Goal: Task Accomplishment & Management: Complete application form

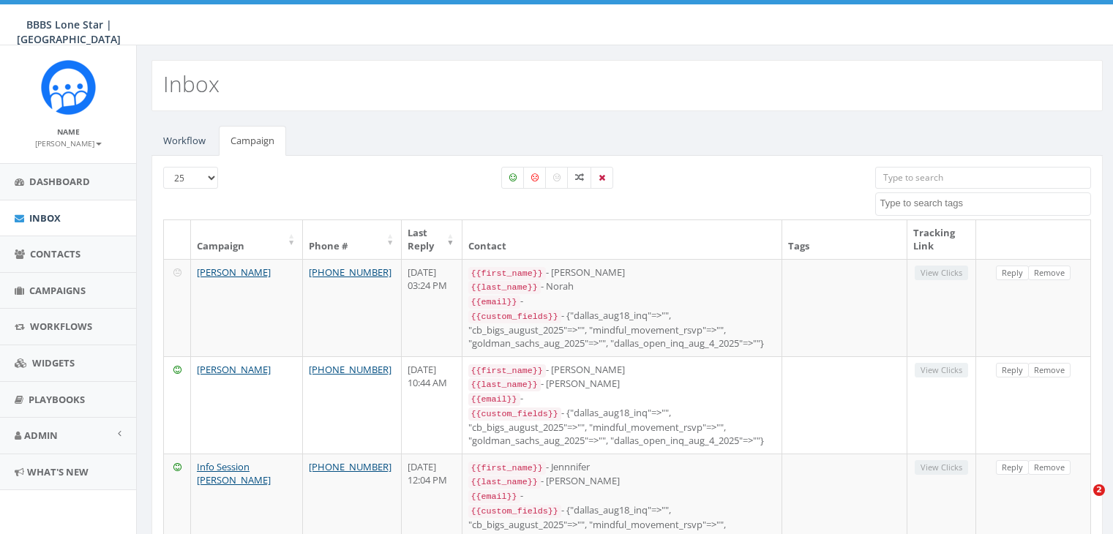
select select
click at [50, 288] on span "Campaigns" at bounding box center [57, 290] width 56 height 13
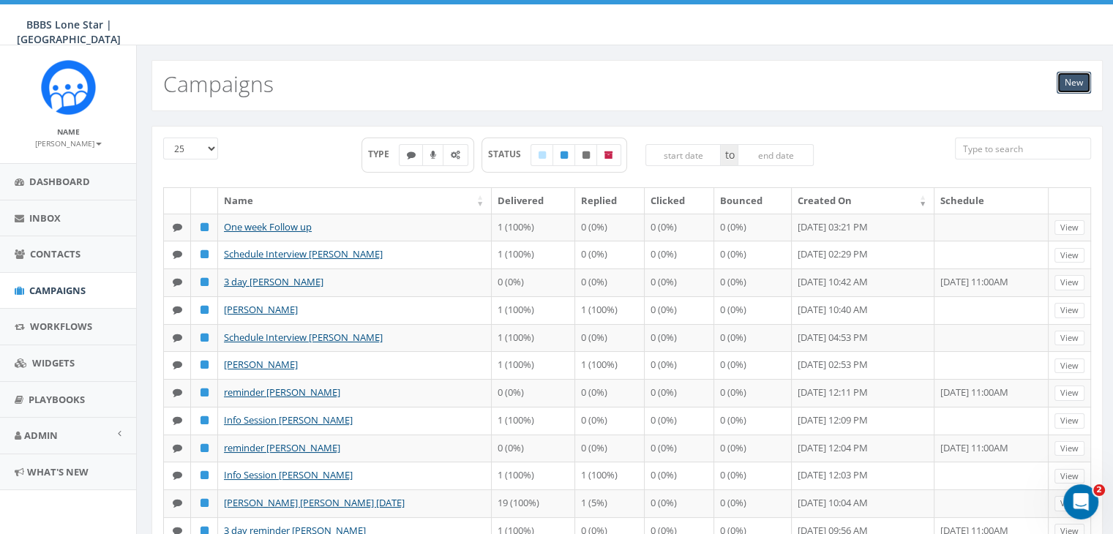
click at [1078, 82] on link "New" at bounding box center [1074, 83] width 34 height 22
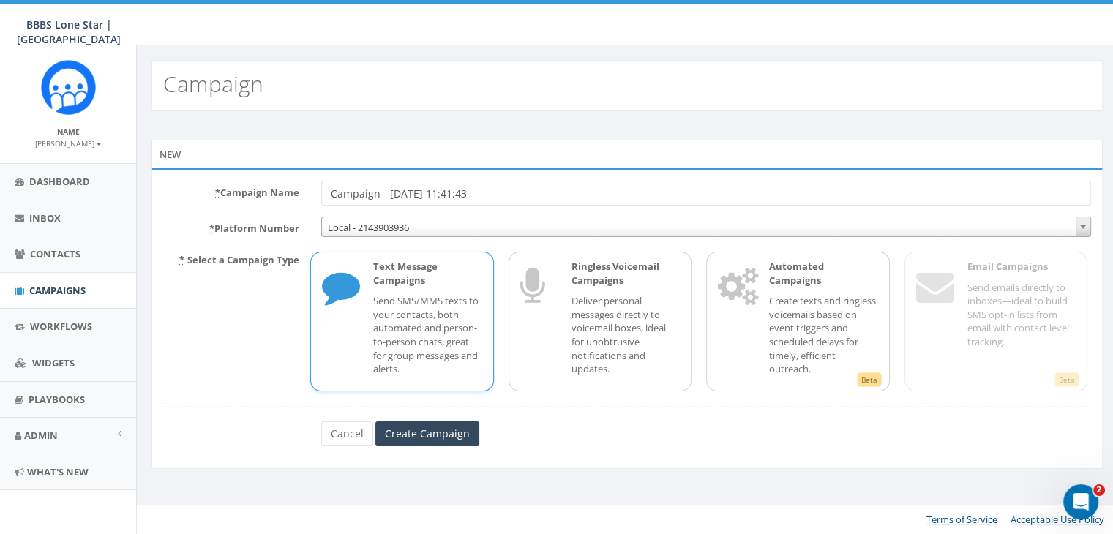
drag, startPoint x: 489, startPoint y: 194, endPoint x: 310, endPoint y: 181, distance: 179.0
click at [310, 181] on div "Campaign - 08/27/2025, 11:41:43" at bounding box center [706, 193] width 792 height 25
click at [312, 179] on div "* Campaign Name Campaign - 08/27/2025, 11:41:43 * Platform Number Local - 21439…" at bounding box center [626, 318] width 951 height 301
drag, startPoint x: 500, startPoint y: 189, endPoint x: 237, endPoint y: 188, distance: 262.7
click at [237, 188] on div "* Campaign Name Campaign - 08/27/2025, 11:41:43" at bounding box center [627, 193] width 950 height 25
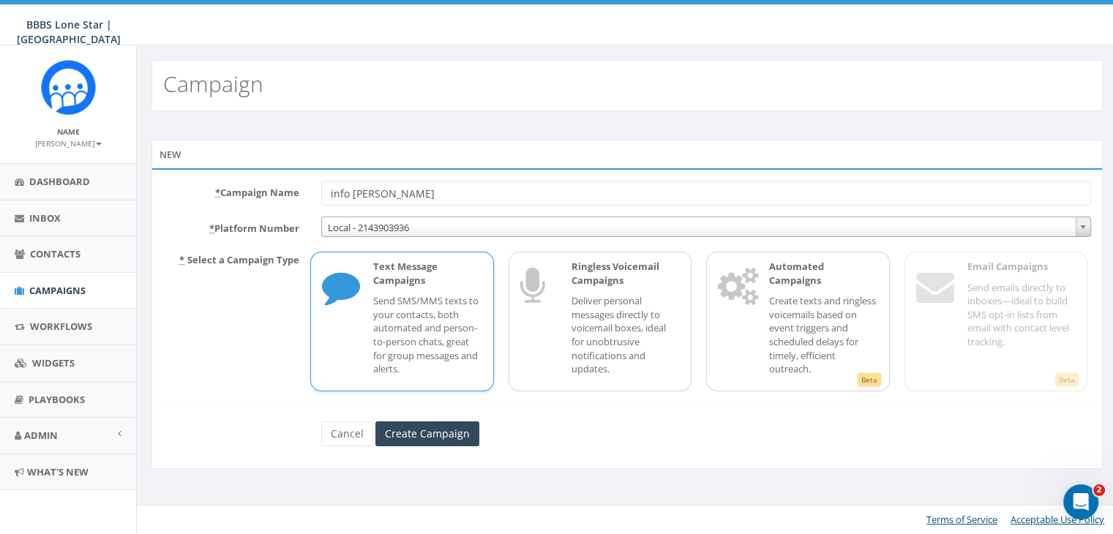
click at [368, 193] on input "info Sesion Makala Sanders" at bounding box center [706, 193] width 770 height 25
type input "info Session [PERSON_NAME]"
click at [393, 309] on p "Send SMS/MMS texts to your contacts, both automated and person-to-person chats,…" at bounding box center [427, 334] width 108 height 81
click at [429, 432] on input "Create Campaign" at bounding box center [427, 433] width 104 height 25
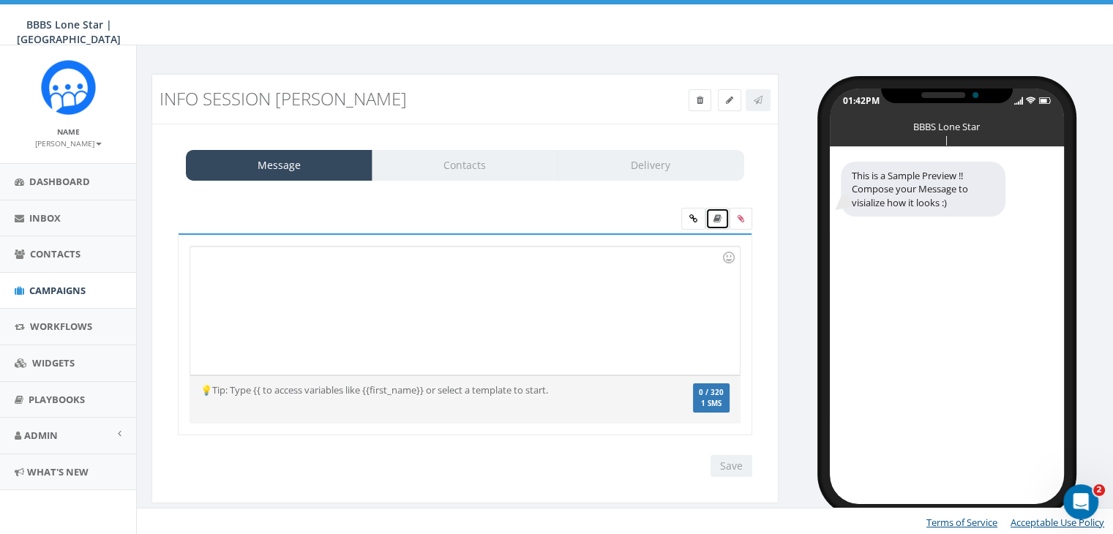
click at [714, 214] on icon at bounding box center [717, 218] width 8 height 9
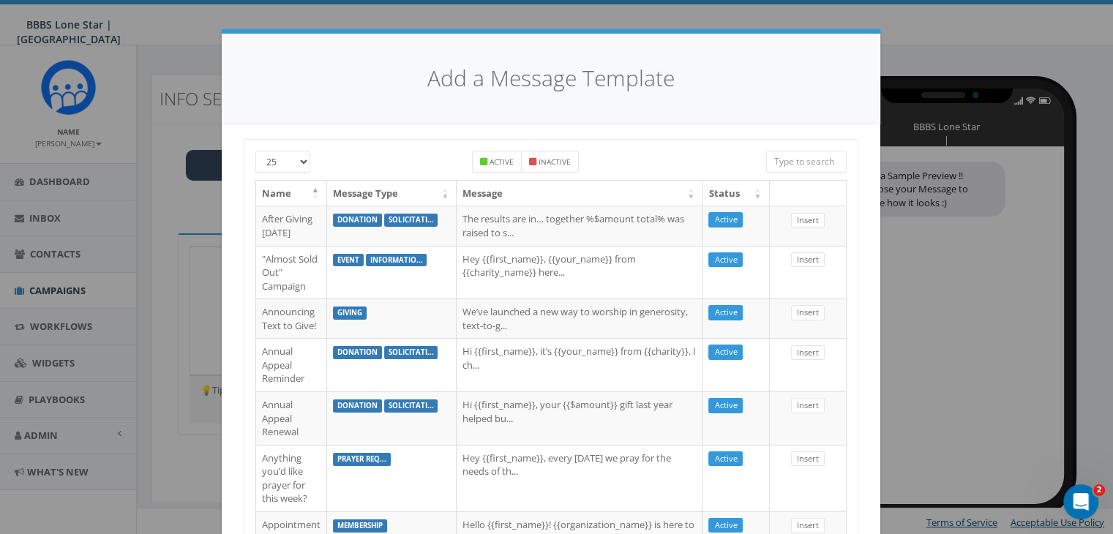
click at [788, 165] on input "search" at bounding box center [806, 162] width 80 height 22
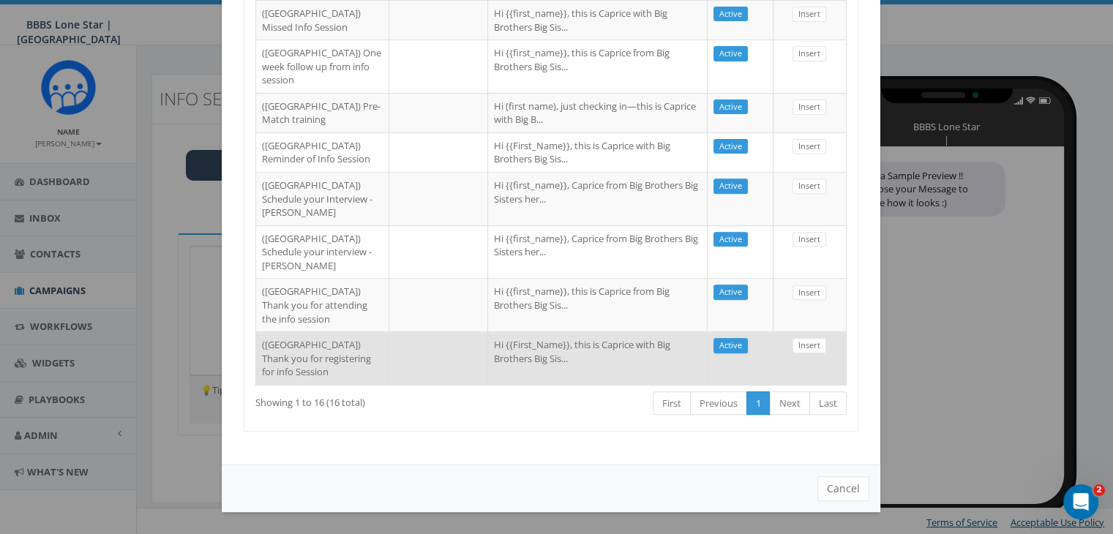
scroll to position [845, 0]
type input "Dallas"
click at [389, 348] on td at bounding box center [438, 357] width 99 height 53
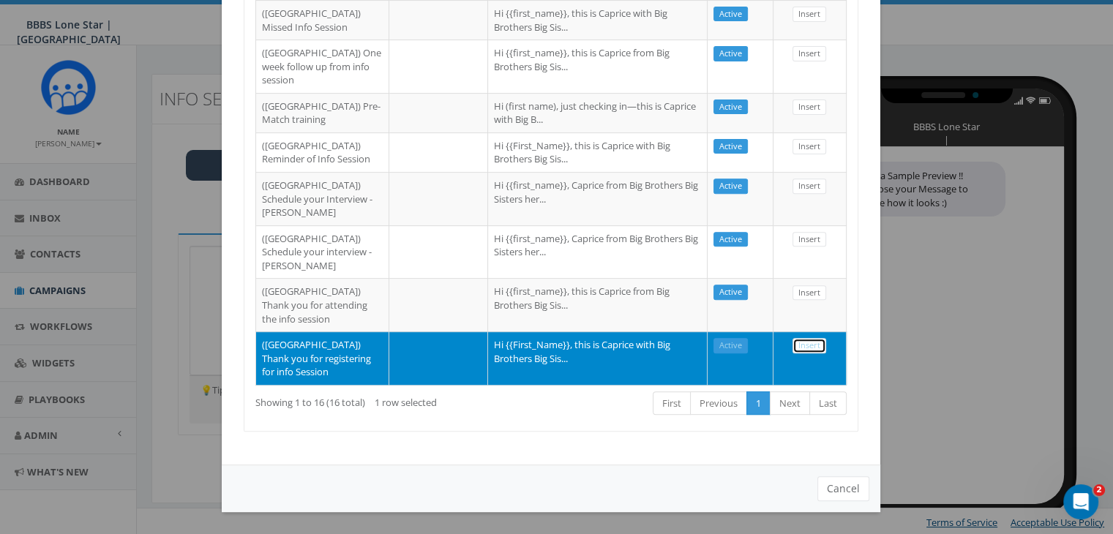
click at [800, 338] on link "Insert" at bounding box center [810, 345] width 34 height 15
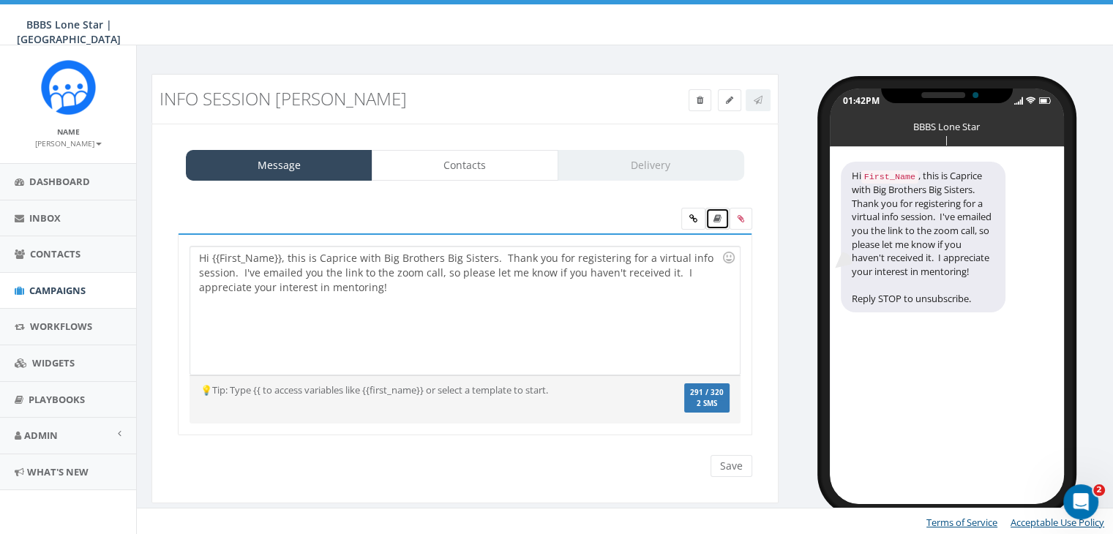
click at [718, 217] on icon at bounding box center [717, 218] width 8 height 9
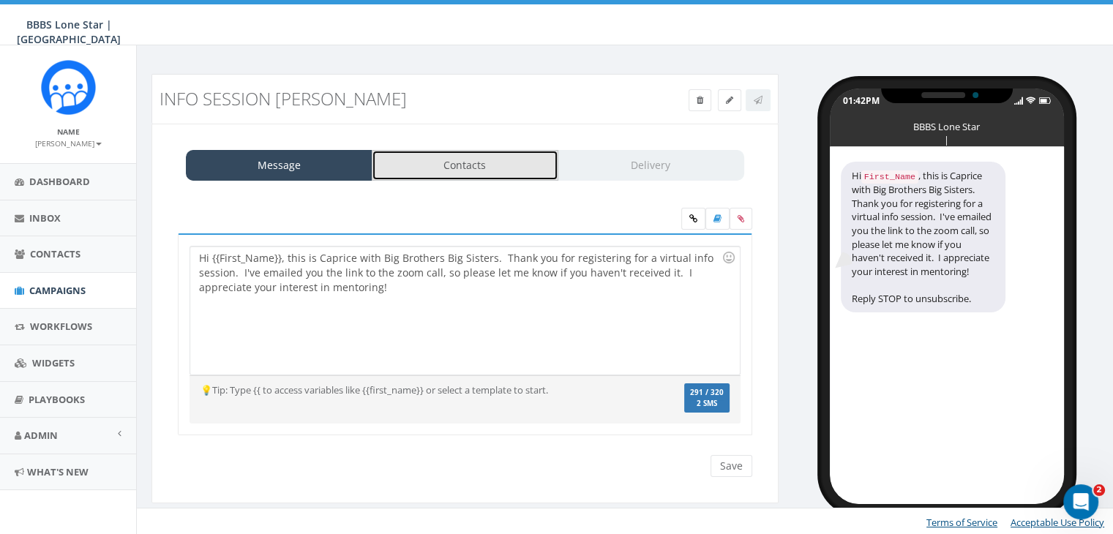
click at [513, 161] on link "Contacts" at bounding box center [465, 165] width 187 height 31
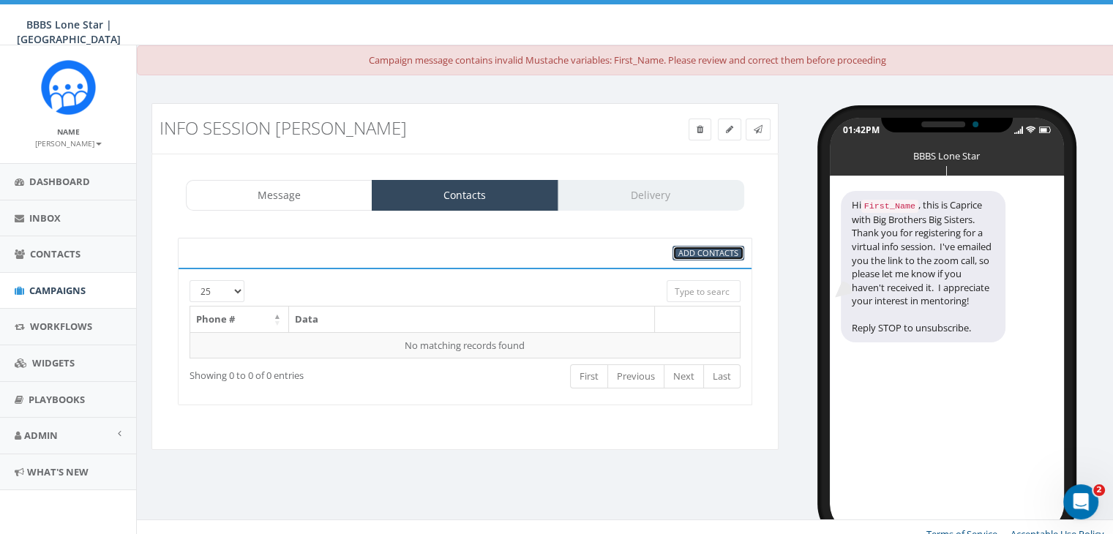
click at [691, 254] on span "Add Contacts" at bounding box center [708, 252] width 60 height 11
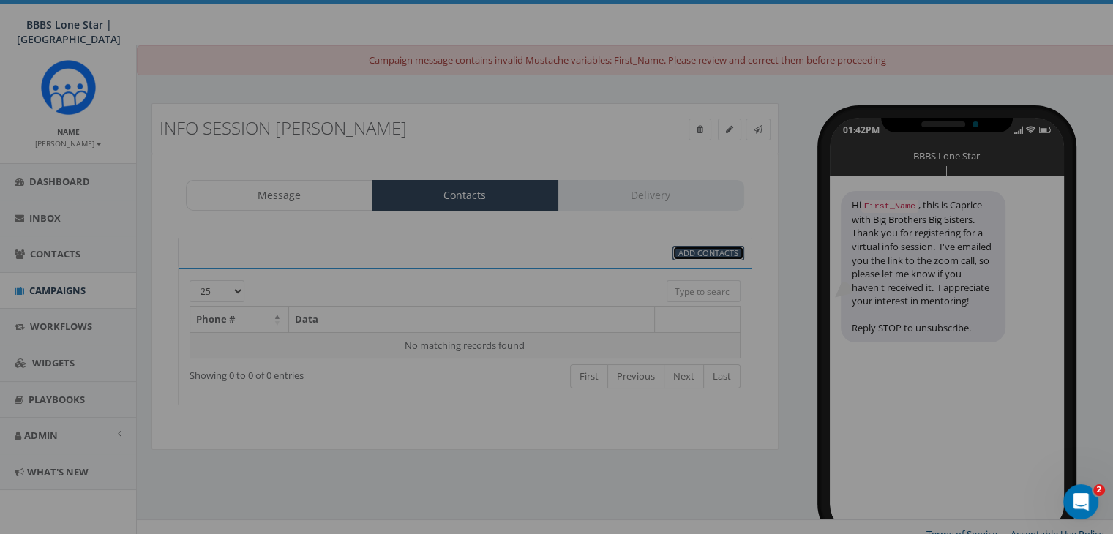
scroll to position [0, 0]
select select
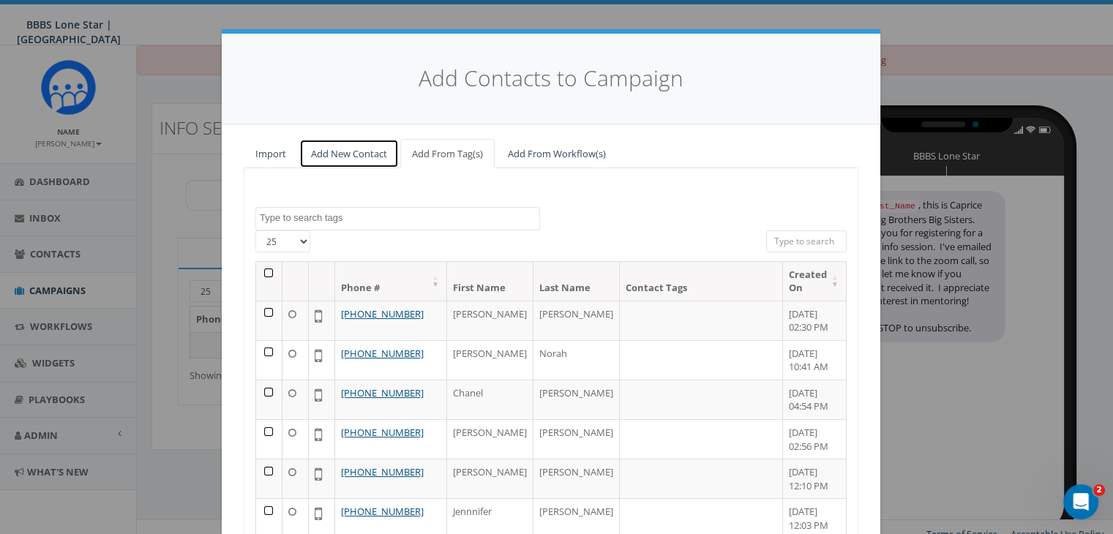
click at [371, 150] on link "Add New Contact" at bounding box center [349, 154] width 100 height 30
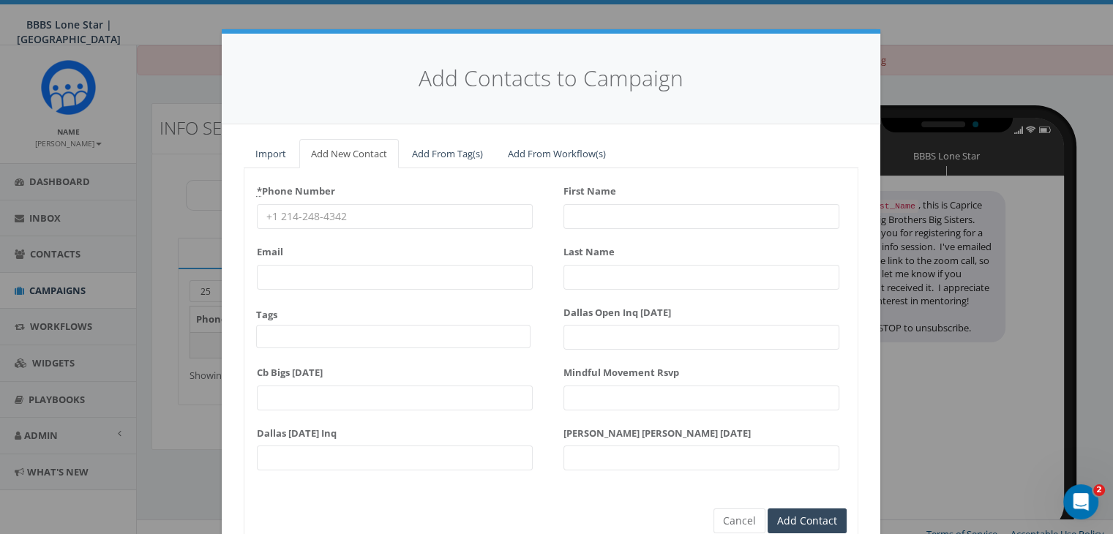
click at [272, 217] on input "* Phone Number" at bounding box center [395, 216] width 276 height 25
paste input "214-916-8714"
type input "214-916-8714"
click at [595, 216] on input "First Name" at bounding box center [701, 216] width 276 height 25
type input "Makala"
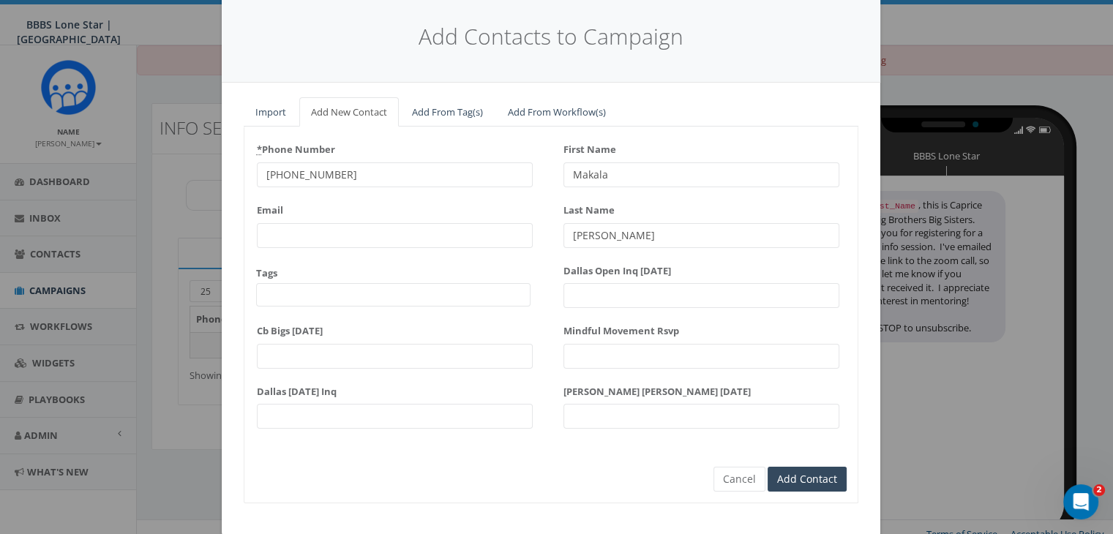
scroll to position [65, 0]
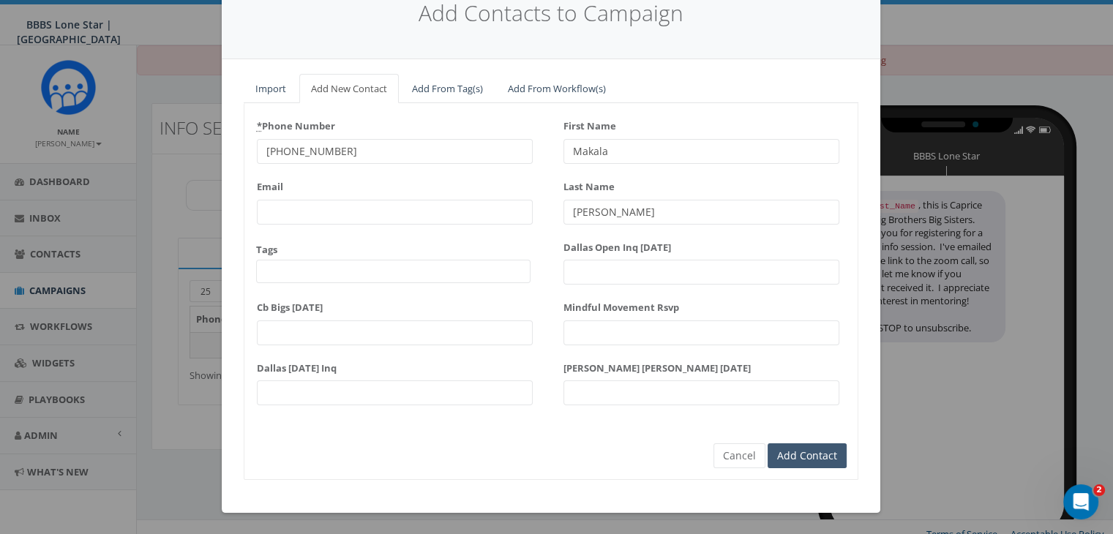
type input "[PERSON_NAME]"
click at [812, 456] on input "Add Contact" at bounding box center [807, 455] width 79 height 25
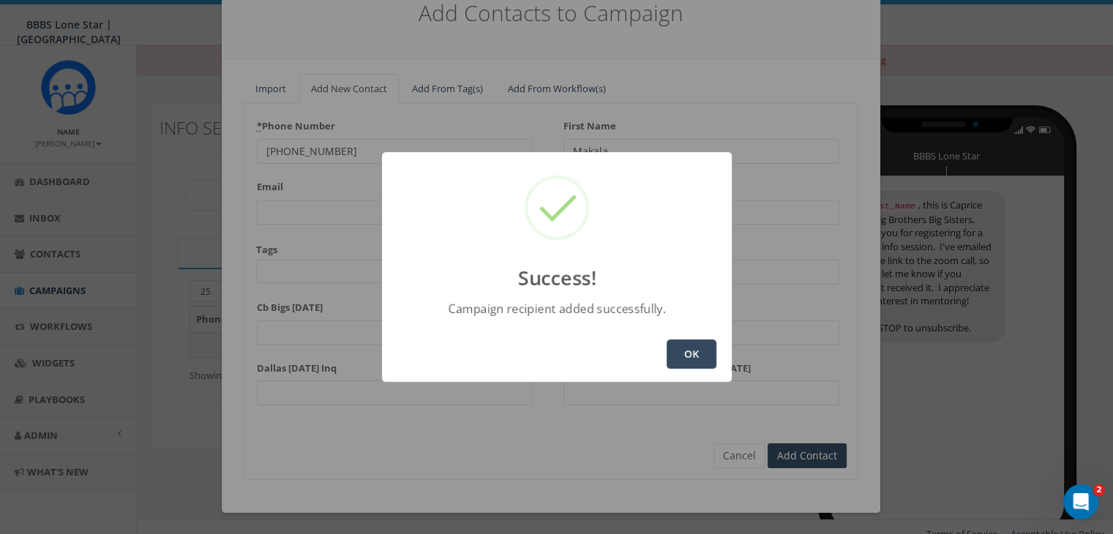
click at [694, 355] on button "OK" at bounding box center [692, 354] width 50 height 29
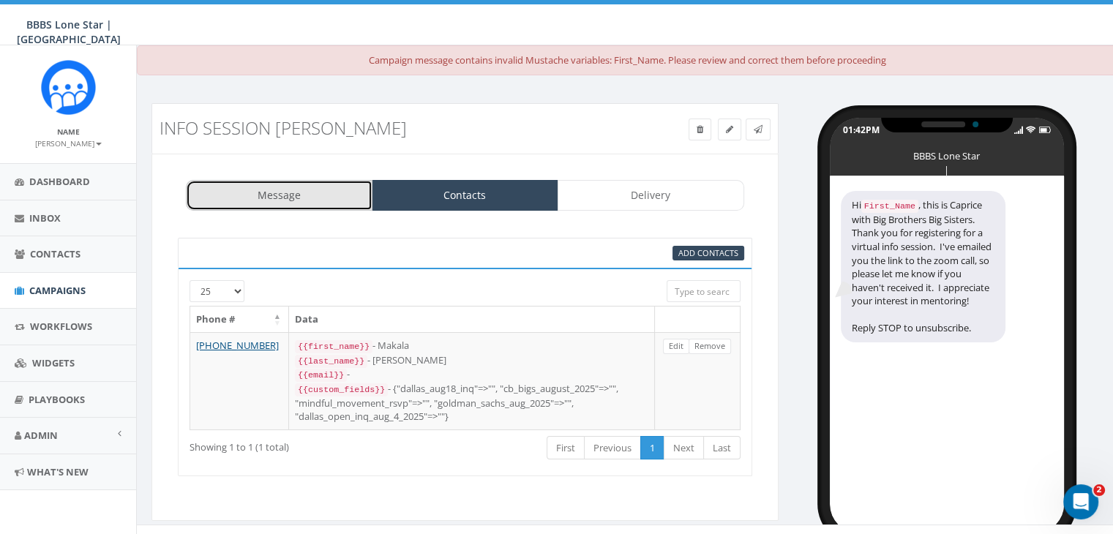
click at [272, 202] on link "Message" at bounding box center [279, 195] width 187 height 31
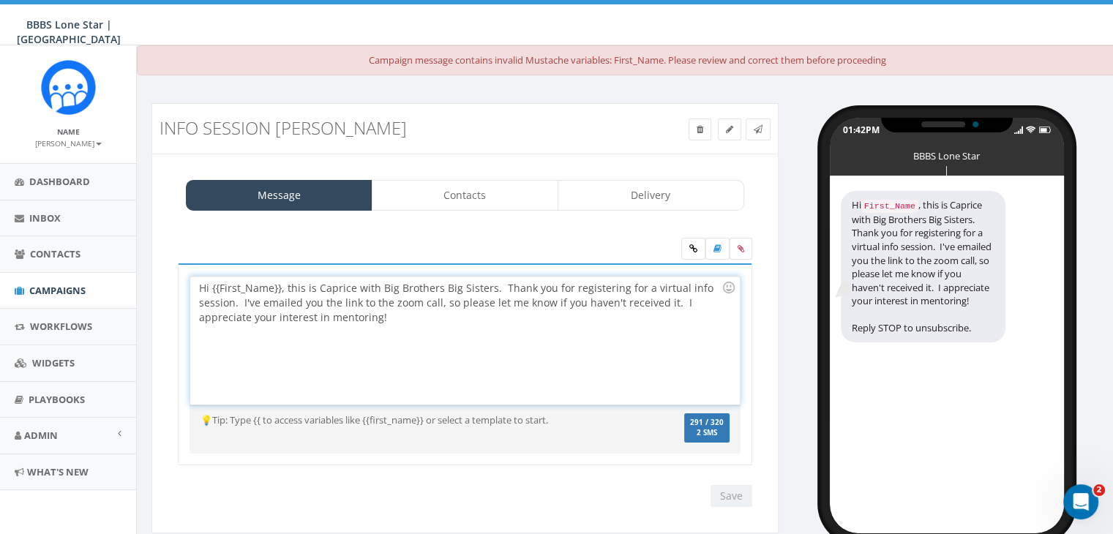
click at [280, 286] on div "Hi {{First_Name}}, this is Caprice with Big Brothers Big Sisters. Thank you for…" at bounding box center [464, 341] width 549 height 128
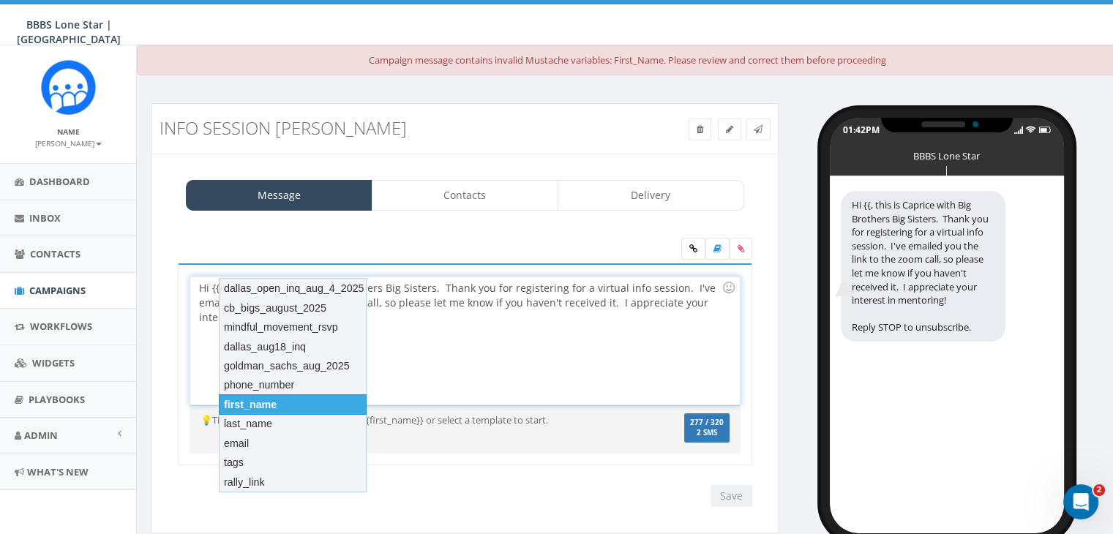
click at [263, 408] on div "first_name" at bounding box center [293, 404] width 148 height 20
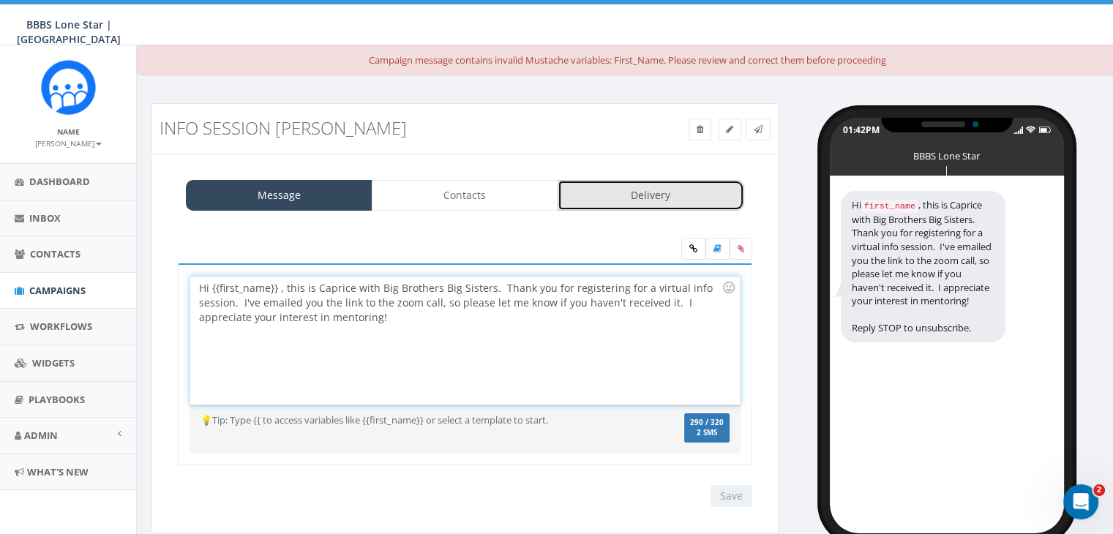
click at [649, 203] on link "Delivery" at bounding box center [651, 195] width 187 height 31
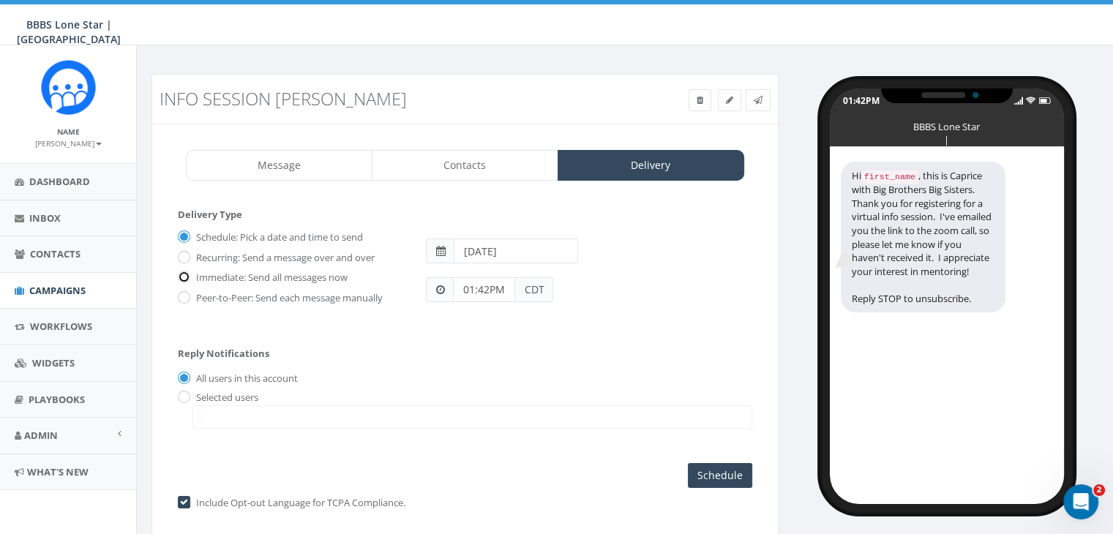
click at [184, 274] on input "Immediate: Send all messages now" at bounding box center [183, 279] width 10 height 10
radio input "true"
click at [181, 397] on input "radio" at bounding box center [183, 398] width 10 height 10
radio input "true"
click at [229, 419] on span at bounding box center [472, 416] width 560 height 23
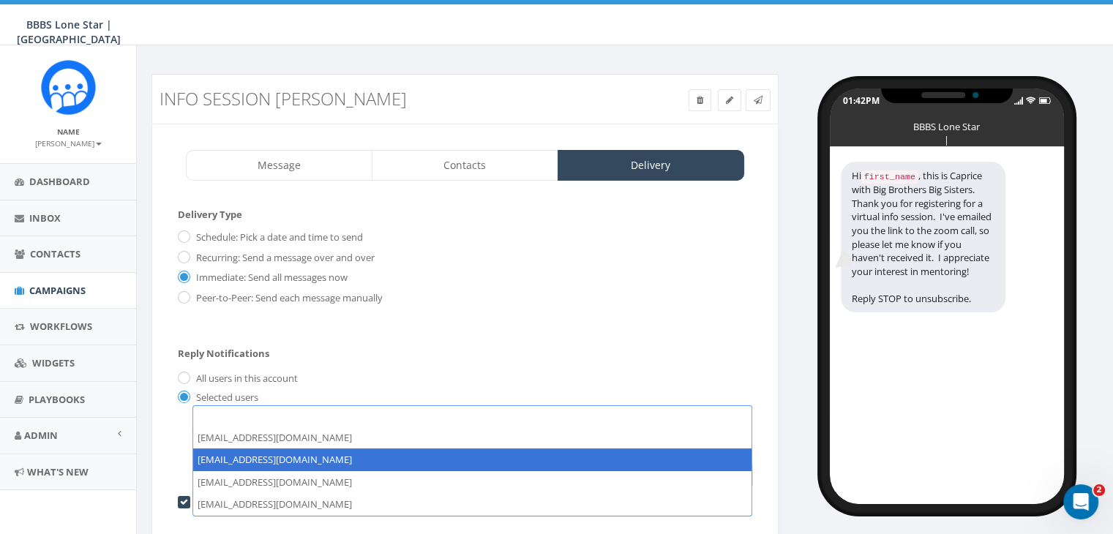
select select "1730"
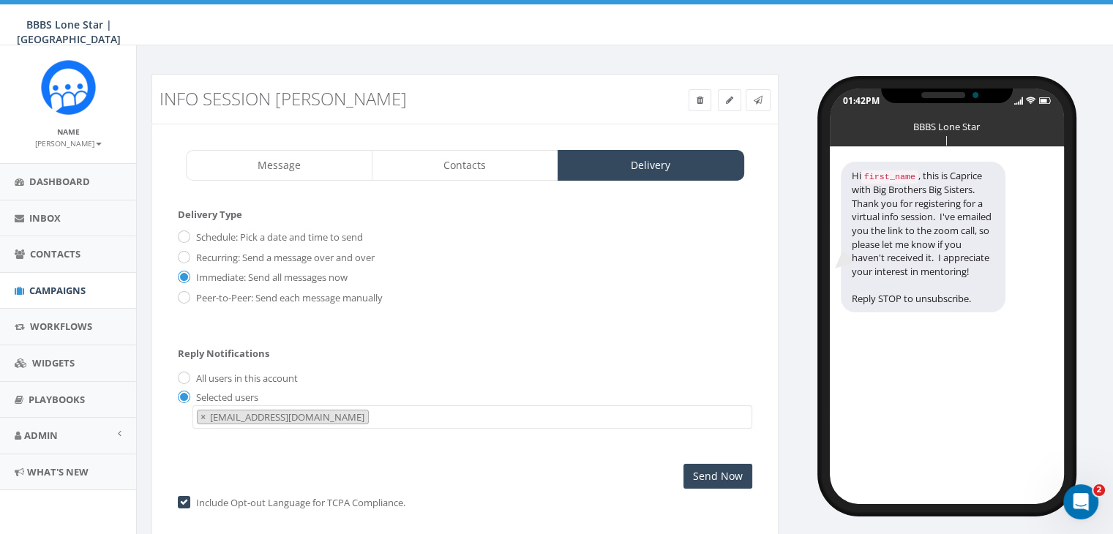
scroll to position [15, 0]
click at [725, 472] on input "Send Now" at bounding box center [717, 476] width 69 height 25
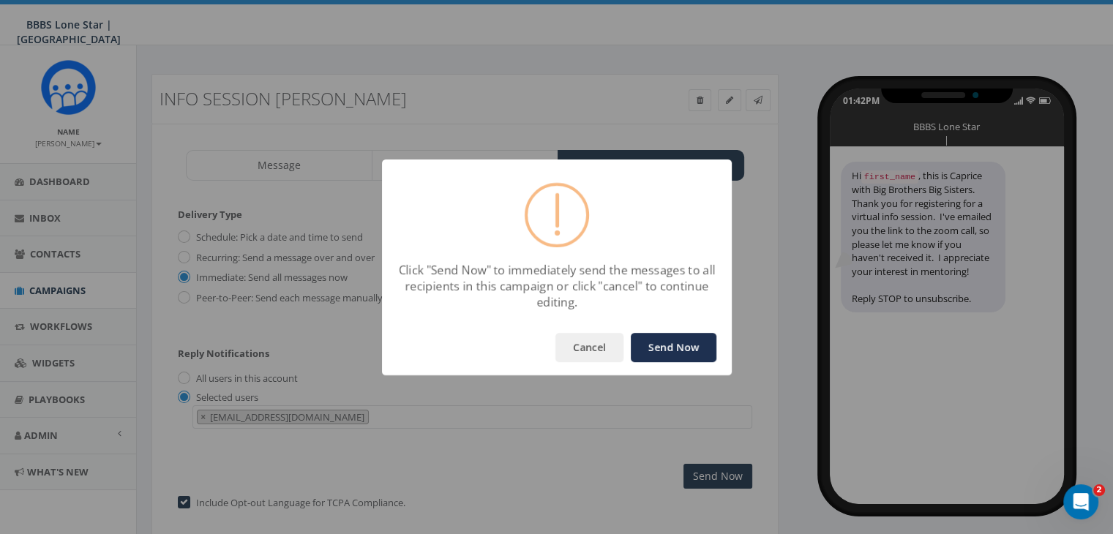
click at [687, 352] on button "Send Now" at bounding box center [674, 347] width 86 height 29
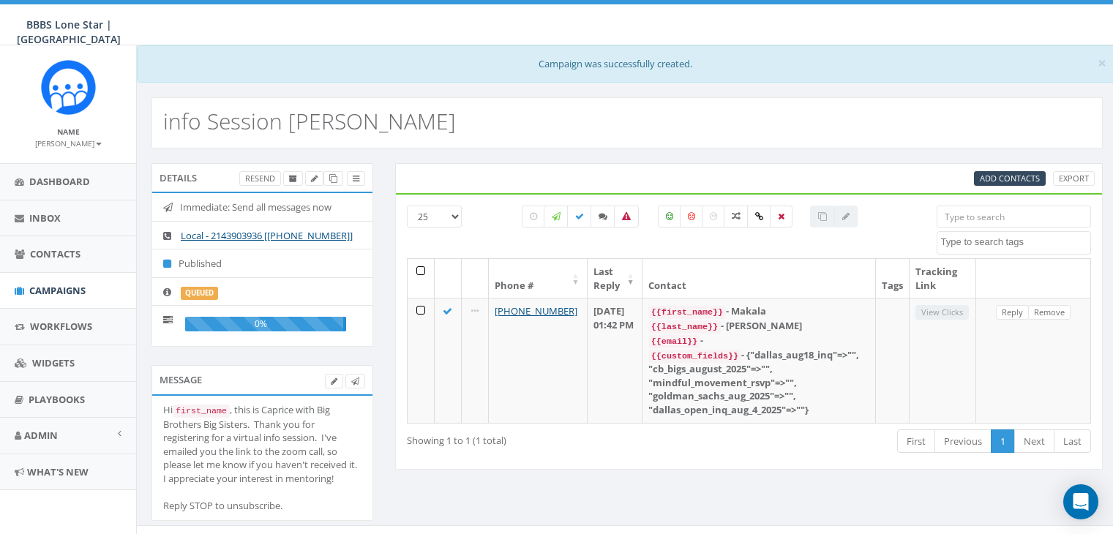
select select
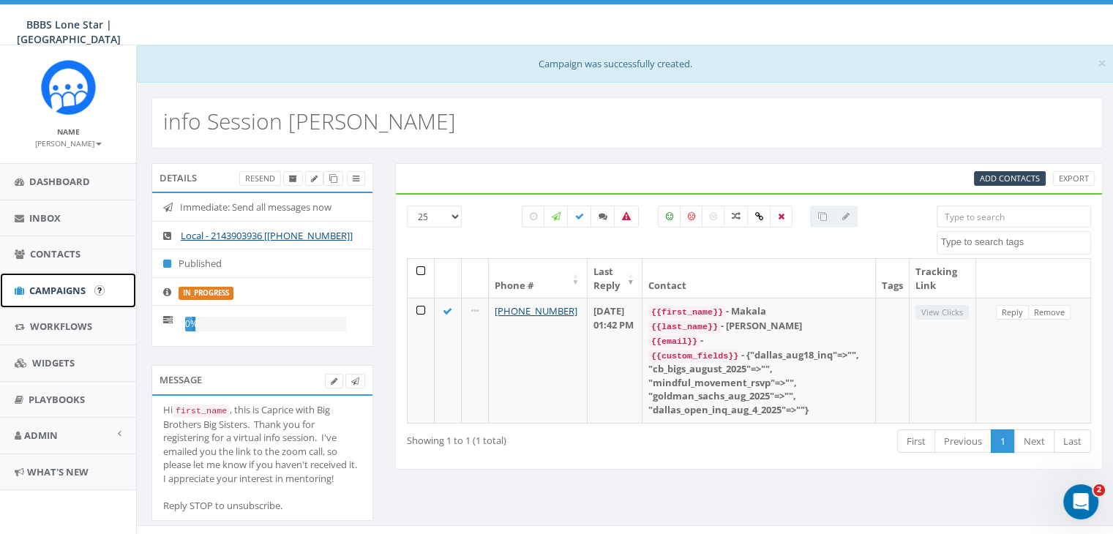
click at [59, 288] on span "Campaigns" at bounding box center [57, 290] width 56 height 13
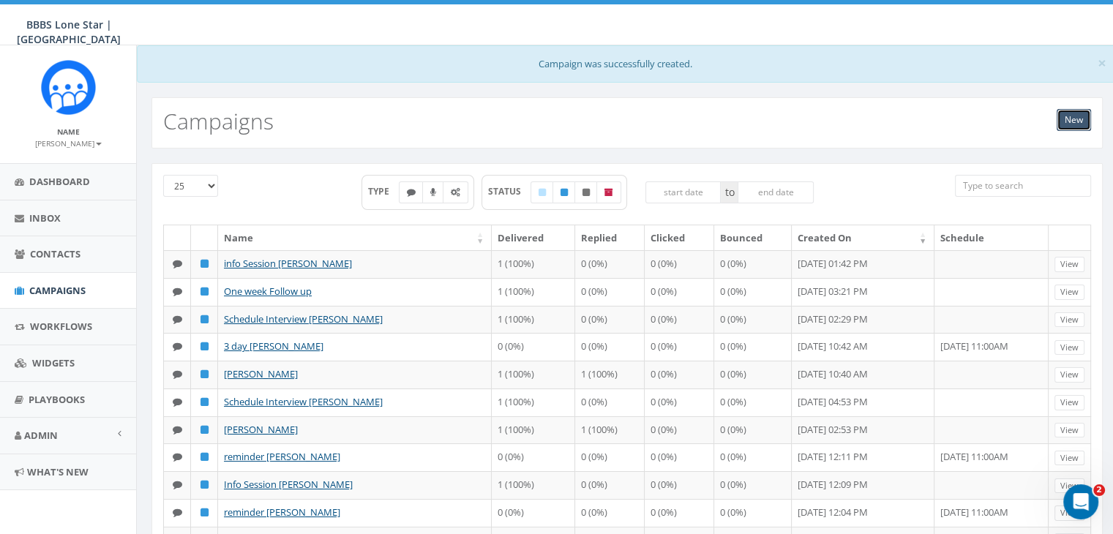
click at [1074, 119] on link "New" at bounding box center [1074, 120] width 34 height 22
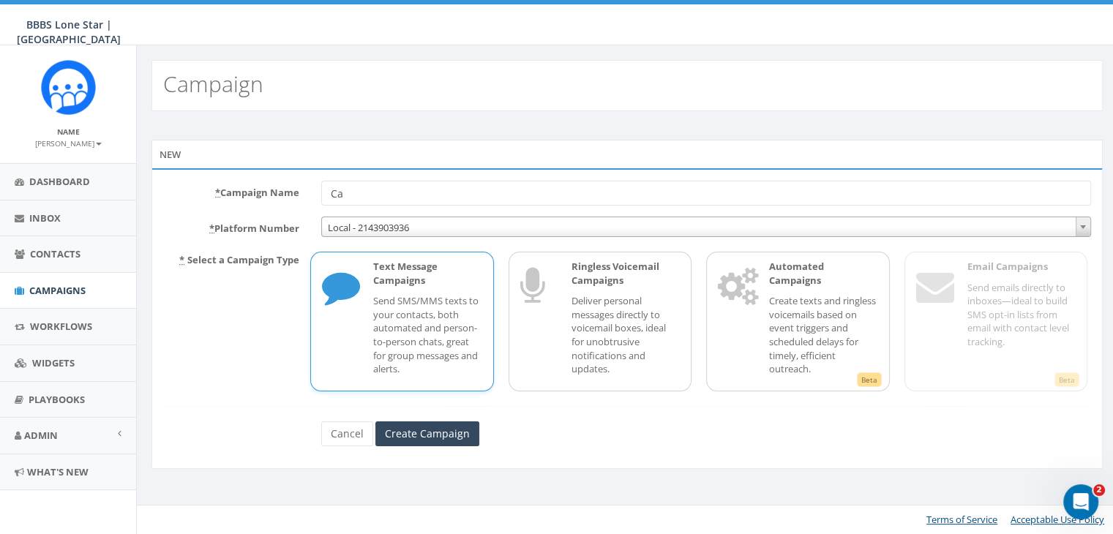
type input "C"
type input "reminder info session [PERSON_NAME]"
click at [433, 428] on input "Create Campaign" at bounding box center [427, 433] width 104 height 25
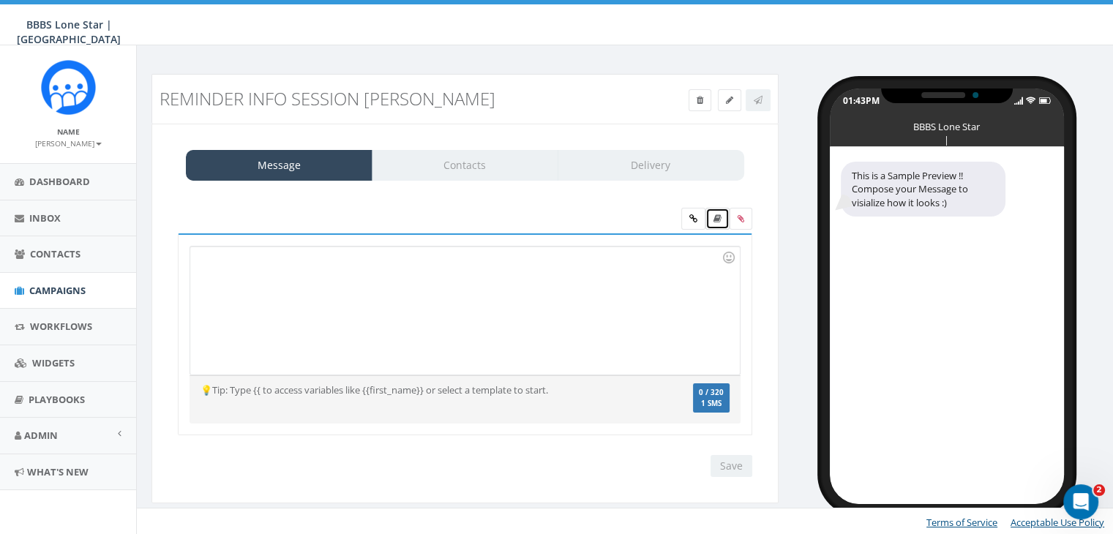
click at [720, 220] on icon at bounding box center [717, 218] width 8 height 9
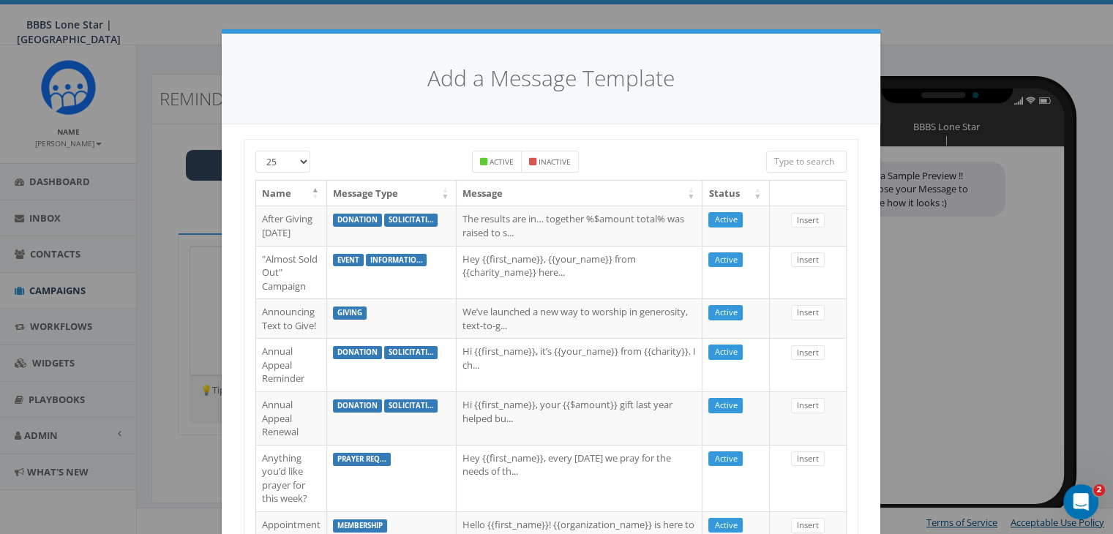
click at [821, 160] on input "search" at bounding box center [806, 162] width 80 height 22
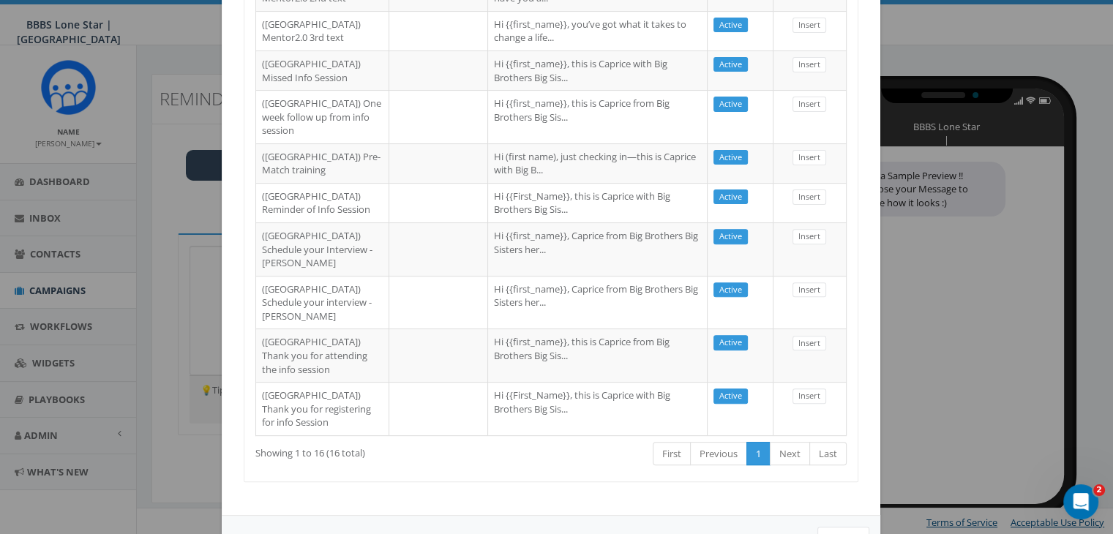
scroll to position [512, 0]
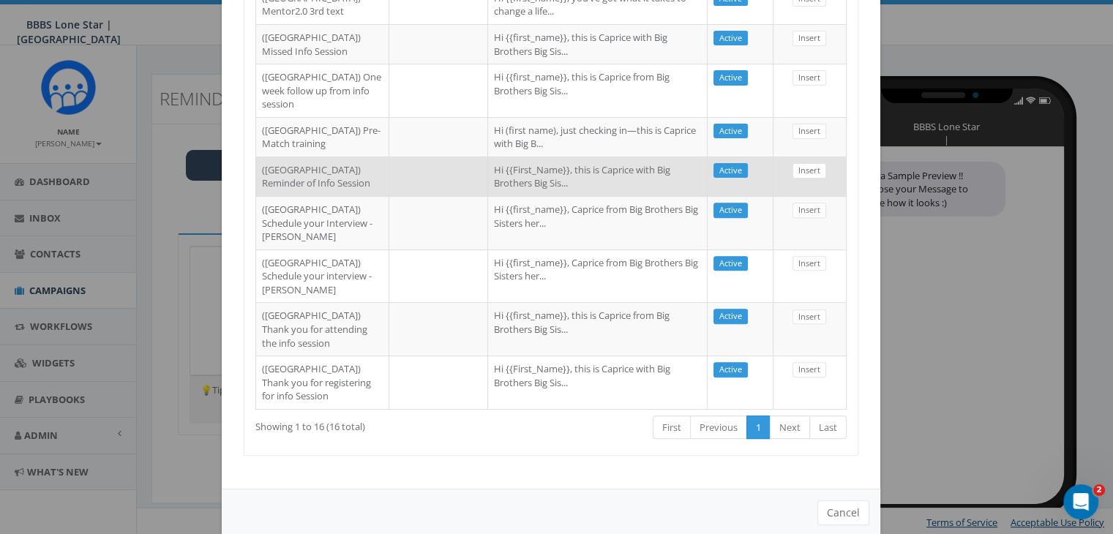
type input "Dallas"
click at [389, 196] on td at bounding box center [438, 177] width 99 height 40
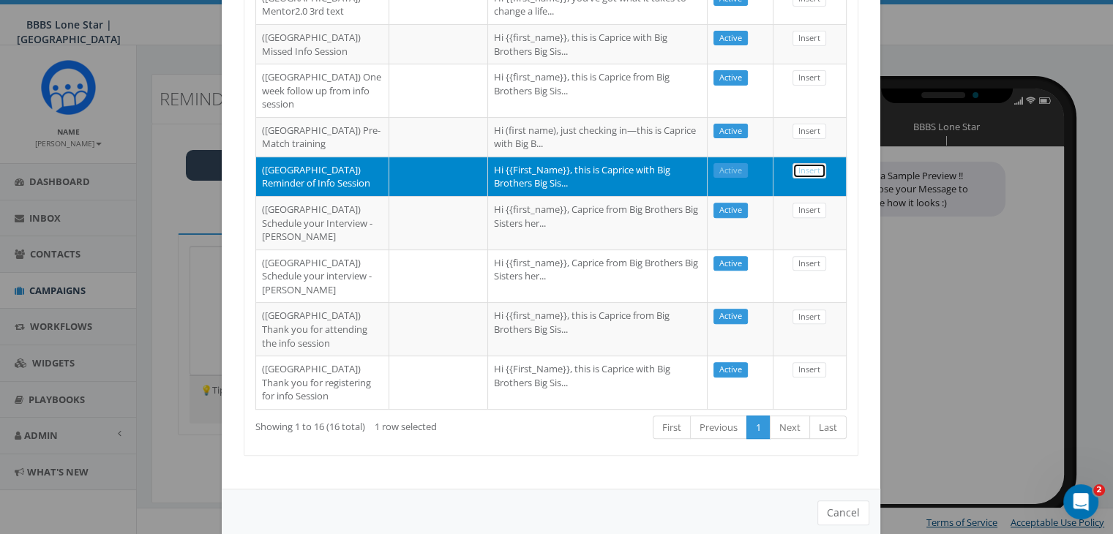
click at [816, 179] on link "Insert" at bounding box center [810, 170] width 34 height 15
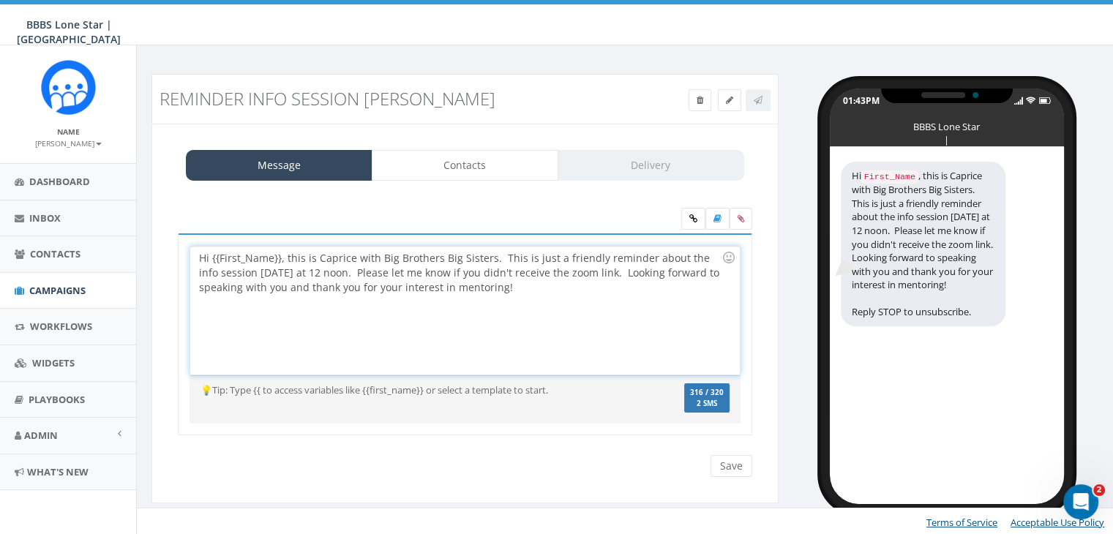
click at [279, 258] on div "Hi {{First_Name}}, this is Caprice with Big Brothers Big Sisters. This is just …" at bounding box center [464, 311] width 549 height 128
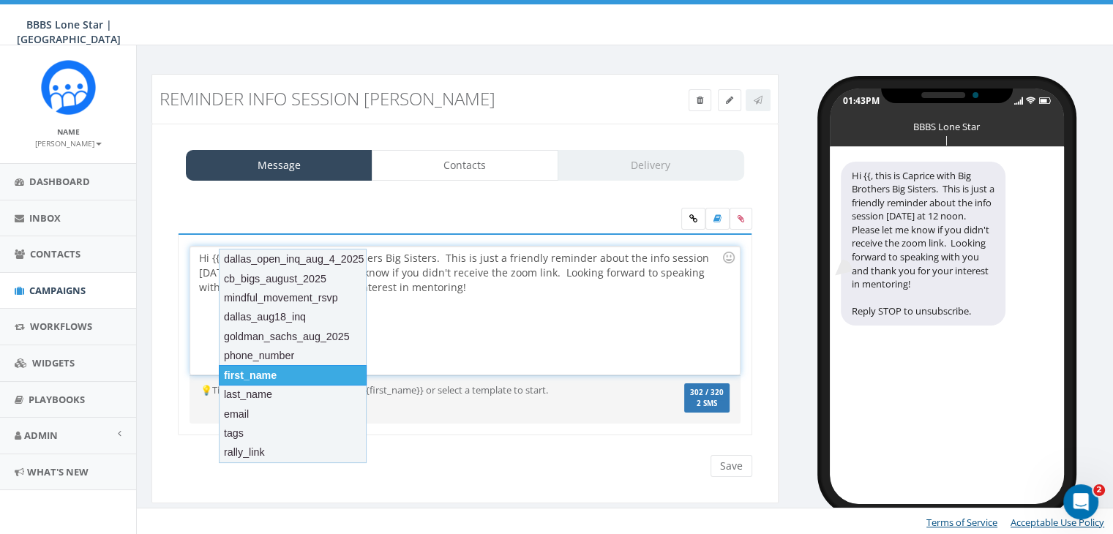
click at [269, 373] on div "first_name" at bounding box center [293, 375] width 148 height 20
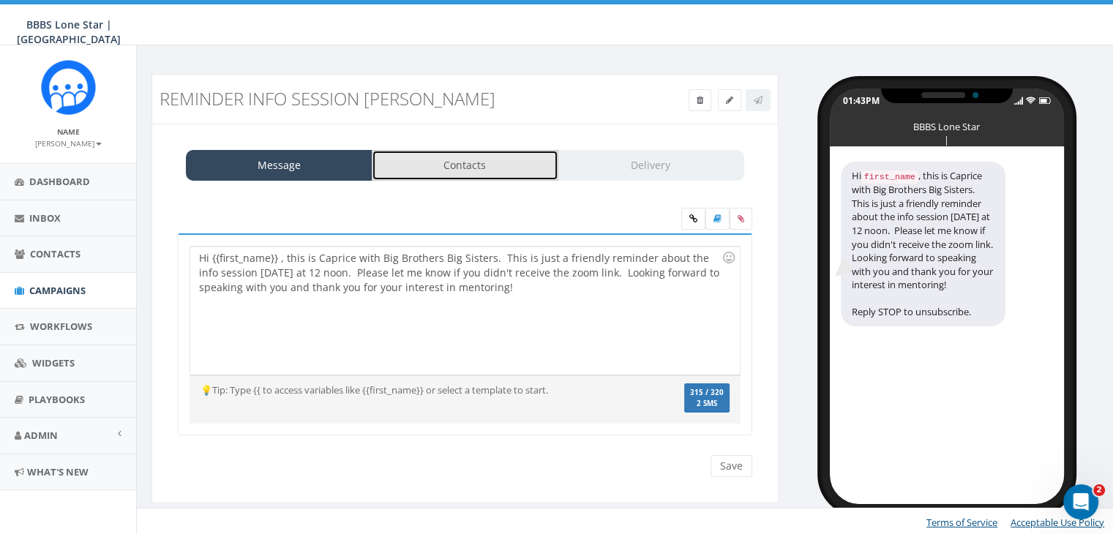
click at [484, 165] on link "Contacts" at bounding box center [465, 165] width 187 height 31
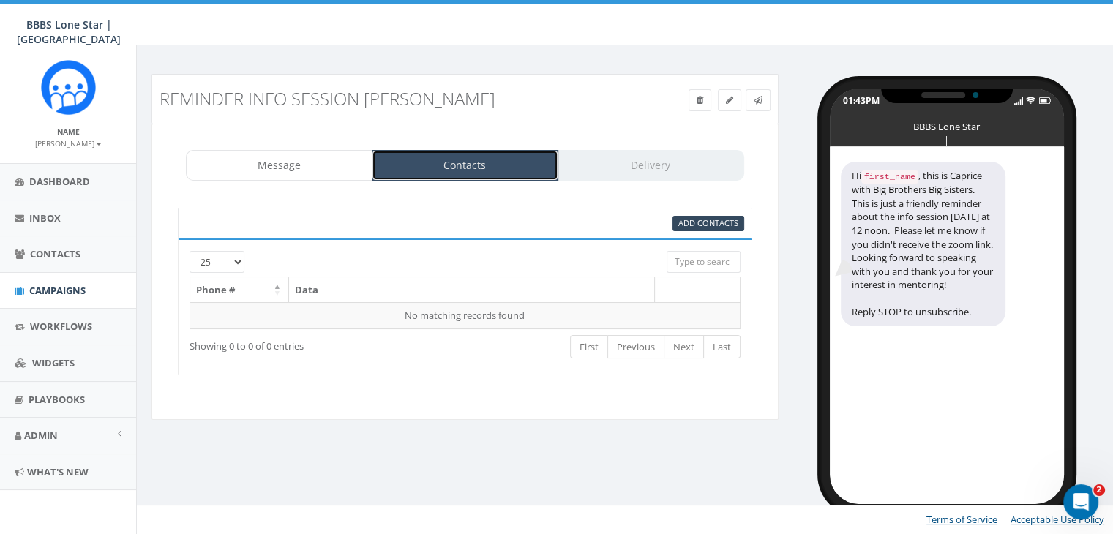
click at [484, 165] on link "Contacts" at bounding box center [465, 165] width 187 height 31
click at [723, 219] on span "Add Contacts" at bounding box center [708, 222] width 60 height 11
select select
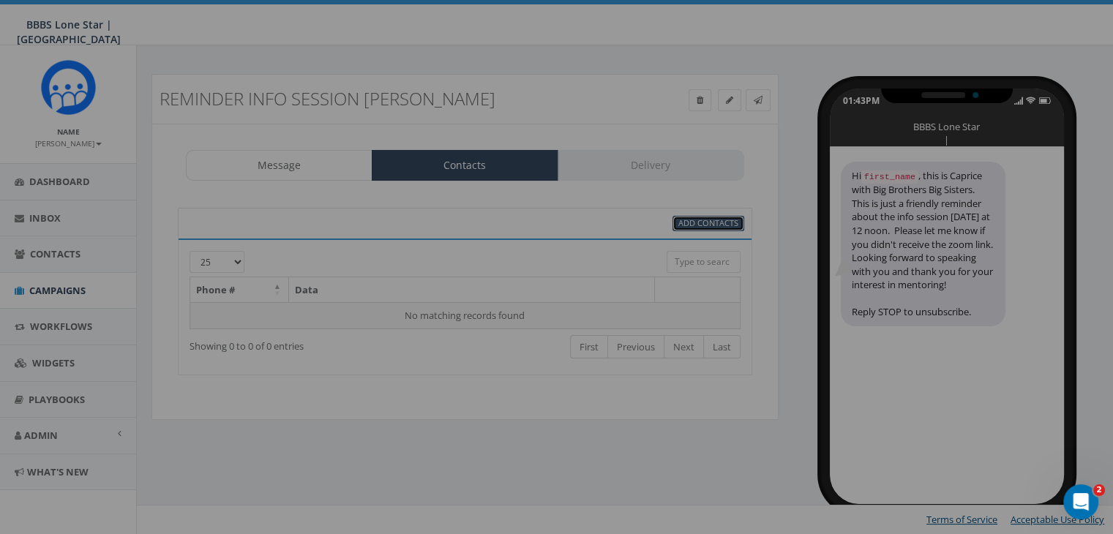
scroll to position [0, 0]
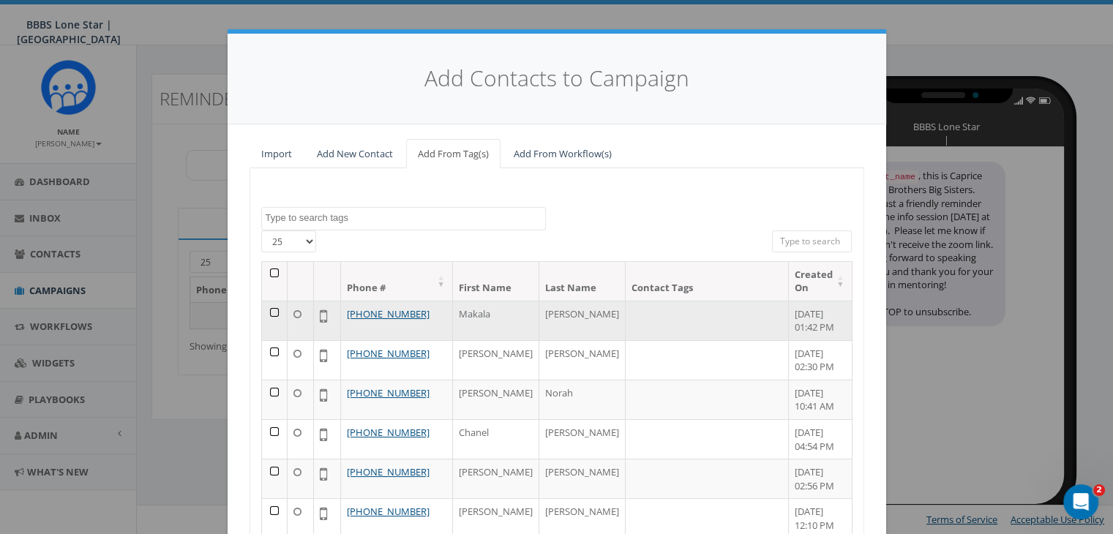
click at [265, 301] on td at bounding box center [275, 321] width 26 height 40
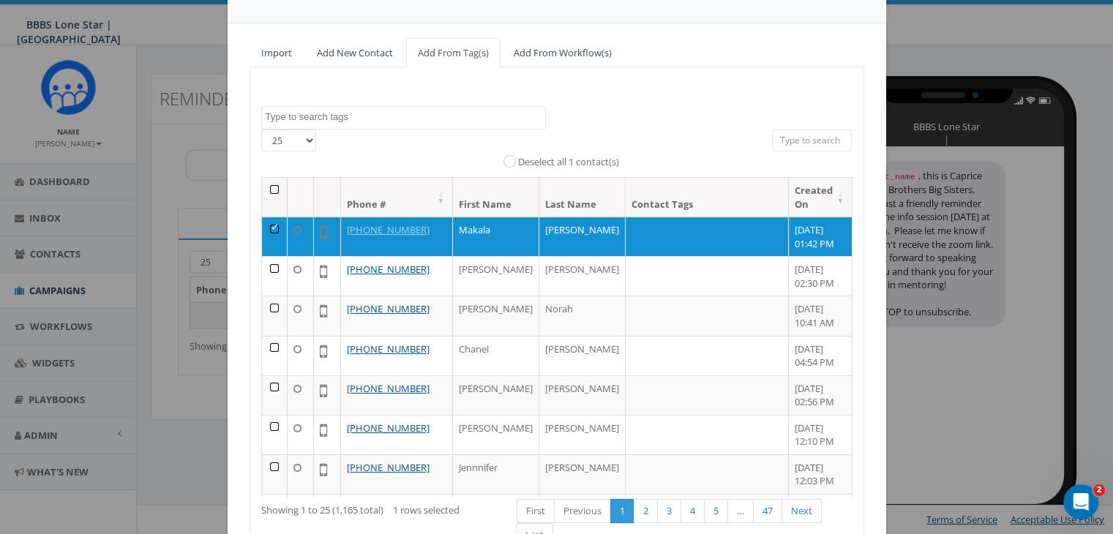
scroll to position [208, 0]
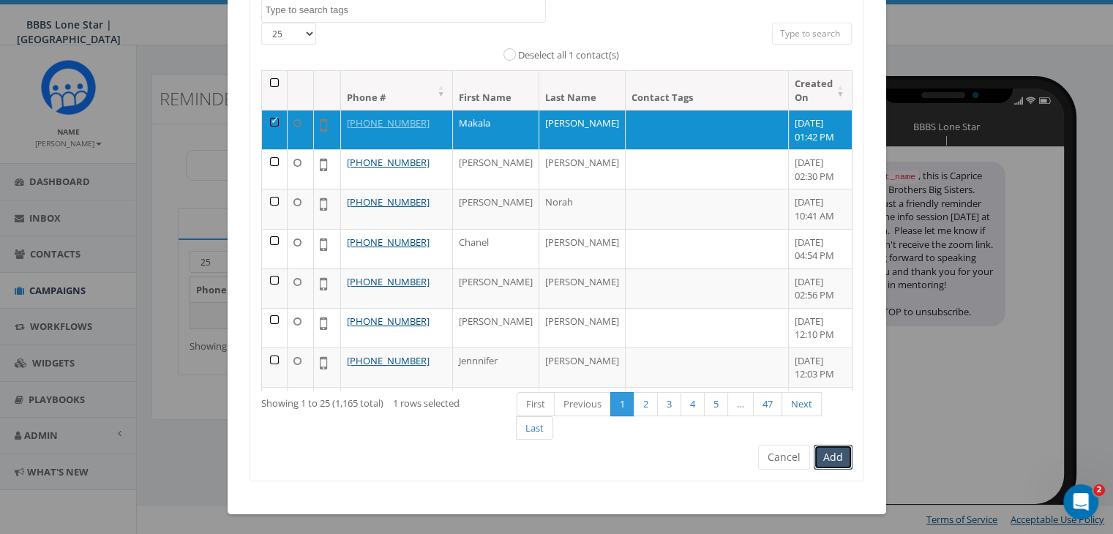
click at [819, 449] on button "Add" at bounding box center [833, 457] width 39 height 25
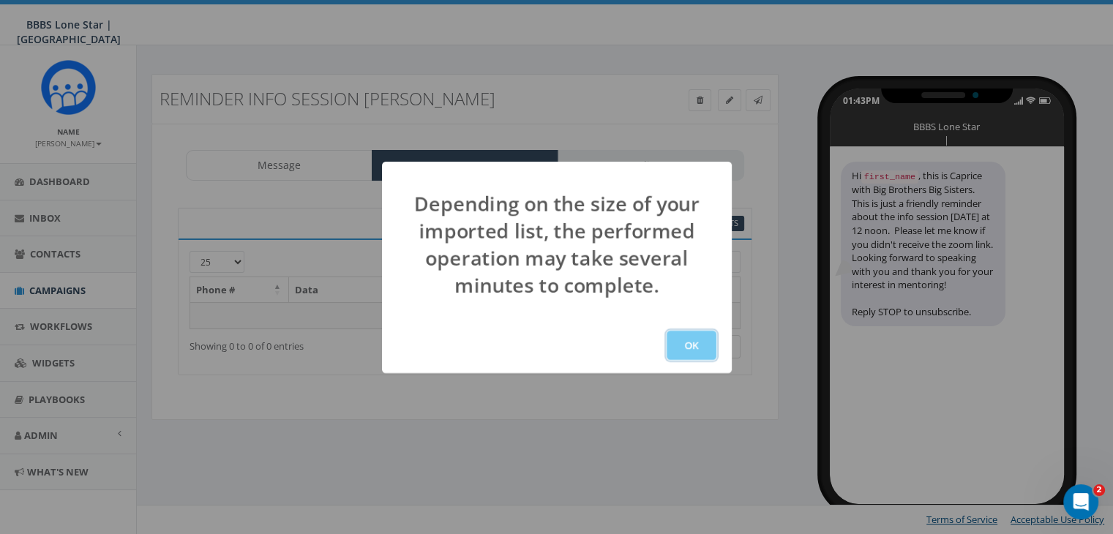
click at [673, 340] on button "OK" at bounding box center [692, 345] width 50 height 29
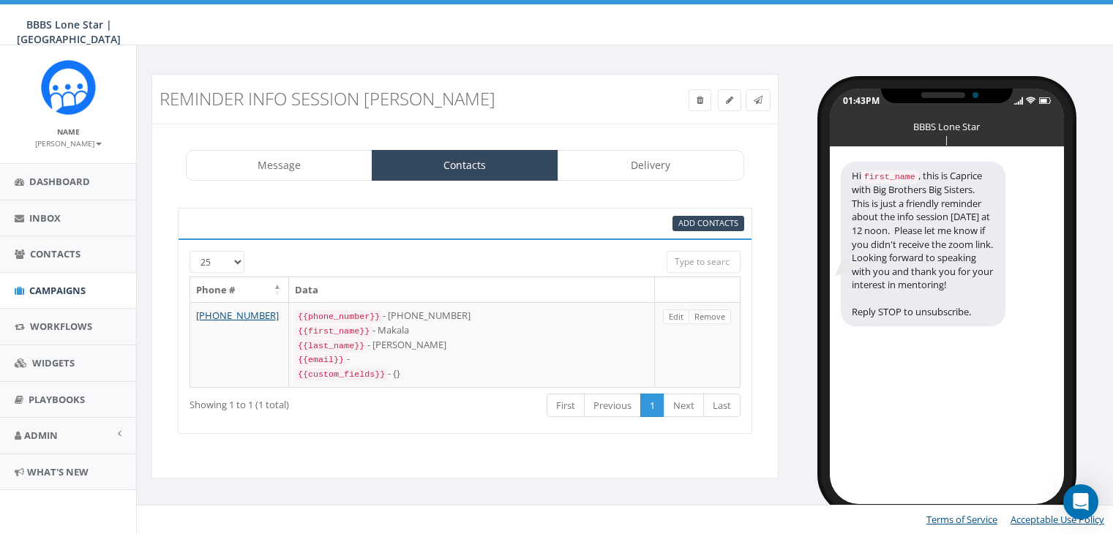
select select
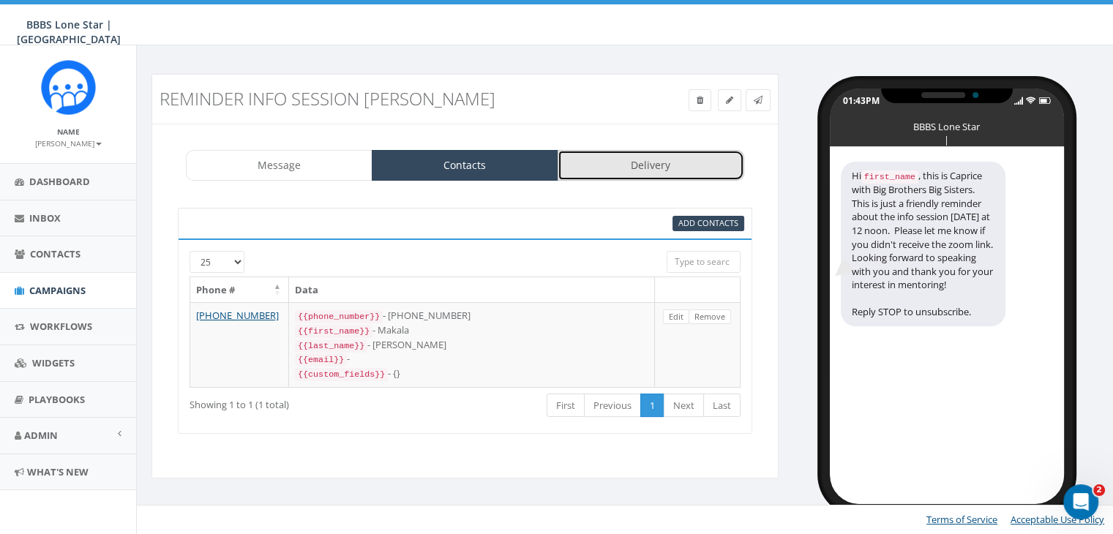
click at [637, 171] on link "Delivery" at bounding box center [651, 165] width 187 height 31
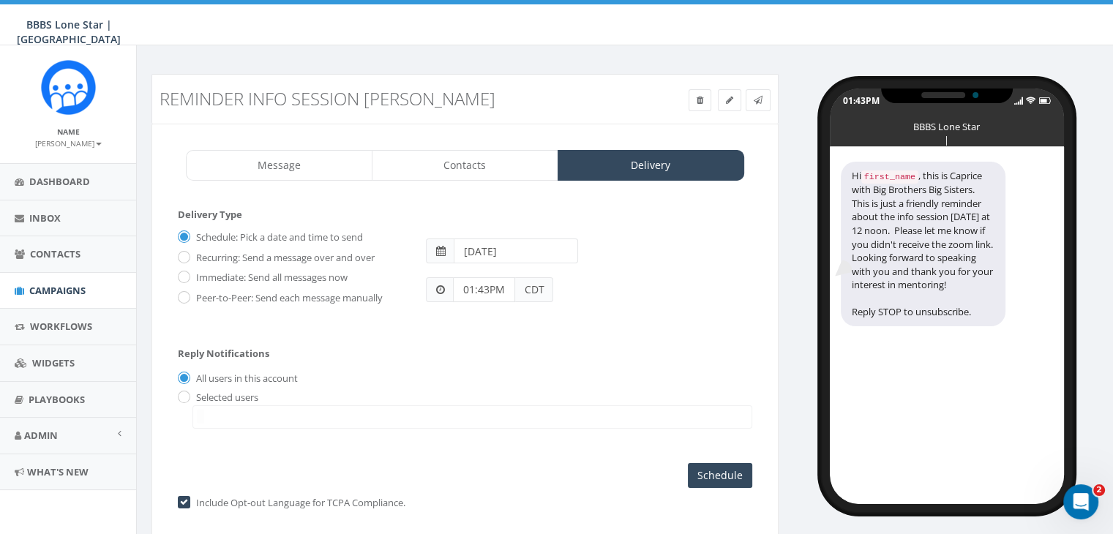
click at [549, 252] on input "2025-08-28" at bounding box center [516, 251] width 124 height 25
click at [598, 270] on th "»" at bounding box center [601, 279] width 22 height 22
click at [515, 337] on td "9" at bounding box center [512, 345] width 22 height 22
type input "2025-09-09"
click at [649, 318] on form "Delivery Type Schedule: Pick a date and time to send Recurring: Send a message …" at bounding box center [465, 271] width 574 height 126
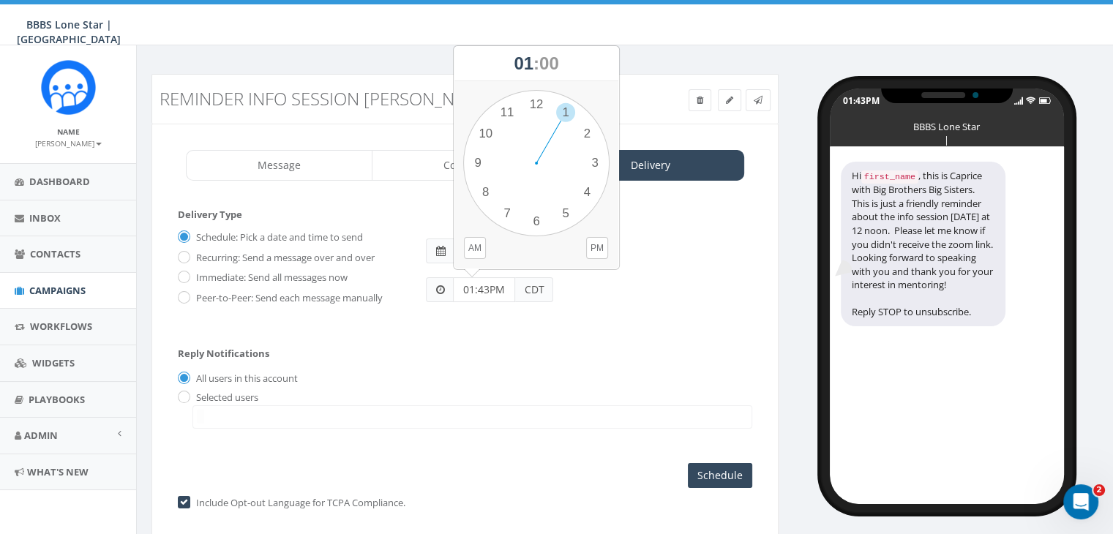
drag, startPoint x: 494, startPoint y: 288, endPoint x: 439, endPoint y: 287, distance: 54.9
click at [439, 287] on div "01:43PM CDT" at bounding box center [489, 289] width 127 height 25
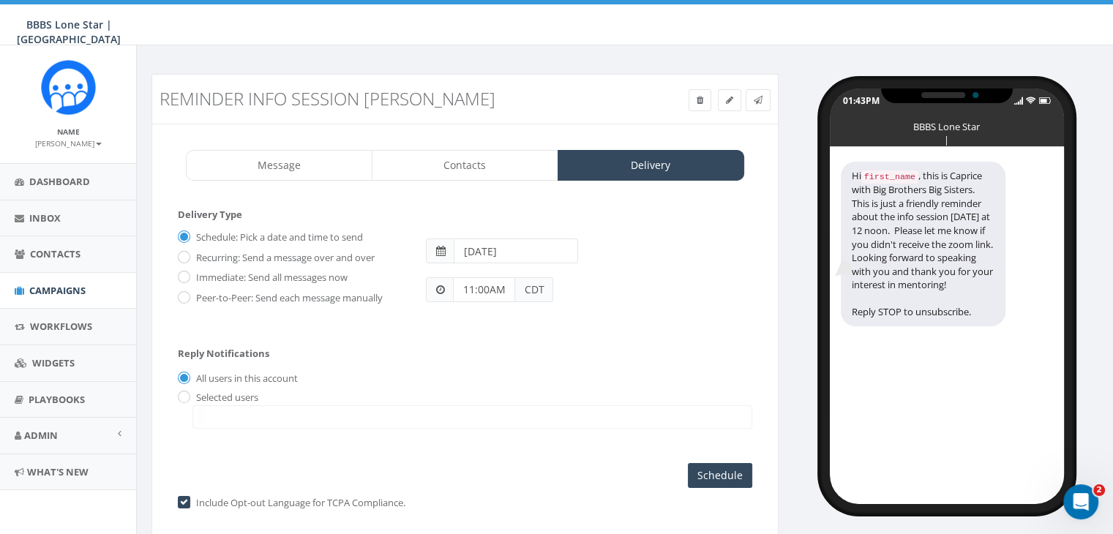
type input "11:00AM"
click at [181, 396] on input "radio" at bounding box center [183, 398] width 10 height 10
radio input "true"
click at [220, 411] on span at bounding box center [472, 416] width 560 height 23
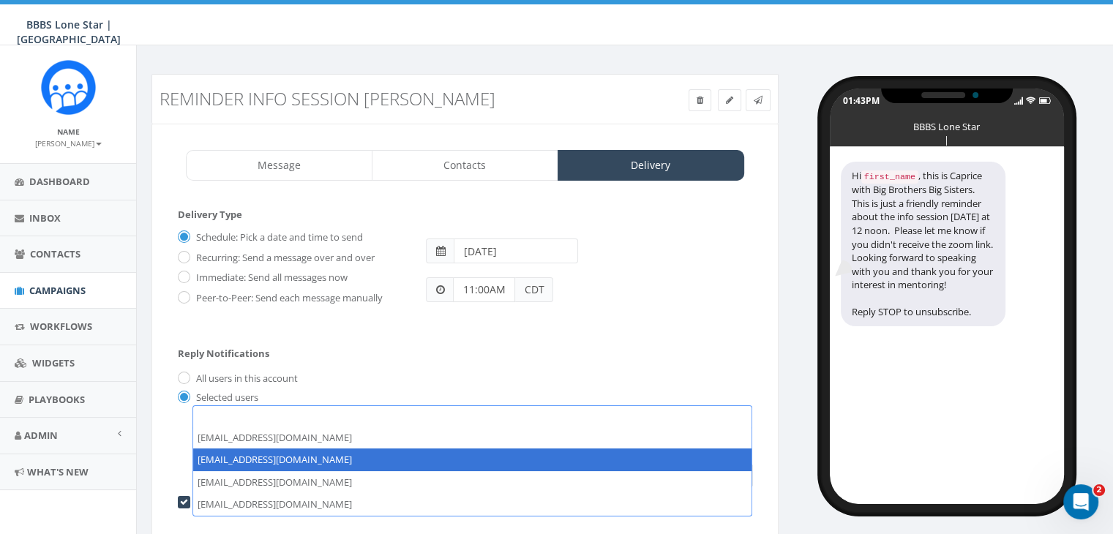
select select "1730"
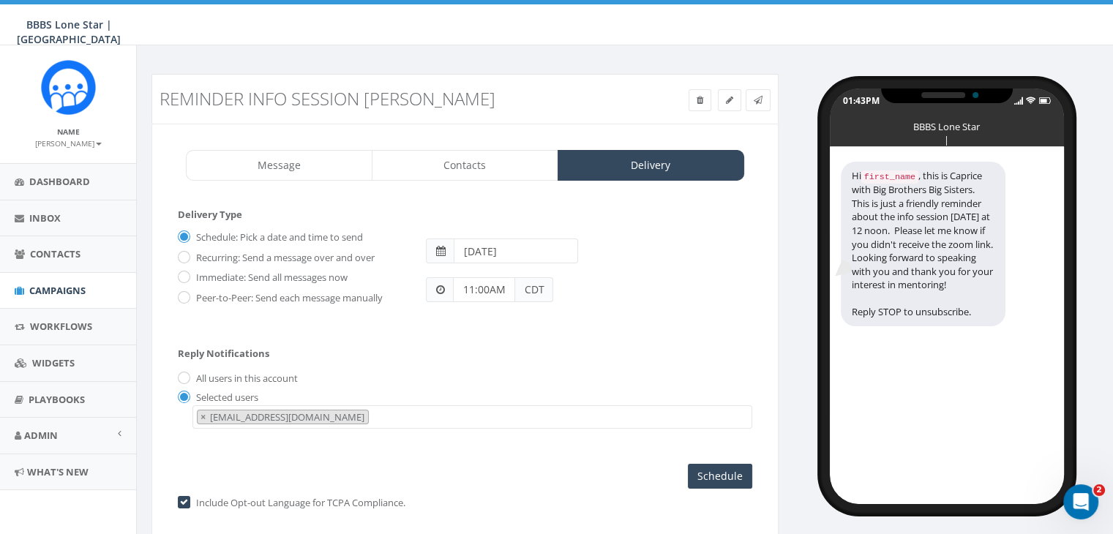
scroll to position [15, 0]
click at [711, 473] on input "Schedule" at bounding box center [720, 476] width 64 height 25
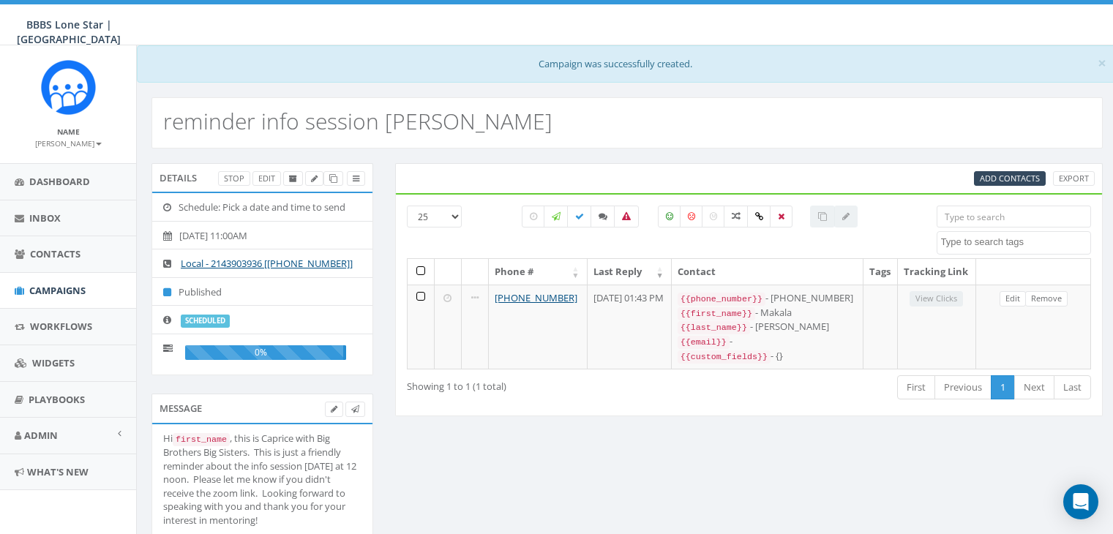
select select
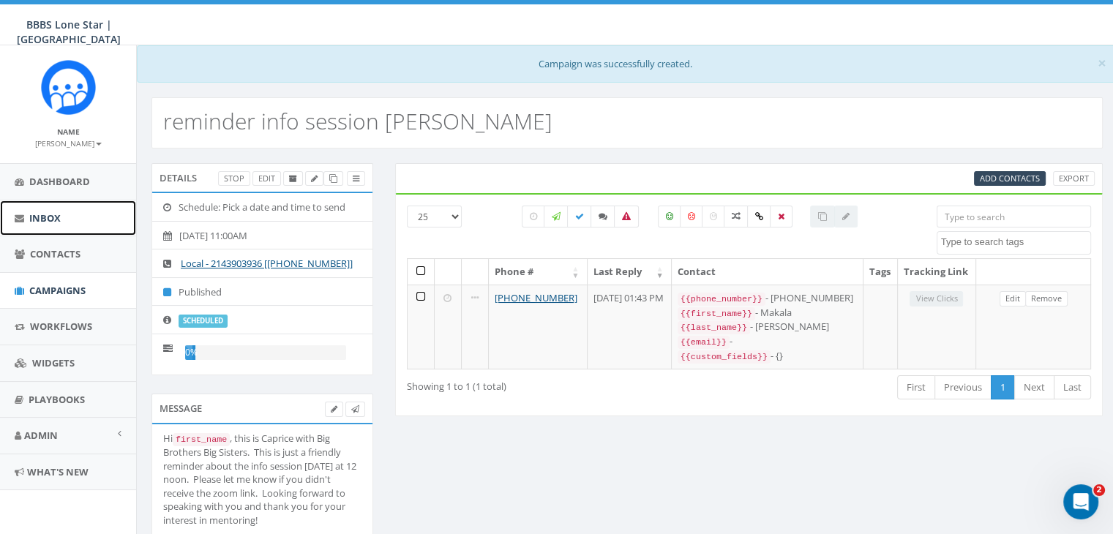
click at [48, 214] on span "Inbox" at bounding box center [44, 217] width 31 height 13
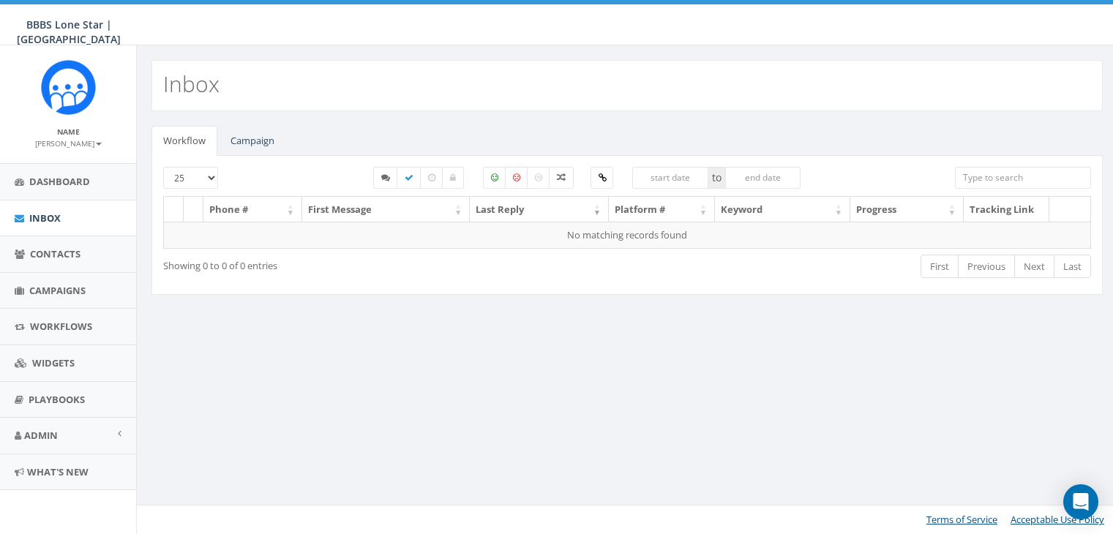
select select
click at [261, 138] on link "Campaign" at bounding box center [252, 141] width 67 height 30
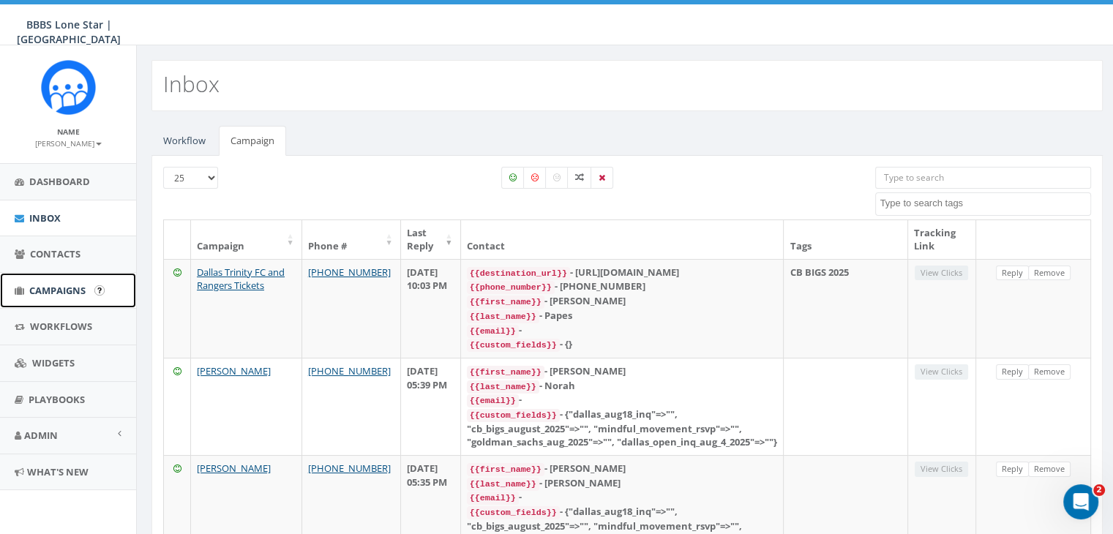
click at [42, 292] on span "Campaigns" at bounding box center [57, 290] width 56 height 13
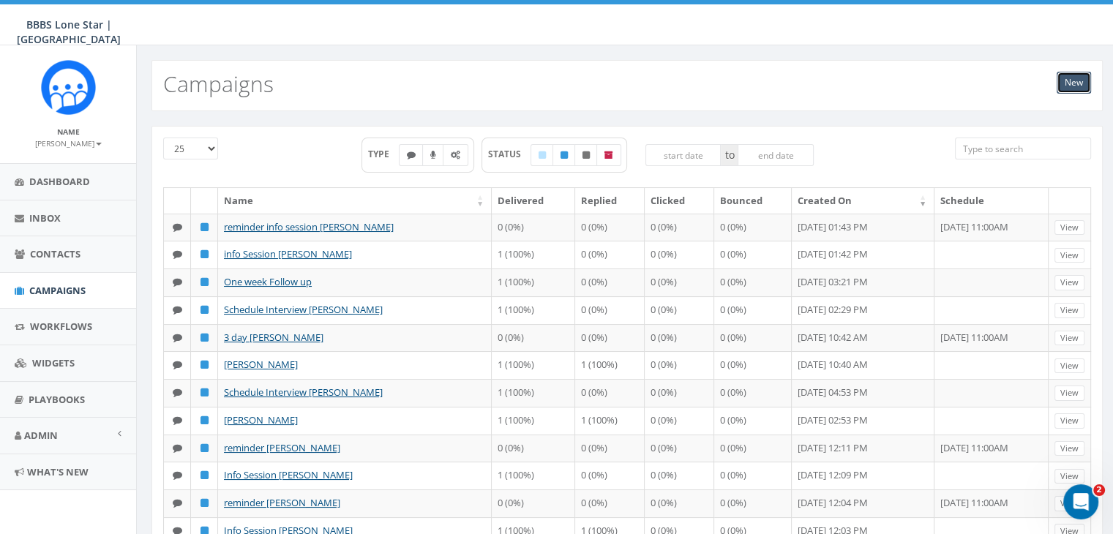
click at [1072, 75] on link "New" at bounding box center [1074, 83] width 34 height 22
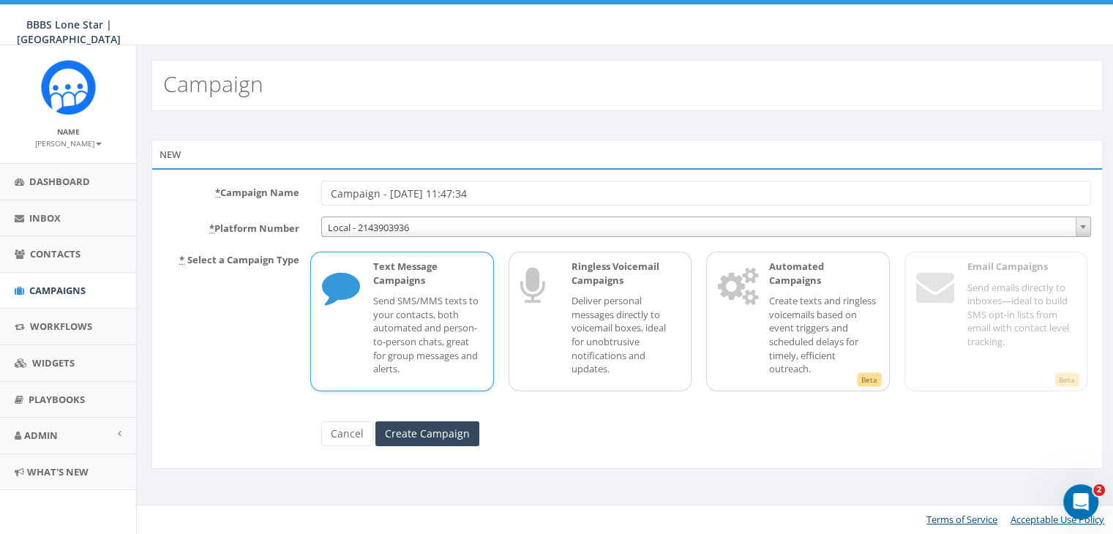
drag, startPoint x: 501, startPoint y: 194, endPoint x: 241, endPoint y: 195, distance: 259.0
click at [241, 195] on div "* Campaign Name Campaign - [DATE] 11:47:34" at bounding box center [627, 193] width 950 height 25
drag, startPoint x: 264, startPoint y: 165, endPoint x: 255, endPoint y: 165, distance: 9.5
click at [255, 165] on div "New" at bounding box center [626, 154] width 951 height 29
drag, startPoint x: 531, startPoint y: 188, endPoint x: 300, endPoint y: 185, distance: 231.3
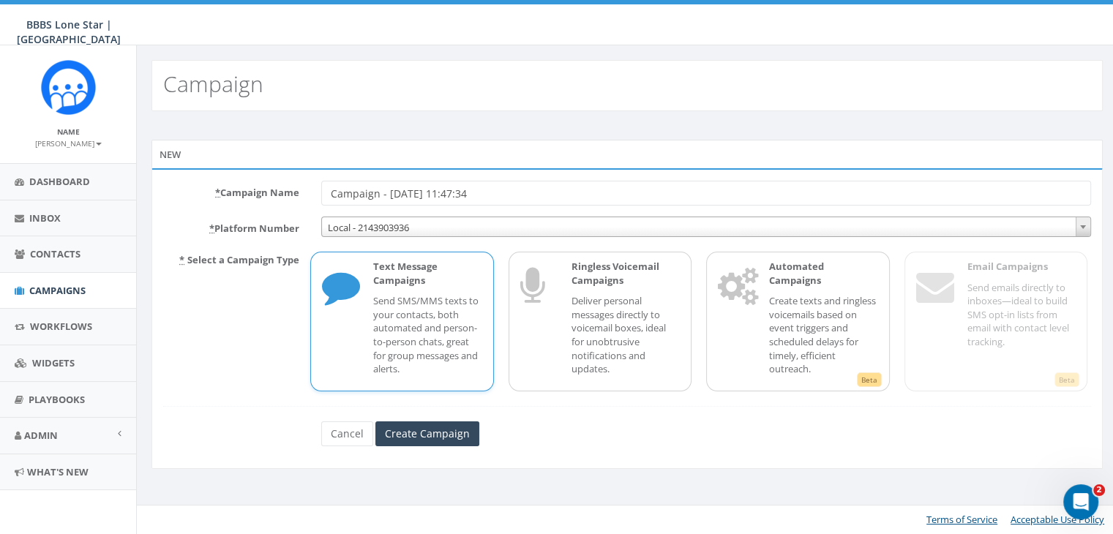
click at [300, 185] on div "* Campaign Name Campaign - [DATE] 11:47:34" at bounding box center [627, 193] width 950 height 25
click at [378, 187] on input "[PERSON_NAME]" at bounding box center [706, 193] width 770 height 25
click at [426, 190] on input "[PERSON_NAME]" at bounding box center [706, 193] width 770 height 25
type input "[PERSON_NAME]"
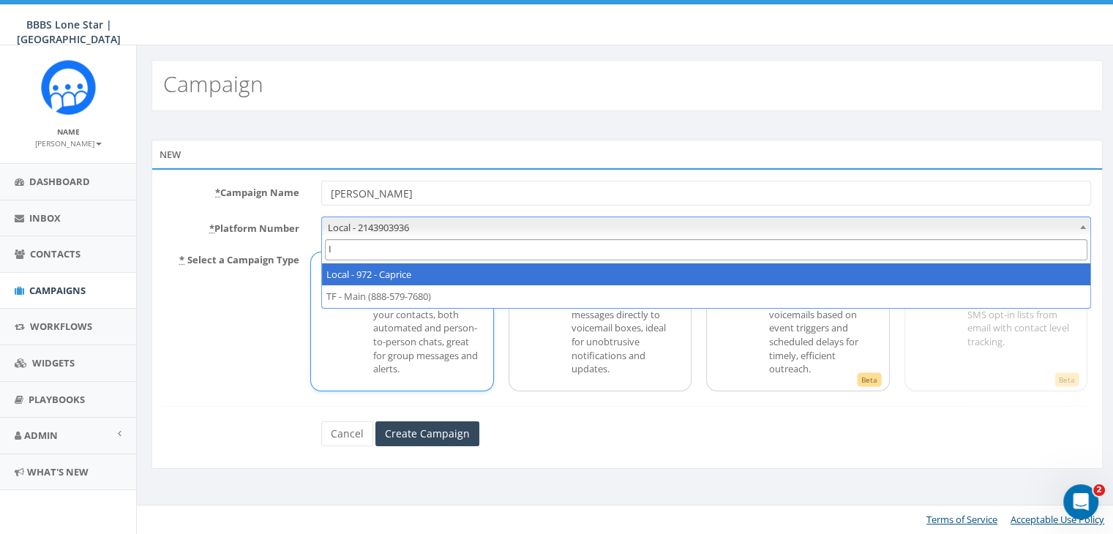
click at [466, 234] on span "Local - 2143903936" at bounding box center [706, 227] width 768 height 20
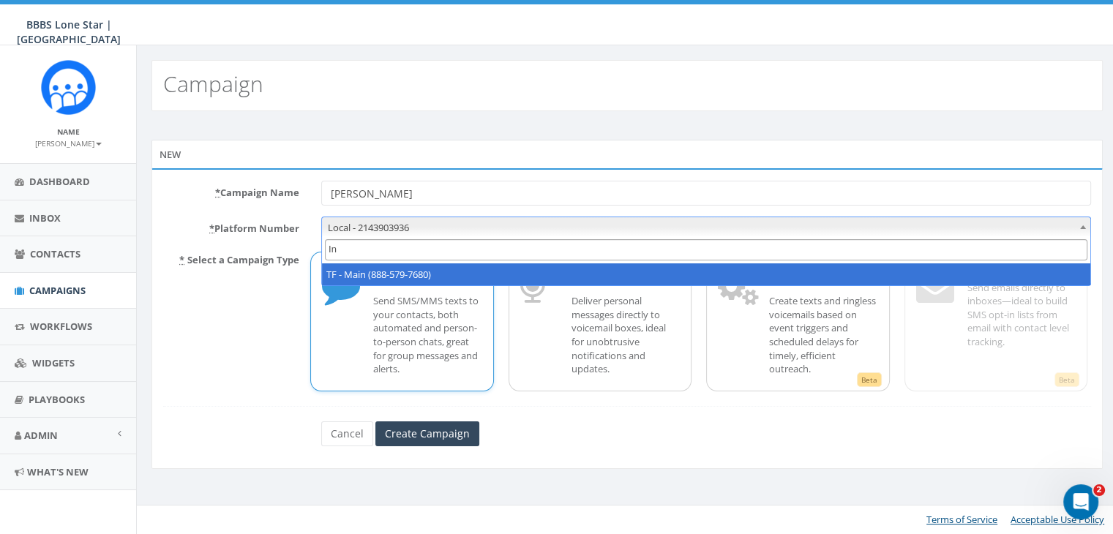
type input "I"
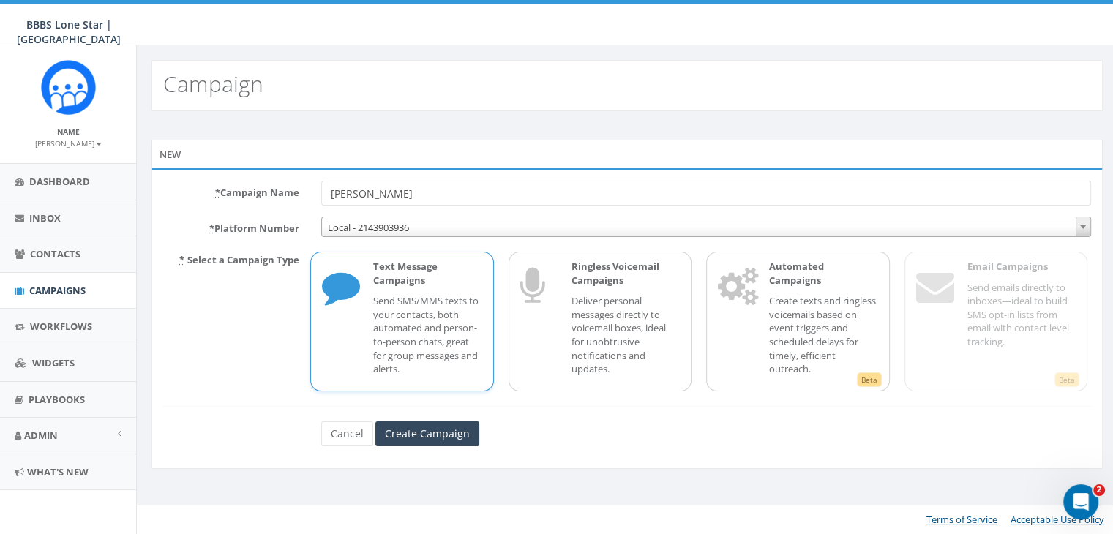
click at [474, 181] on input "[PERSON_NAME]" at bounding box center [706, 193] width 770 height 25
type input "[PERSON_NAME] info session"
click at [424, 424] on input "Create Campaign" at bounding box center [427, 433] width 104 height 25
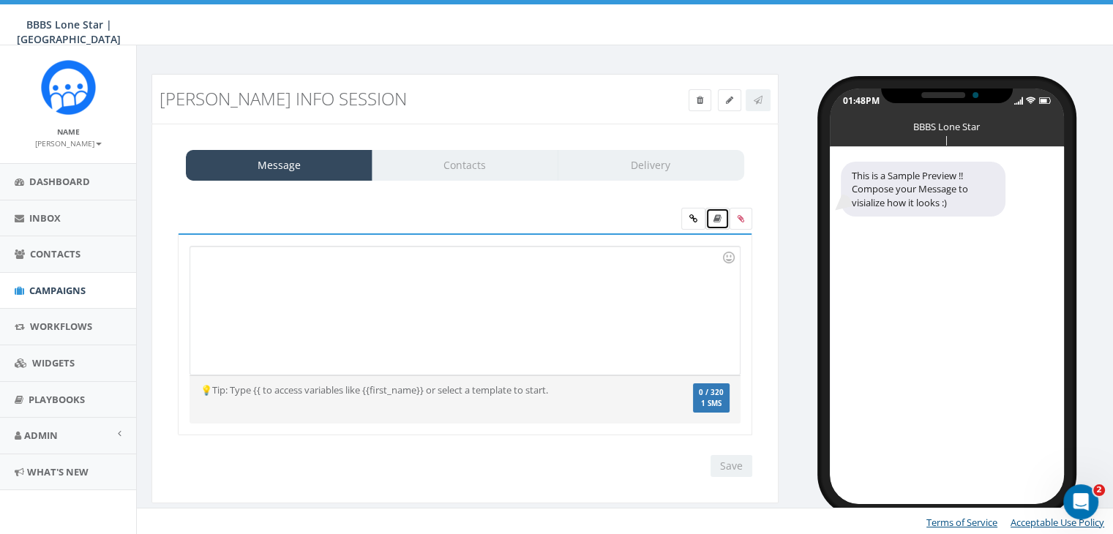
click at [716, 215] on icon at bounding box center [717, 218] width 8 height 9
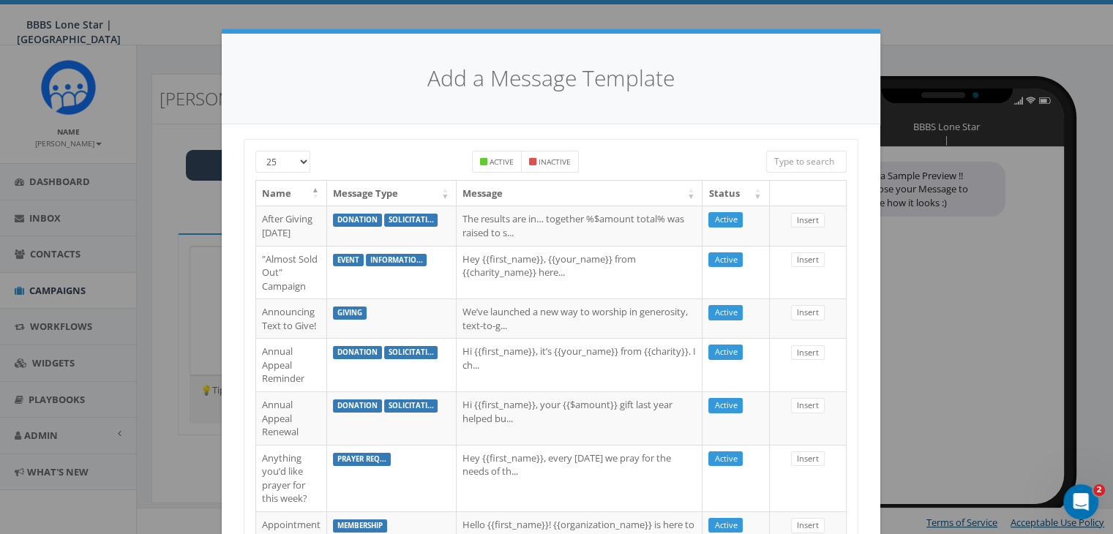
click at [817, 164] on input "search" at bounding box center [806, 162] width 80 height 22
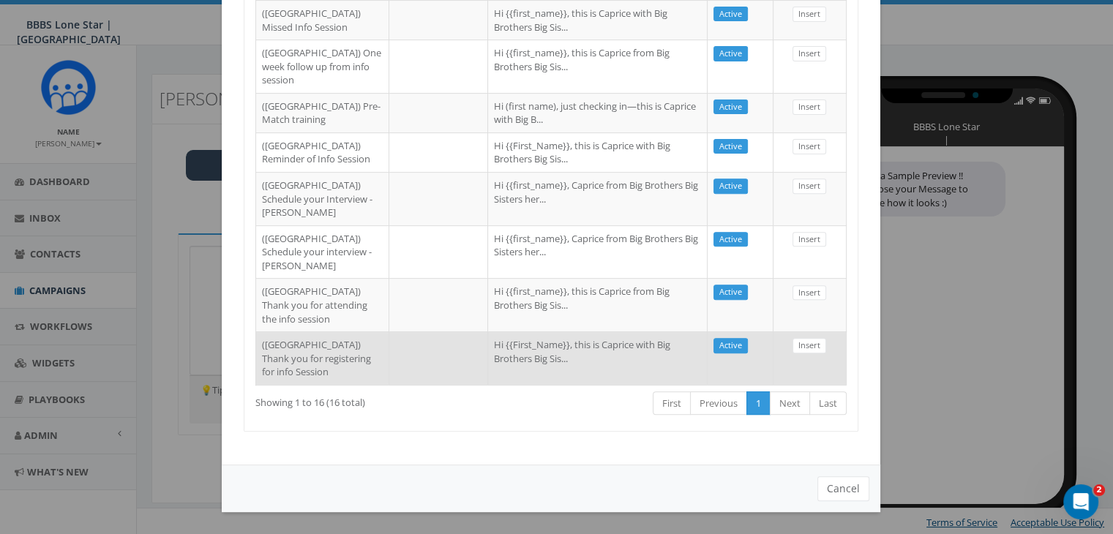
scroll to position [845, 0]
type input "Dallas"
click at [488, 346] on td "Hi {{First_Name}}, this is Caprice with Big Brothers Big Sis..." at bounding box center [598, 357] width 220 height 53
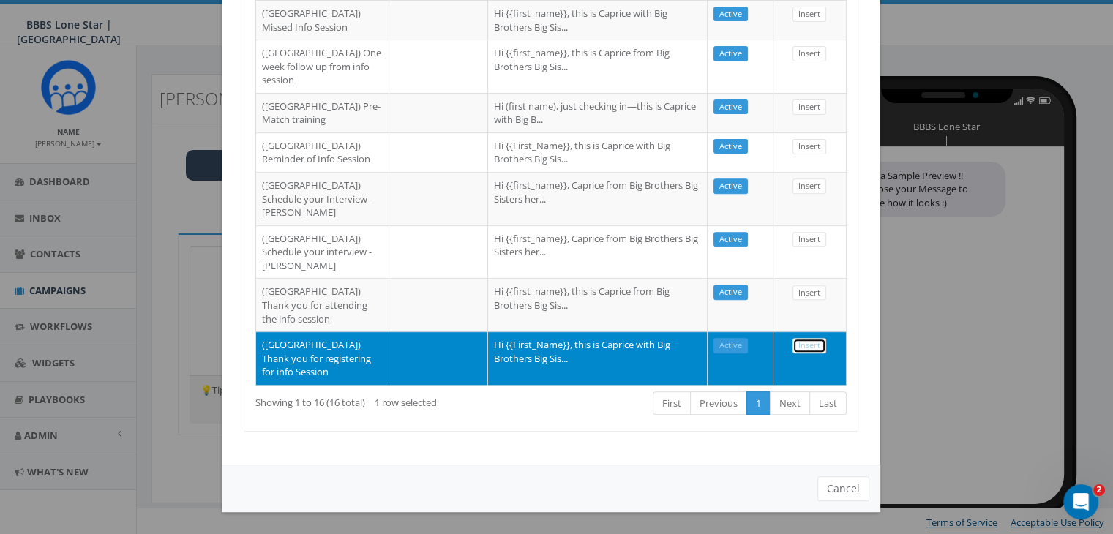
click at [798, 338] on link "Insert" at bounding box center [810, 345] width 34 height 15
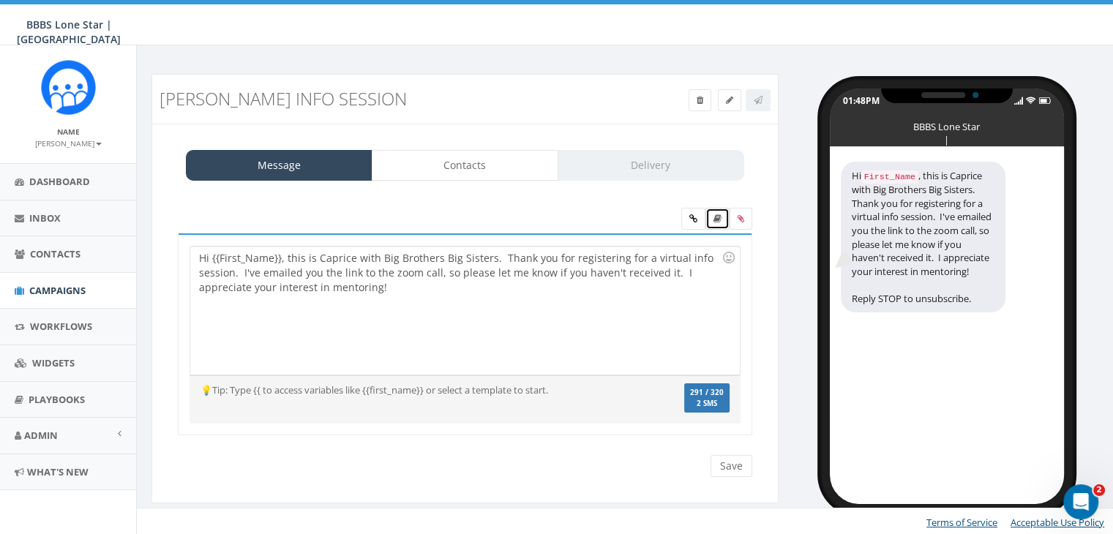
click at [718, 218] on icon at bounding box center [717, 218] width 8 height 9
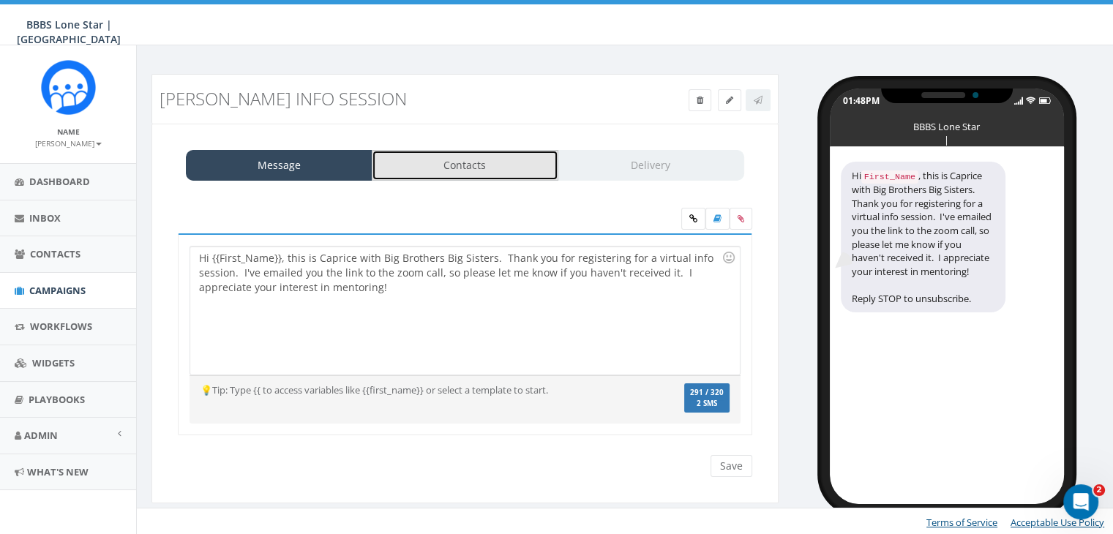
click at [517, 156] on link "Contacts" at bounding box center [465, 165] width 187 height 31
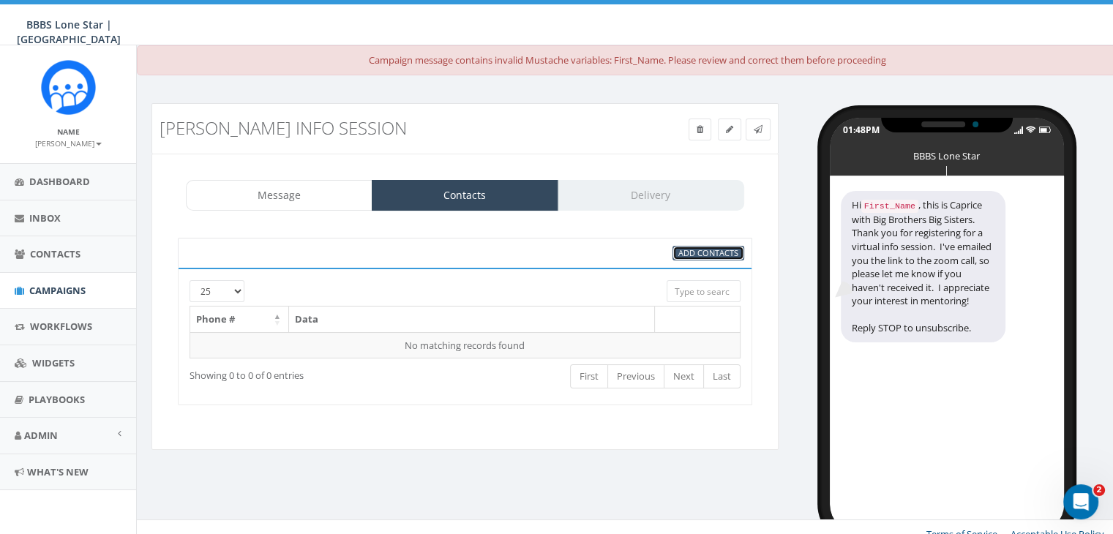
click at [685, 248] on span "Add Contacts" at bounding box center [708, 252] width 60 height 11
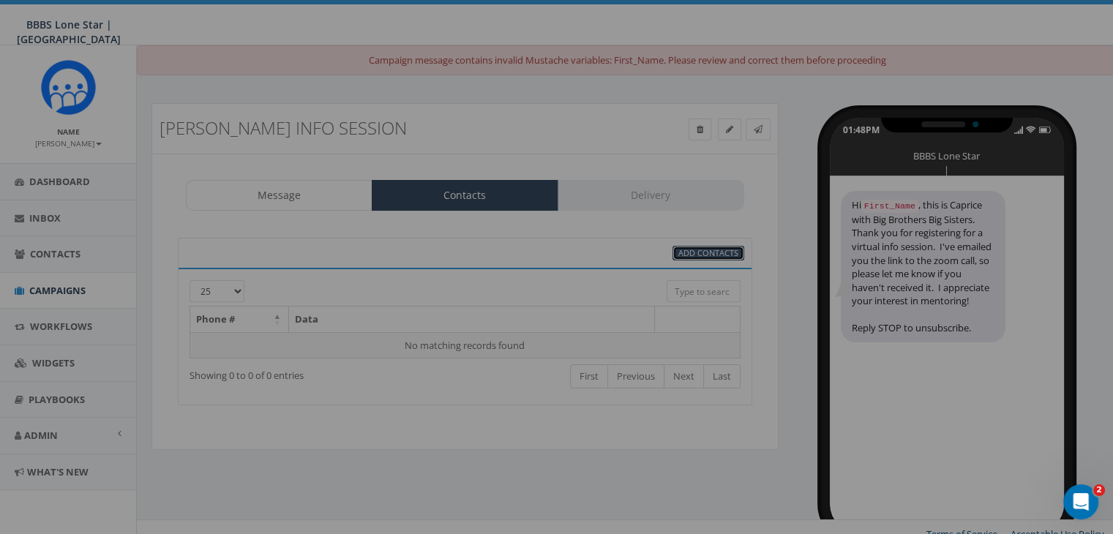
scroll to position [0, 0]
select select
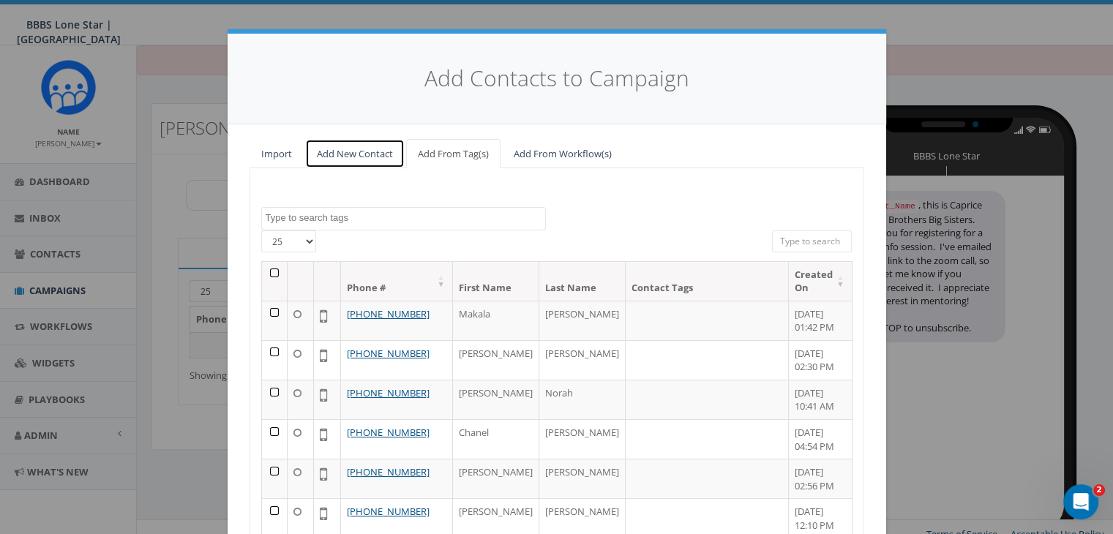
click at [352, 149] on link "Add New Contact" at bounding box center [355, 154] width 100 height 30
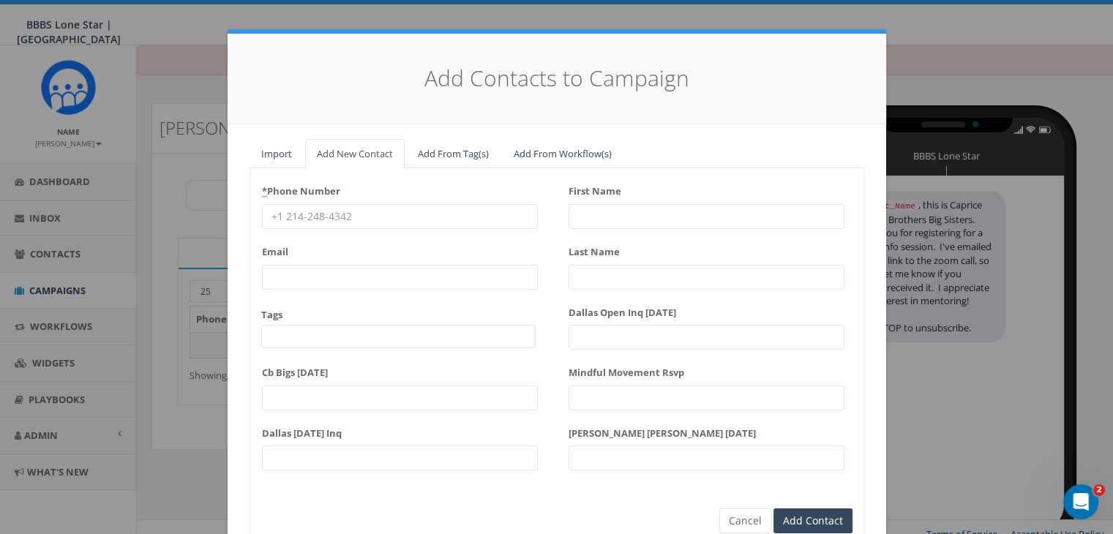
click at [295, 214] on input "* Phone Number" at bounding box center [400, 216] width 276 height 25
paste input "972-802-4195"
type input "972-802-4195"
click at [599, 217] on input "First Name" at bounding box center [707, 216] width 276 height 25
type input "[PERSON_NAME]"
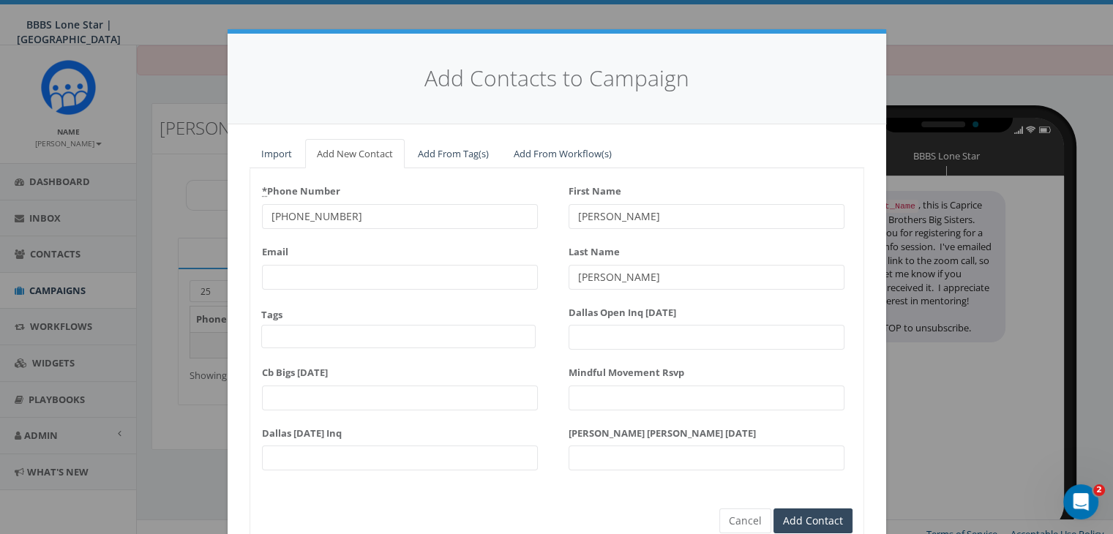
scroll to position [65, 0]
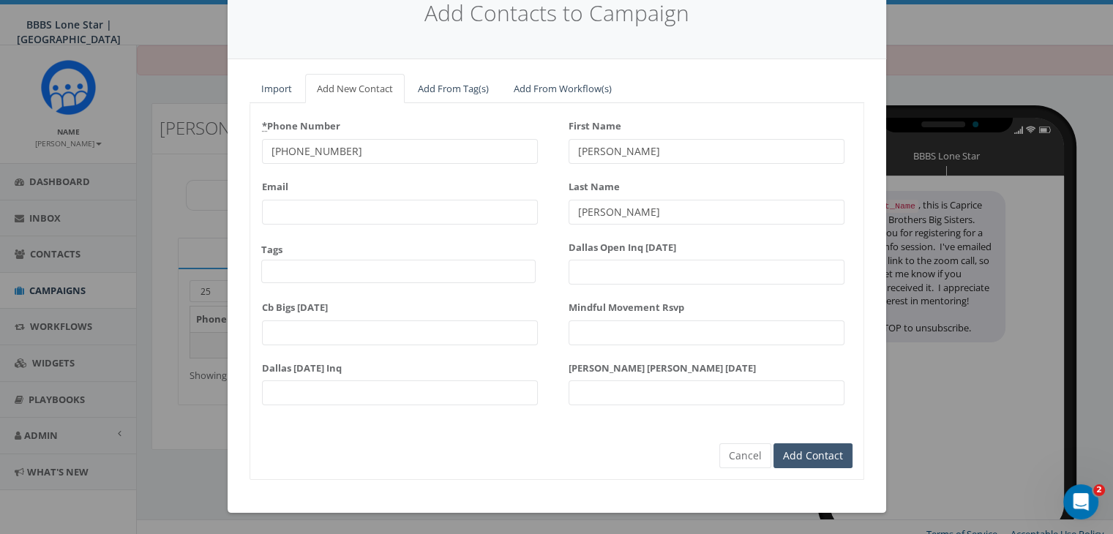
type input "[PERSON_NAME]"
click at [776, 448] on input "Add Contact" at bounding box center [812, 455] width 79 height 25
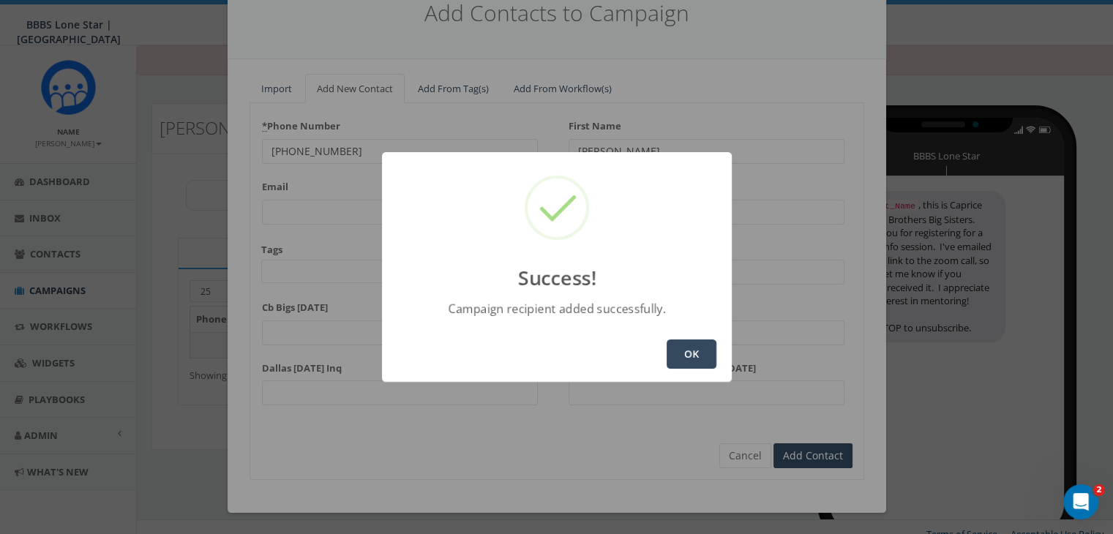
click at [700, 346] on button "OK" at bounding box center [692, 354] width 50 height 29
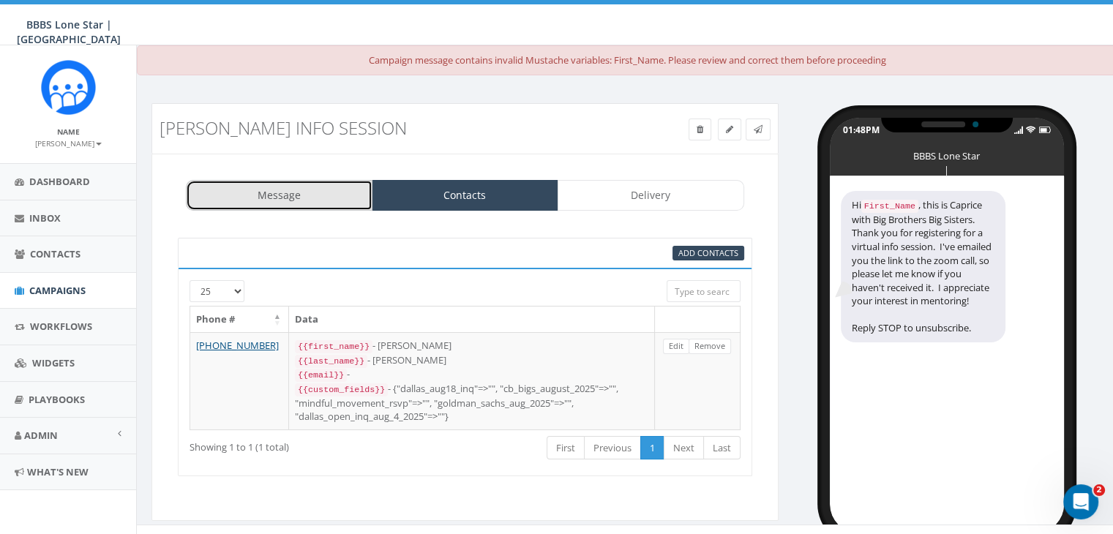
click at [304, 195] on link "Message" at bounding box center [279, 195] width 187 height 31
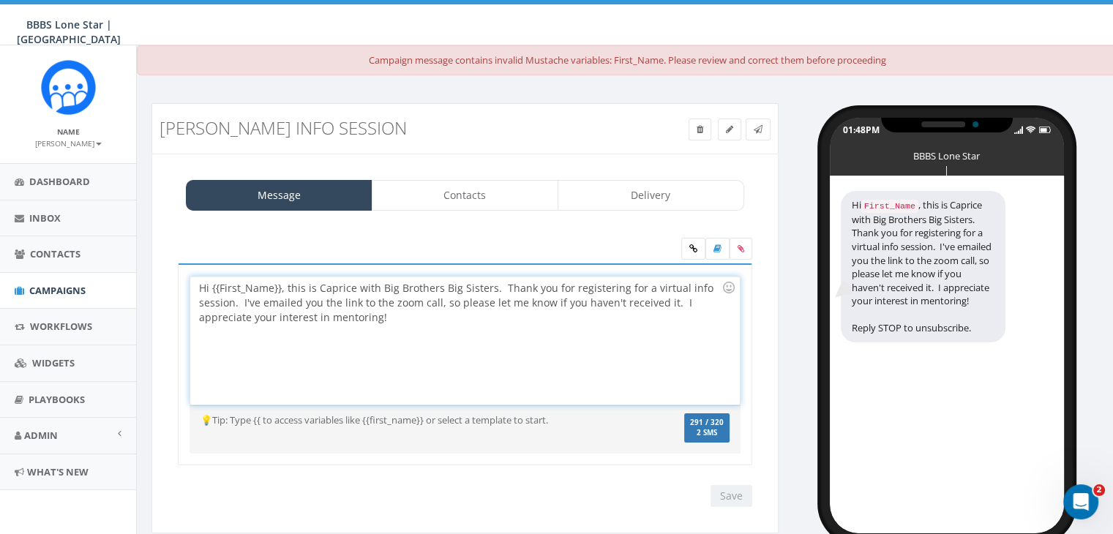
click at [281, 288] on div "Hi {{First_Name}}, this is Caprice with Big Brothers Big Sisters. Thank you for…" at bounding box center [464, 341] width 549 height 128
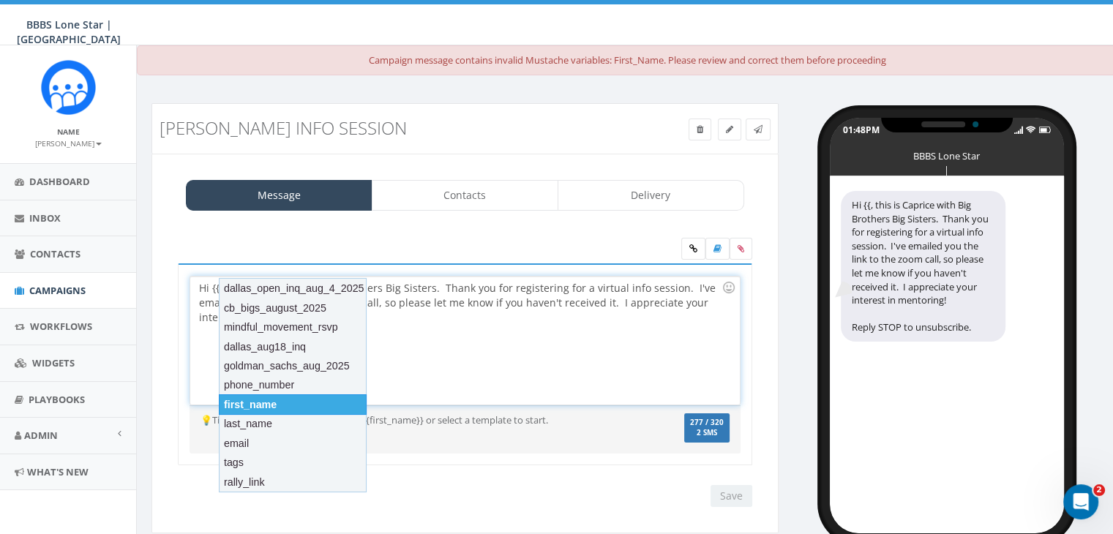
click at [253, 408] on div "first_name" at bounding box center [293, 404] width 148 height 20
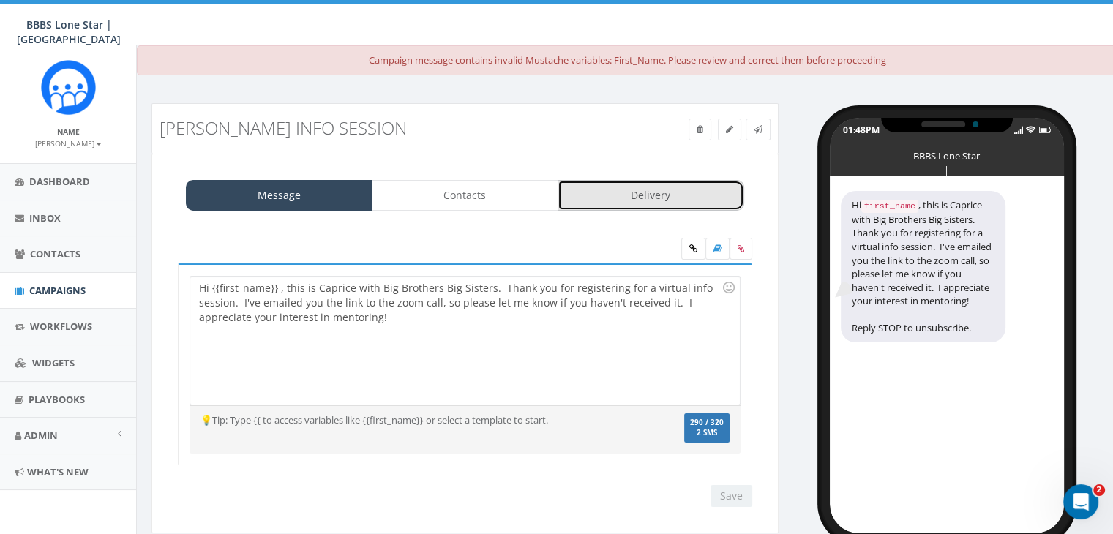
click at [636, 197] on link "Delivery" at bounding box center [651, 195] width 187 height 31
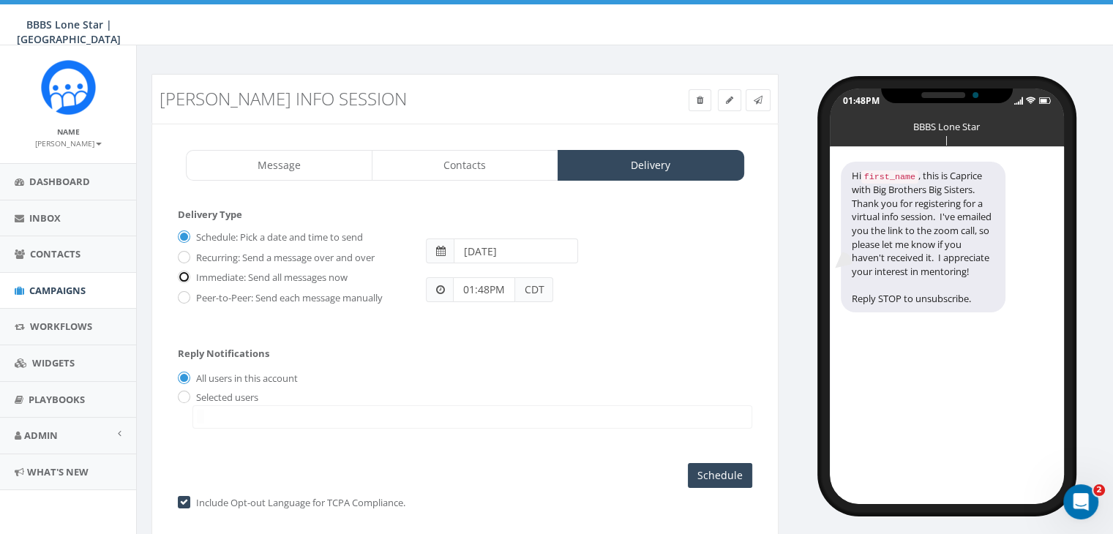
click at [184, 274] on input "Immediate: Send all messages now" at bounding box center [183, 279] width 10 height 10
radio input "true"
click at [185, 394] on input "radio" at bounding box center [183, 398] width 10 height 10
radio input "true"
click at [241, 413] on span at bounding box center [472, 416] width 560 height 23
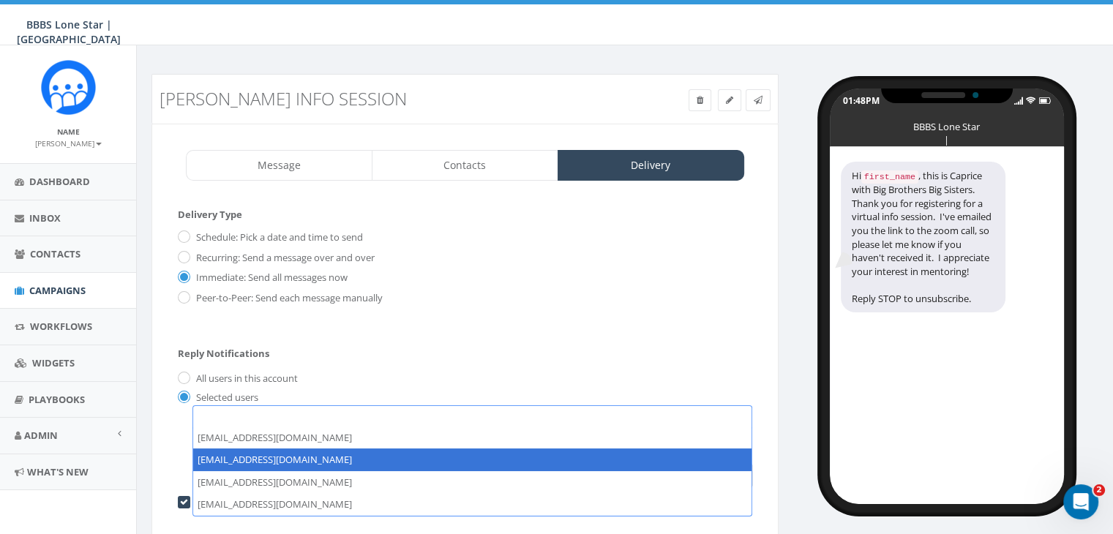
select select "1730"
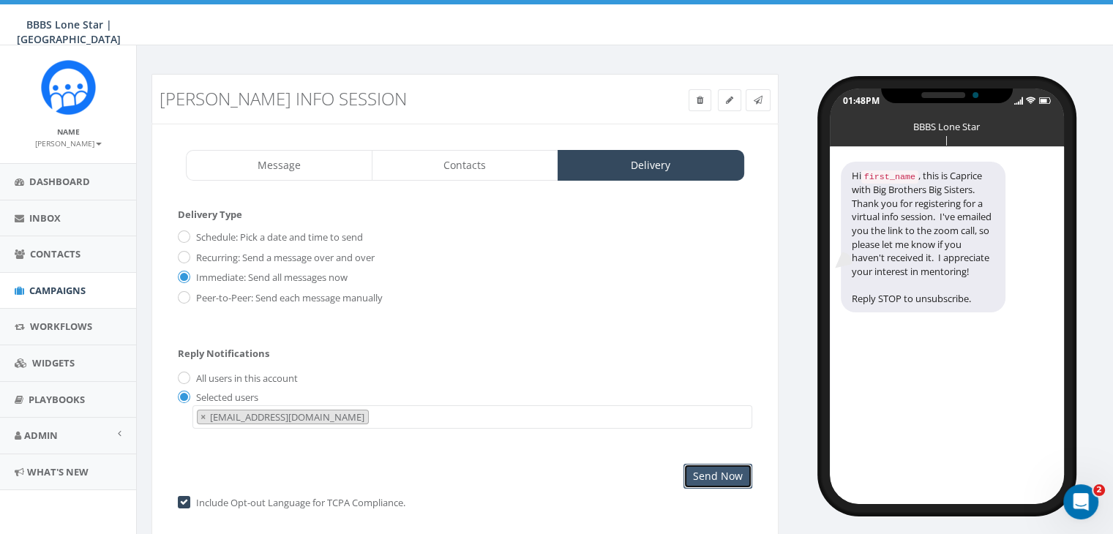
click at [697, 470] on input "Send Now" at bounding box center [717, 476] width 69 height 25
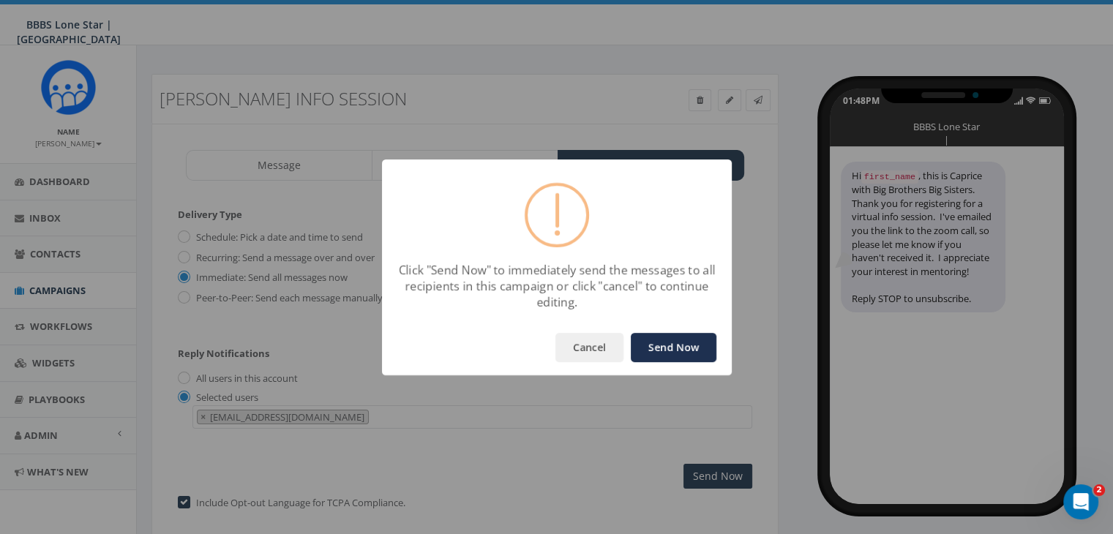
click at [688, 352] on button "Send Now" at bounding box center [674, 347] width 86 height 29
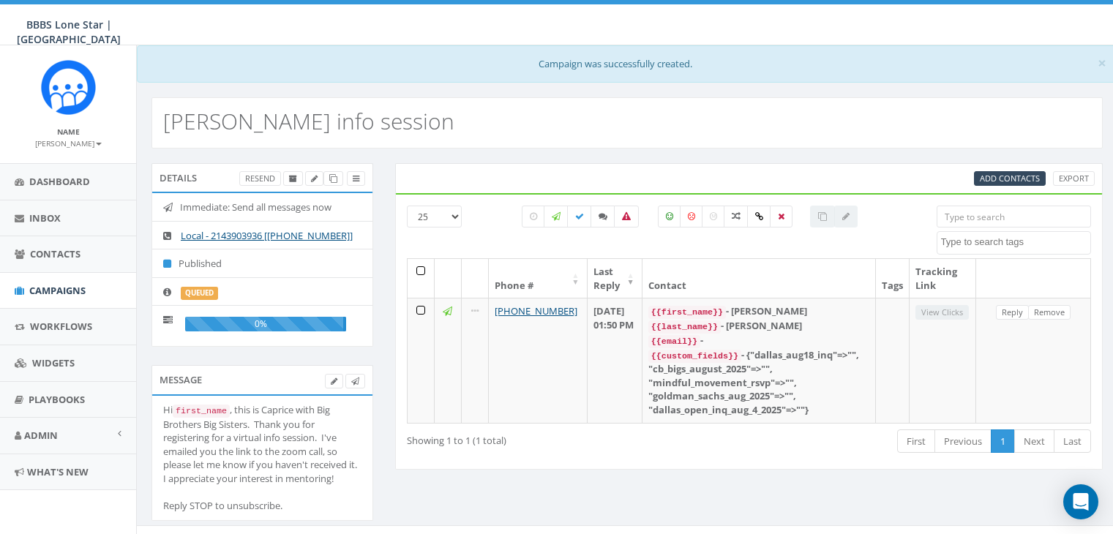
select select
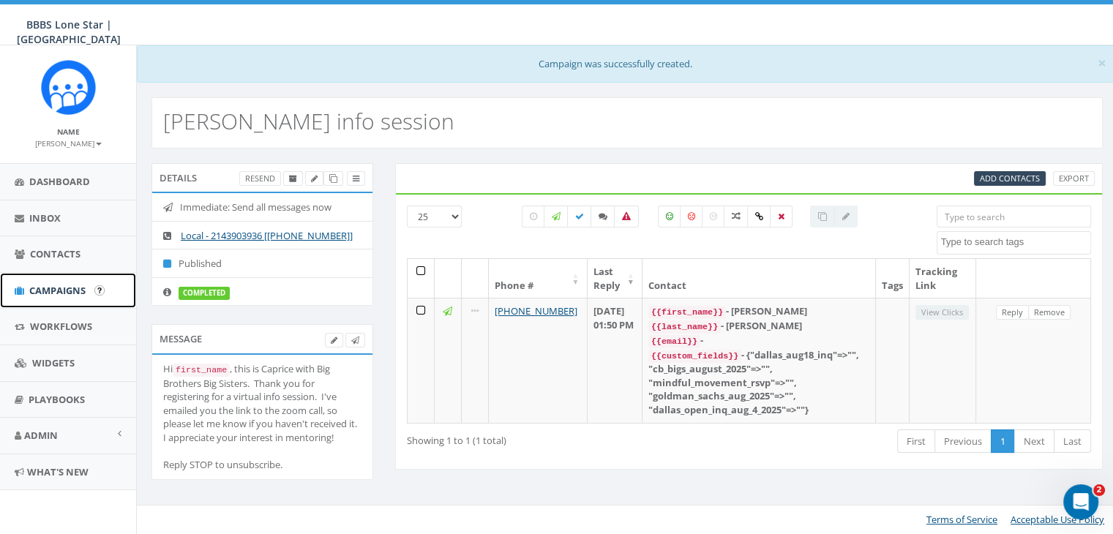
click at [49, 289] on span "Campaigns" at bounding box center [57, 290] width 56 height 13
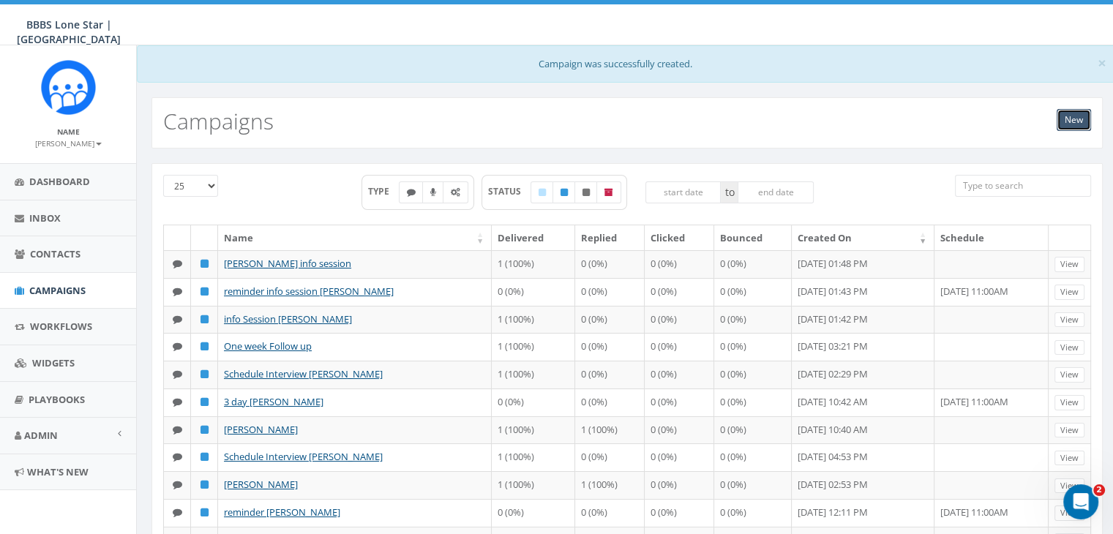
click at [1068, 112] on link "New" at bounding box center [1074, 120] width 34 height 22
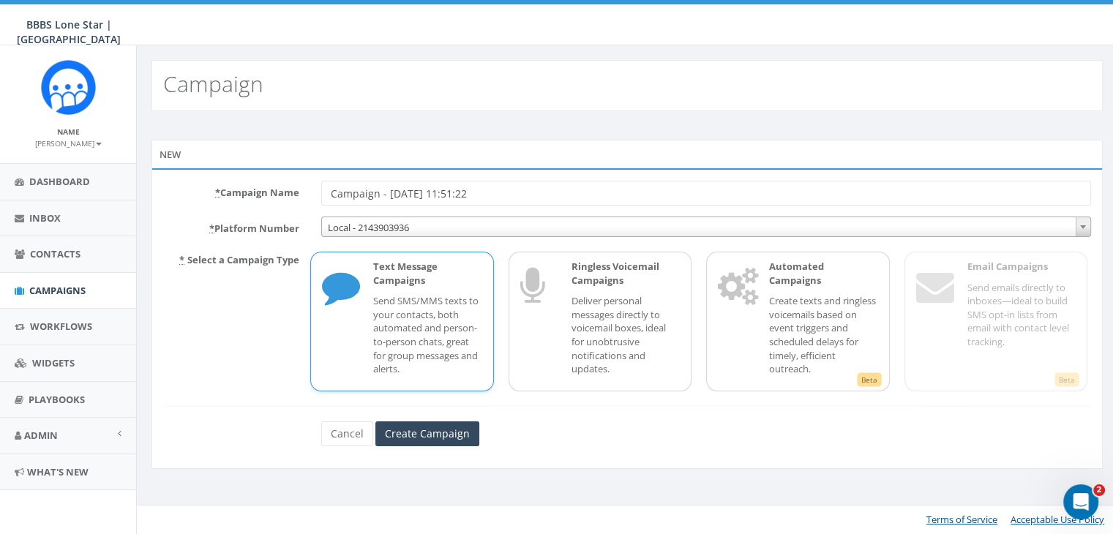
drag, startPoint x: 507, startPoint y: 194, endPoint x: 305, endPoint y: 188, distance: 202.1
click at [304, 190] on div "* Campaign Name Campaign - [DATE] 11:51:22" at bounding box center [627, 193] width 950 height 25
type input "reminder Info Session [PERSON_NAME]"
click at [462, 434] on input "Create Campaign" at bounding box center [427, 433] width 104 height 25
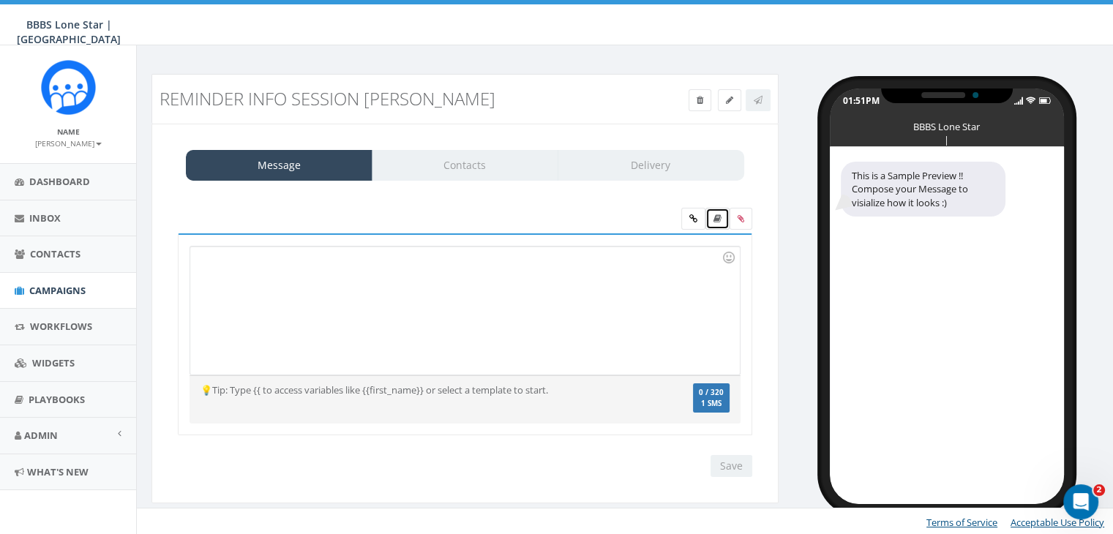
click at [716, 218] on icon at bounding box center [717, 218] width 8 height 9
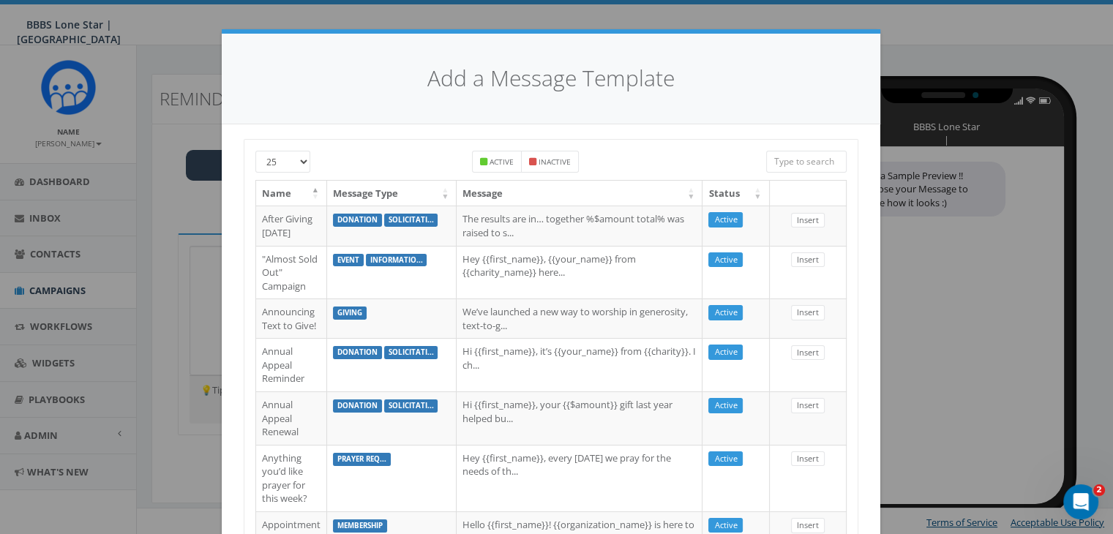
click at [798, 157] on input "search" at bounding box center [806, 162] width 80 height 22
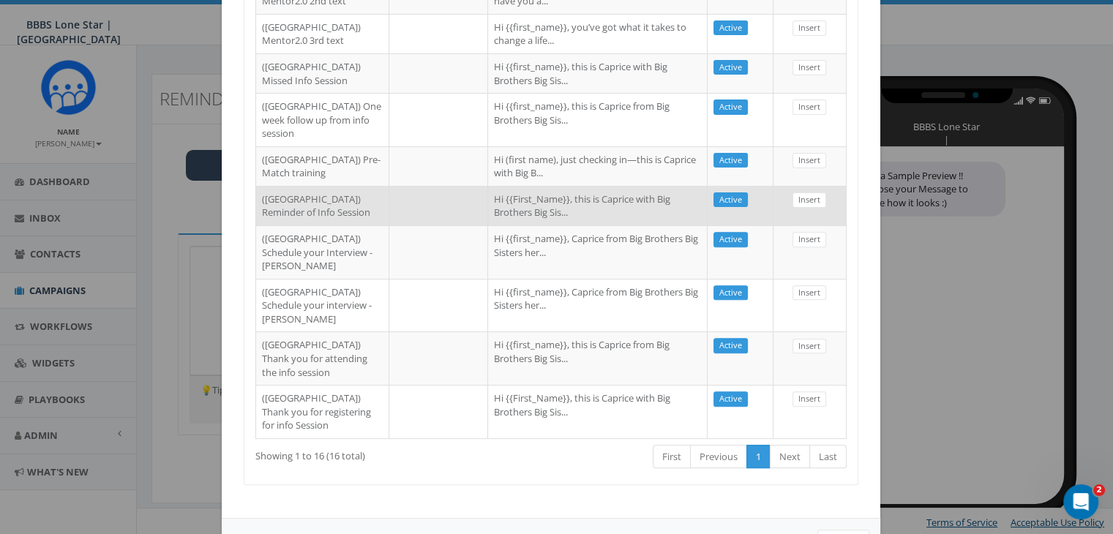
scroll to position [512, 0]
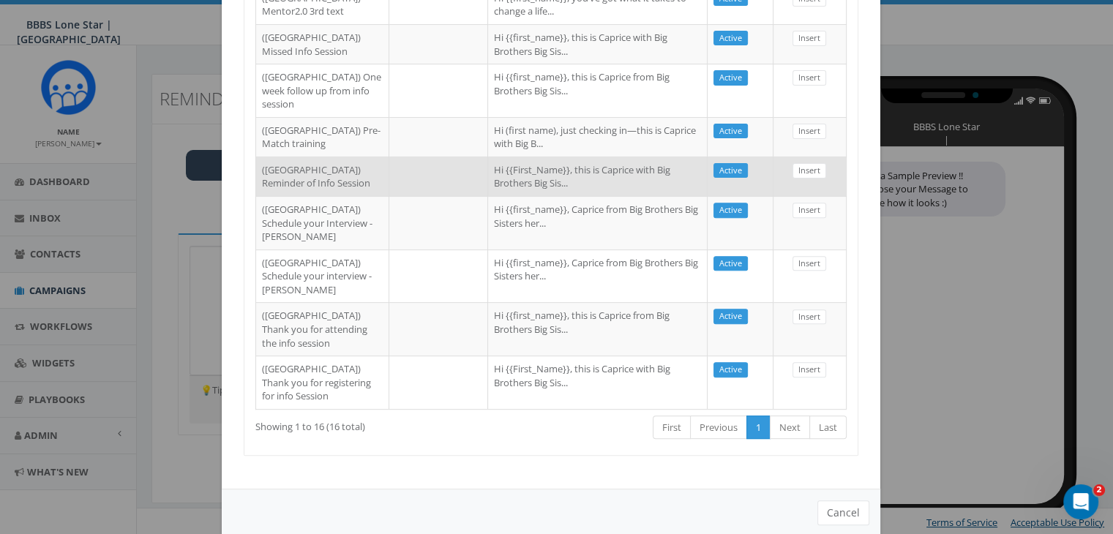
type input "[GEOGRAPHIC_DATA]"
click at [552, 196] on td "Hi {{First_Name}}, this is Caprice with Big Brothers Big Sis..." at bounding box center [598, 177] width 220 height 40
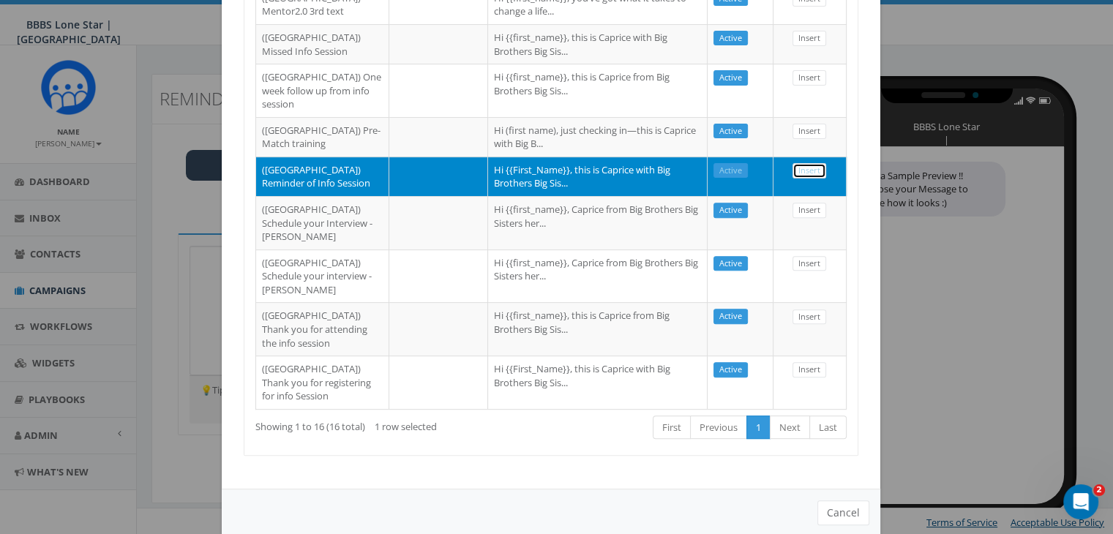
click at [810, 179] on link "Insert" at bounding box center [810, 170] width 34 height 15
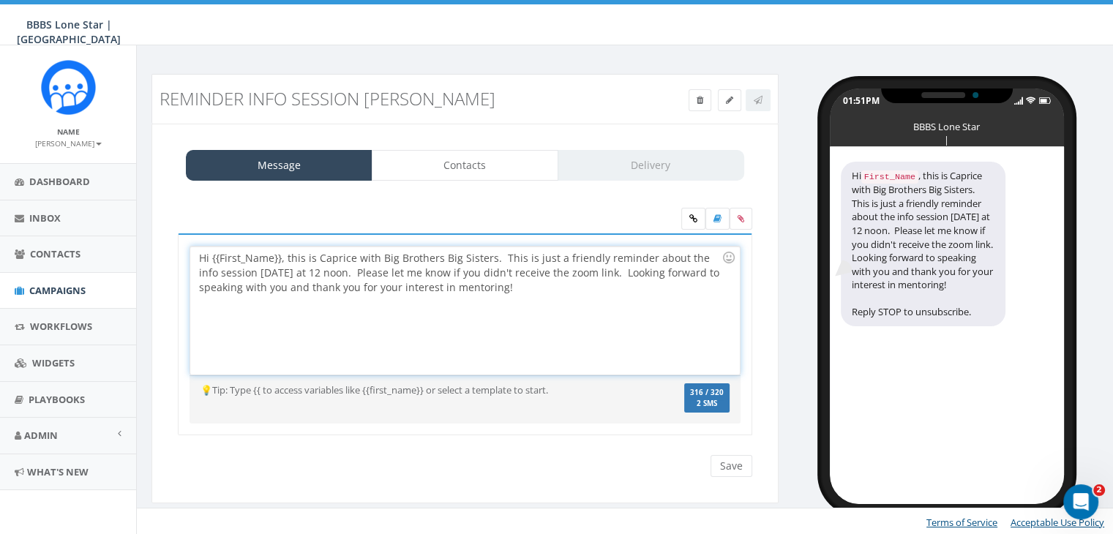
click at [281, 254] on div "Hi {{First_Name}}, this is Caprice with Big Brothers Big Sisters. This is just …" at bounding box center [464, 311] width 549 height 128
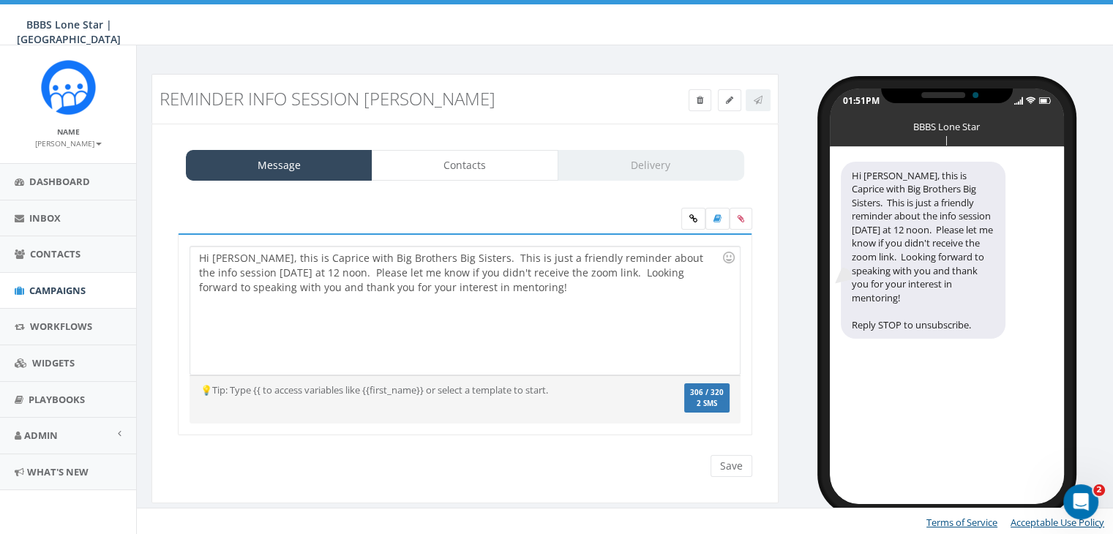
click at [620, 171] on div "Message Contacts Delivery" at bounding box center [465, 165] width 558 height 31
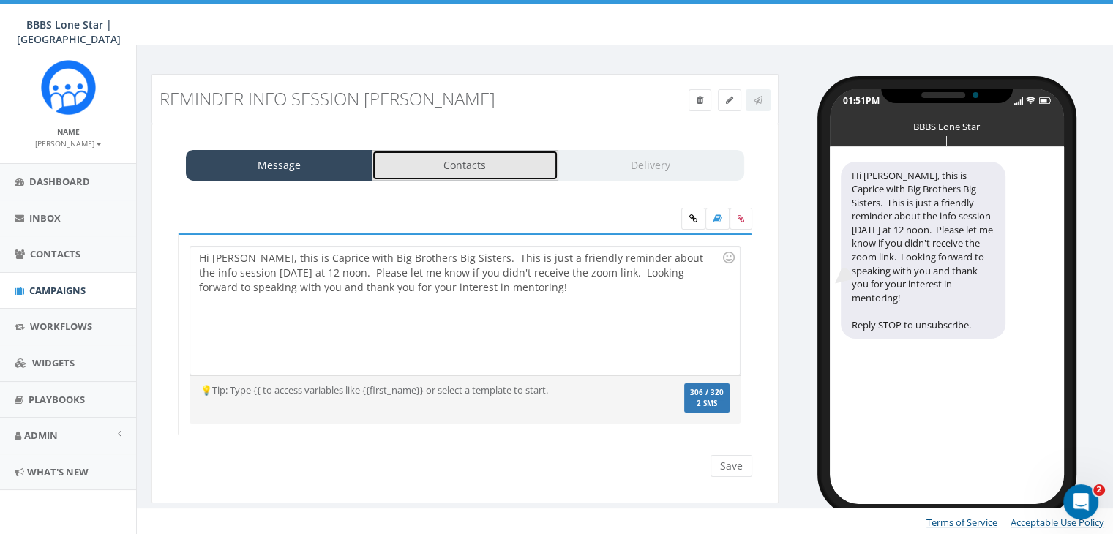
click at [460, 156] on link "Contacts" at bounding box center [465, 165] width 187 height 31
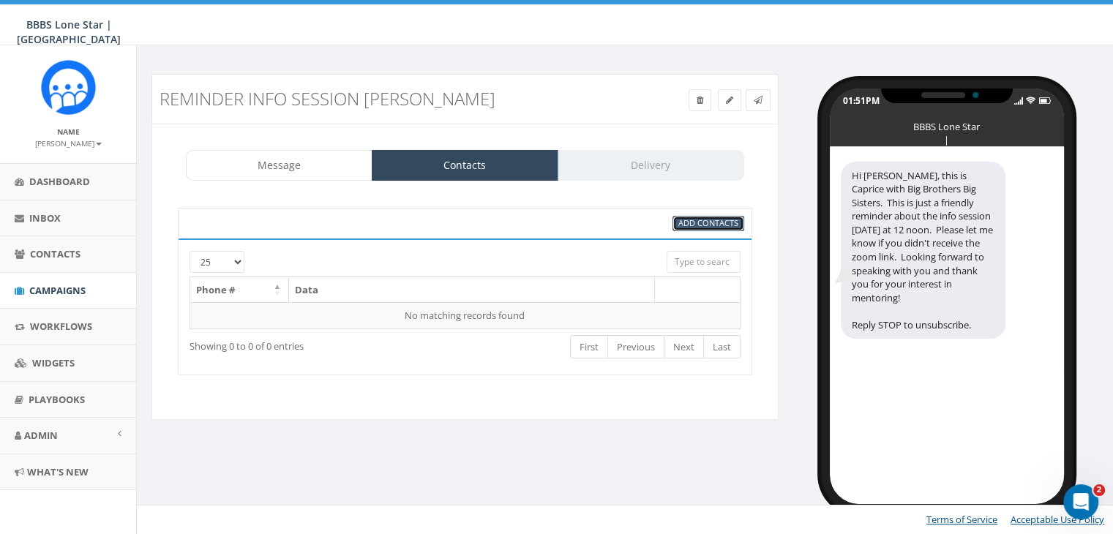
click at [729, 217] on span "Add Contacts" at bounding box center [708, 222] width 60 height 11
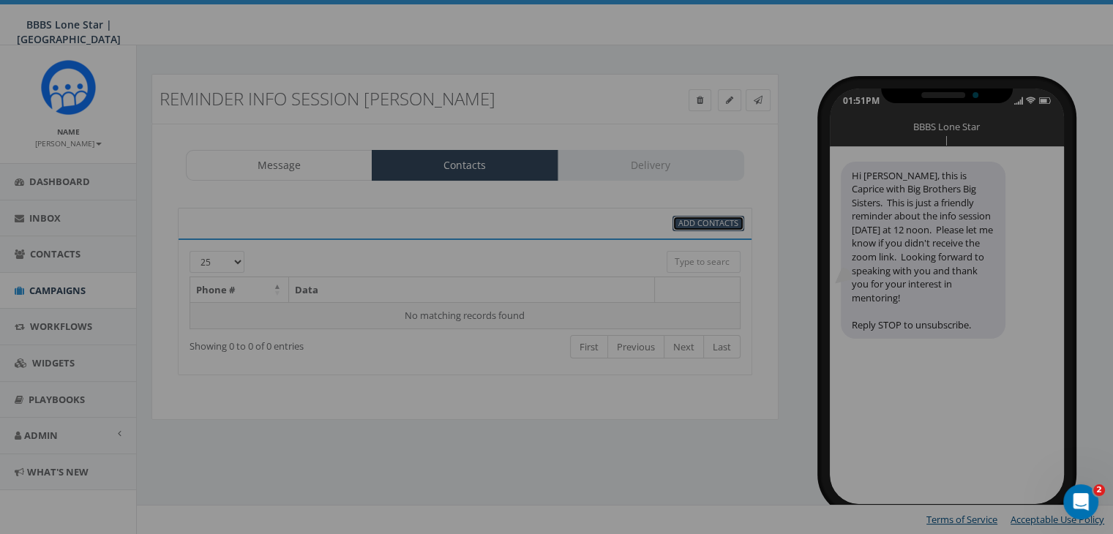
select select
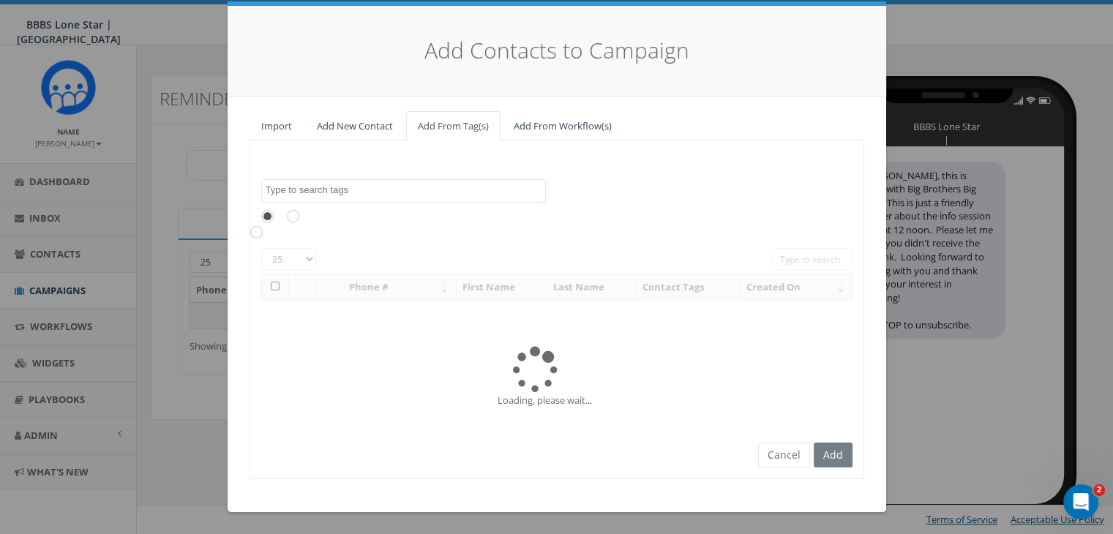
scroll to position [0, 0]
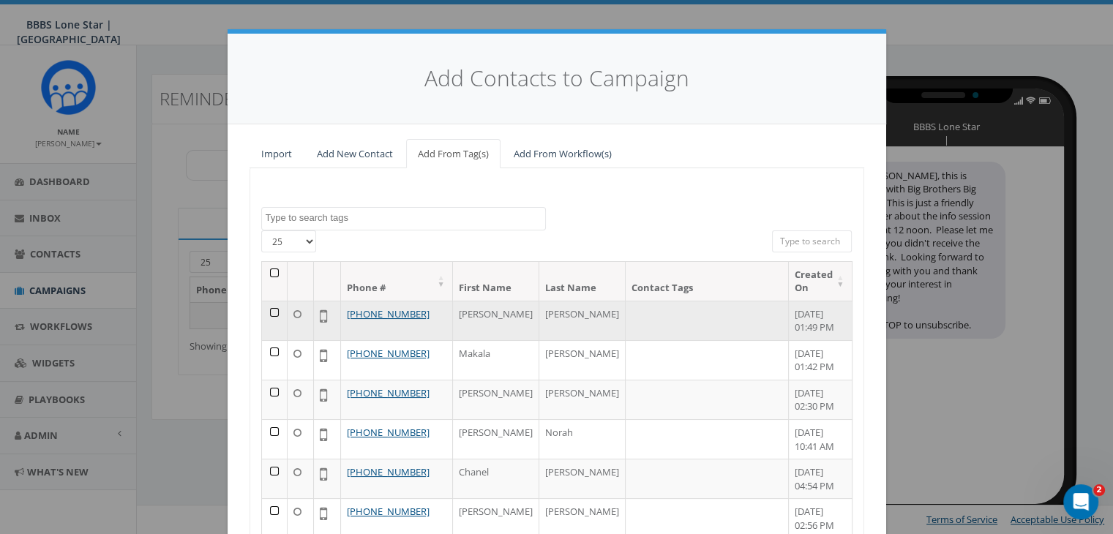
click at [266, 301] on td at bounding box center [275, 321] width 26 height 40
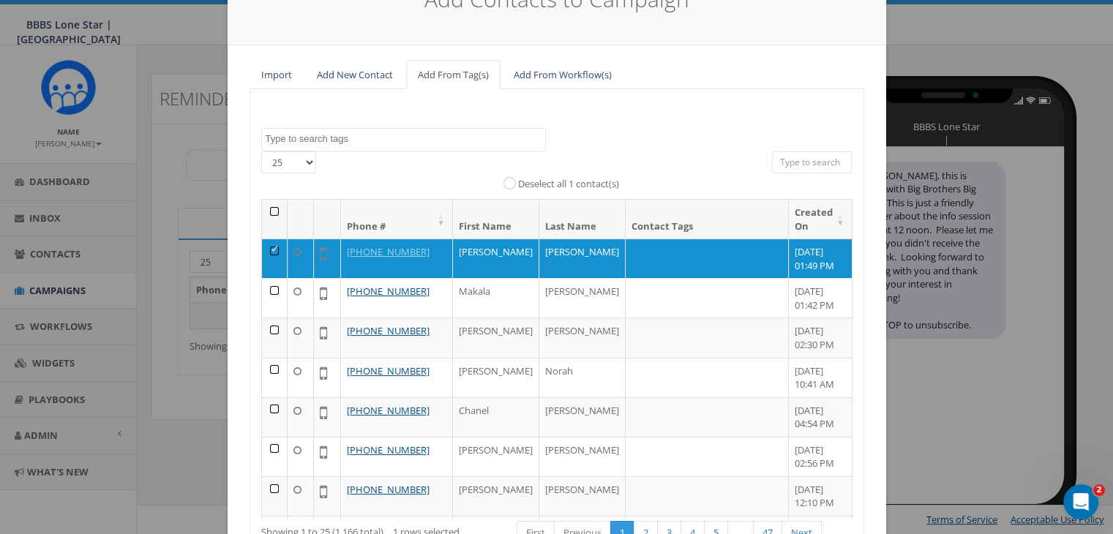
scroll to position [208, 0]
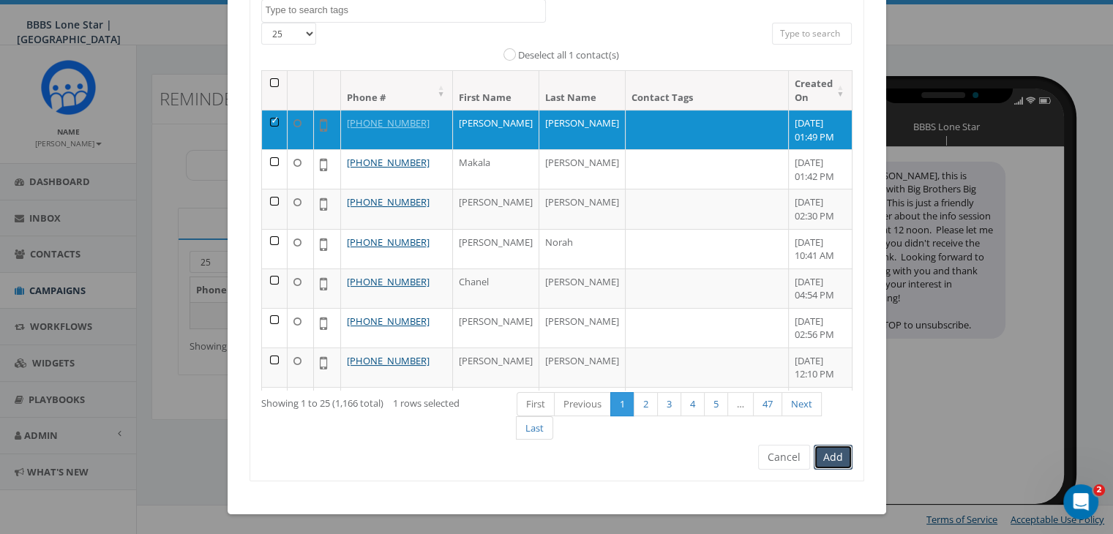
click at [831, 447] on button "Add" at bounding box center [833, 457] width 39 height 25
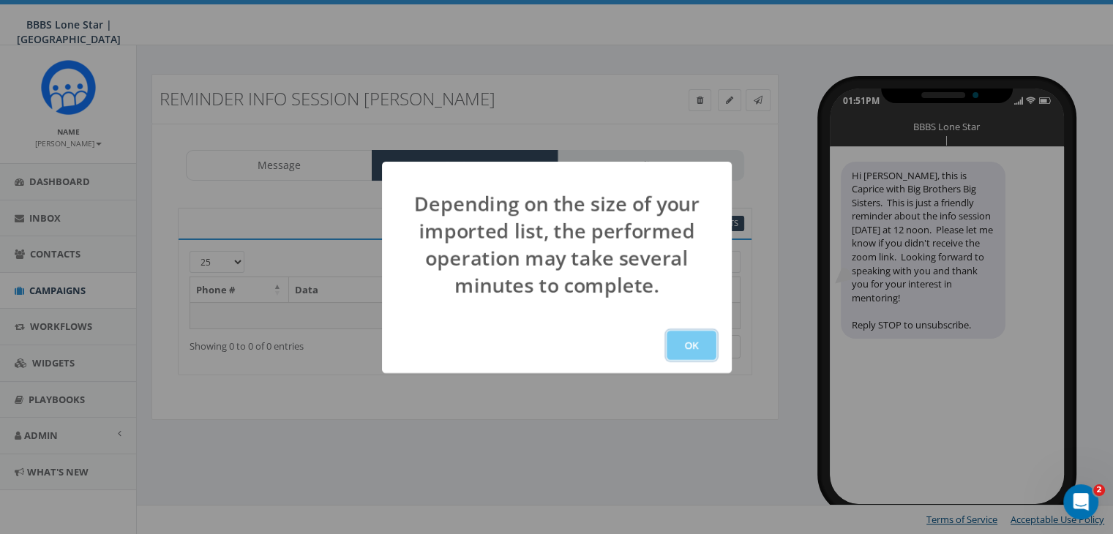
click at [694, 340] on button "OK" at bounding box center [692, 345] width 50 height 29
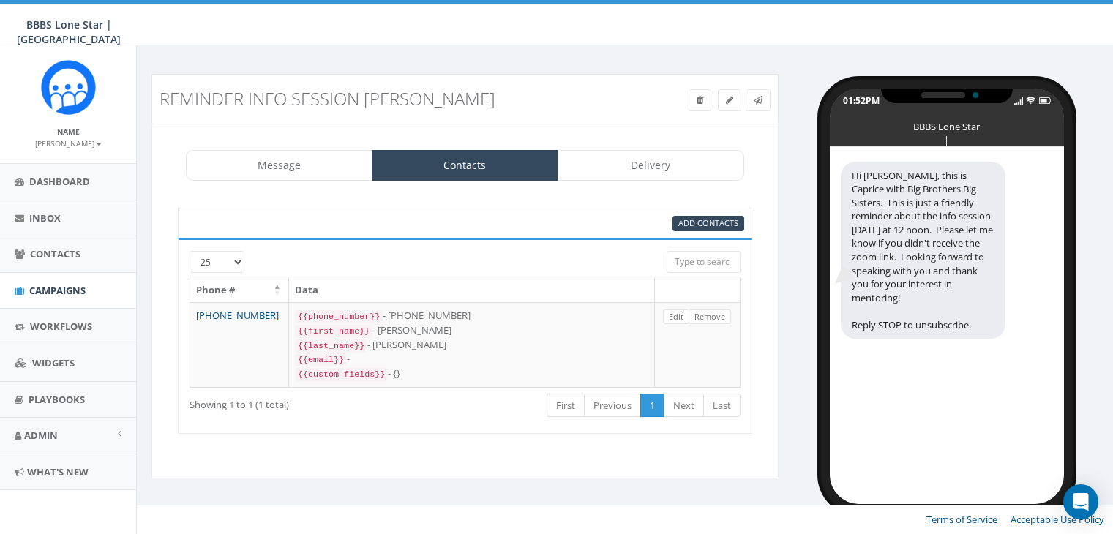
select select
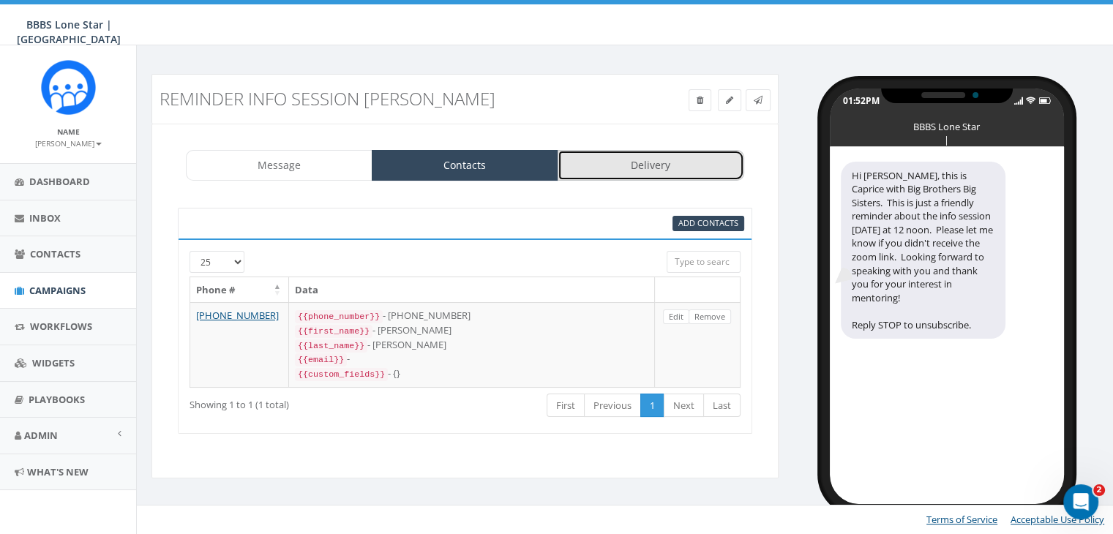
click at [648, 171] on link "Delivery" at bounding box center [651, 165] width 187 height 31
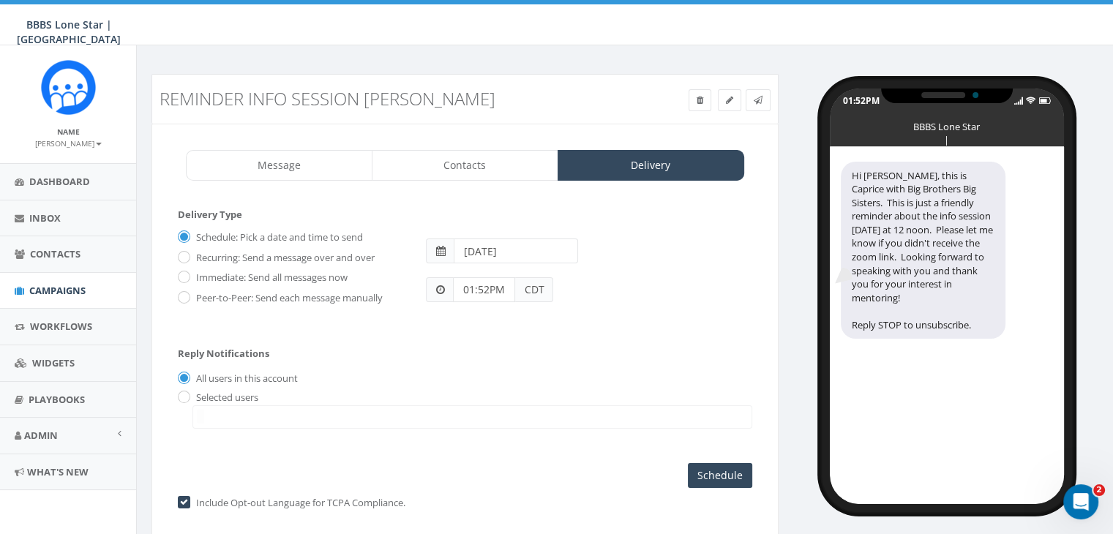
click at [539, 256] on input "2025-08-28" at bounding box center [516, 251] width 124 height 25
click at [695, 321] on form "Delivery Type Schedule: Pick a date and time to send Recurring: Send a message …" at bounding box center [465, 271] width 574 height 126
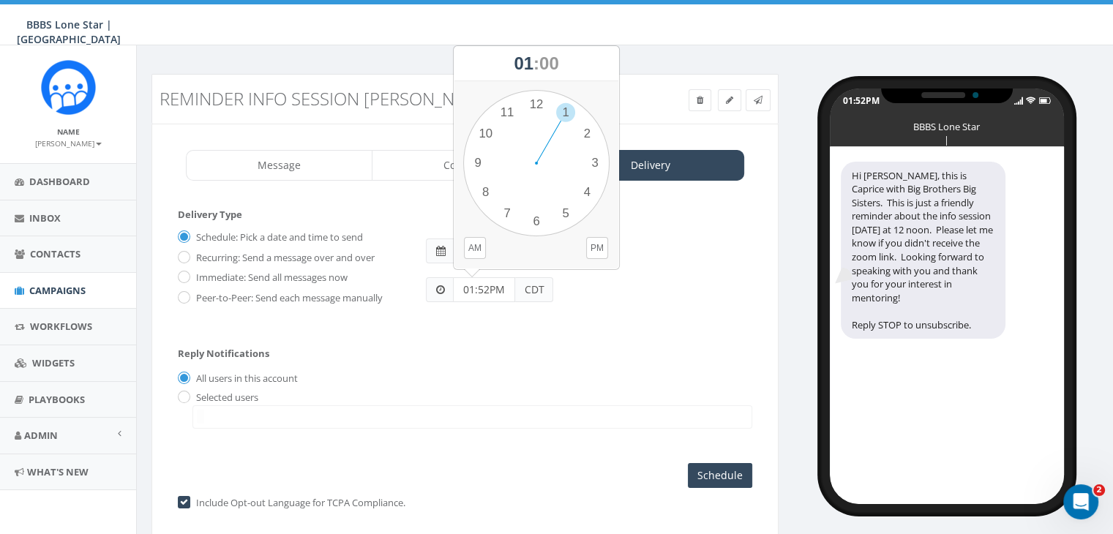
drag, startPoint x: 491, startPoint y: 291, endPoint x: 449, endPoint y: 285, distance: 42.1
click at [449, 285] on div "01:52PM CDT" at bounding box center [489, 289] width 127 height 25
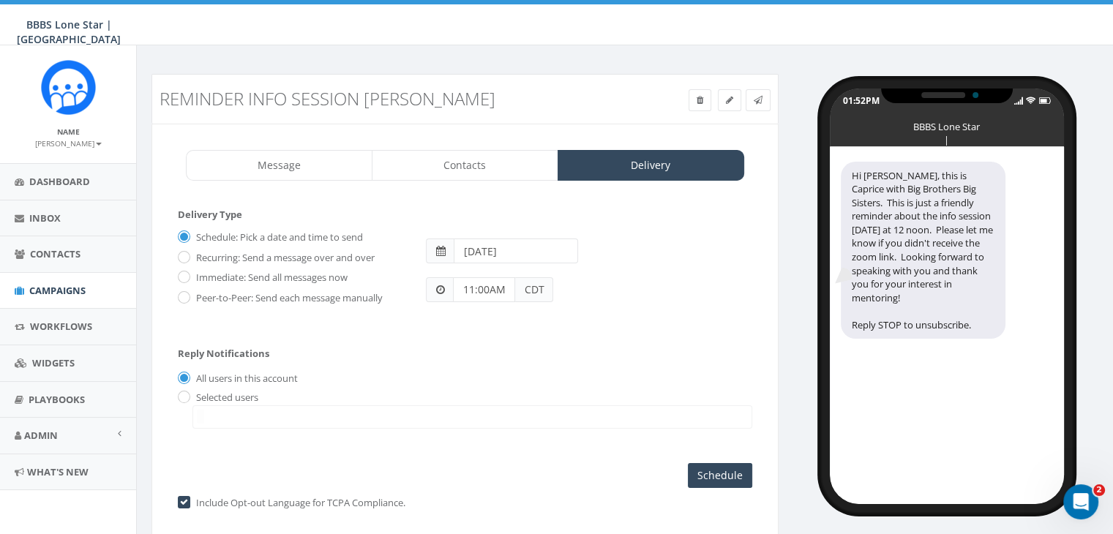
type input "11:00AM"
click at [184, 393] on input "radio" at bounding box center [183, 398] width 10 height 10
radio input "true"
click at [211, 414] on span at bounding box center [472, 416] width 560 height 23
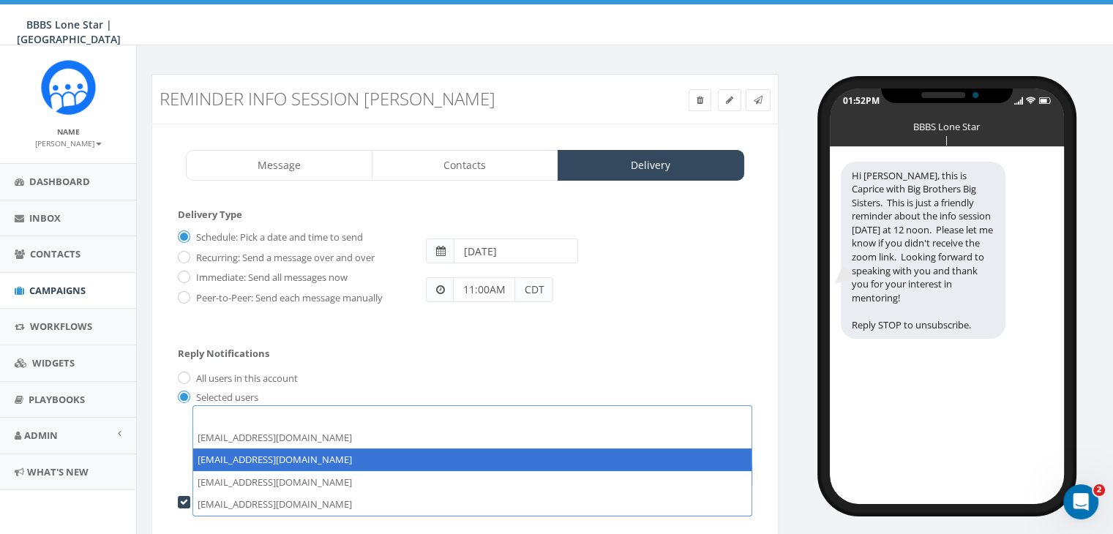
select select "1730"
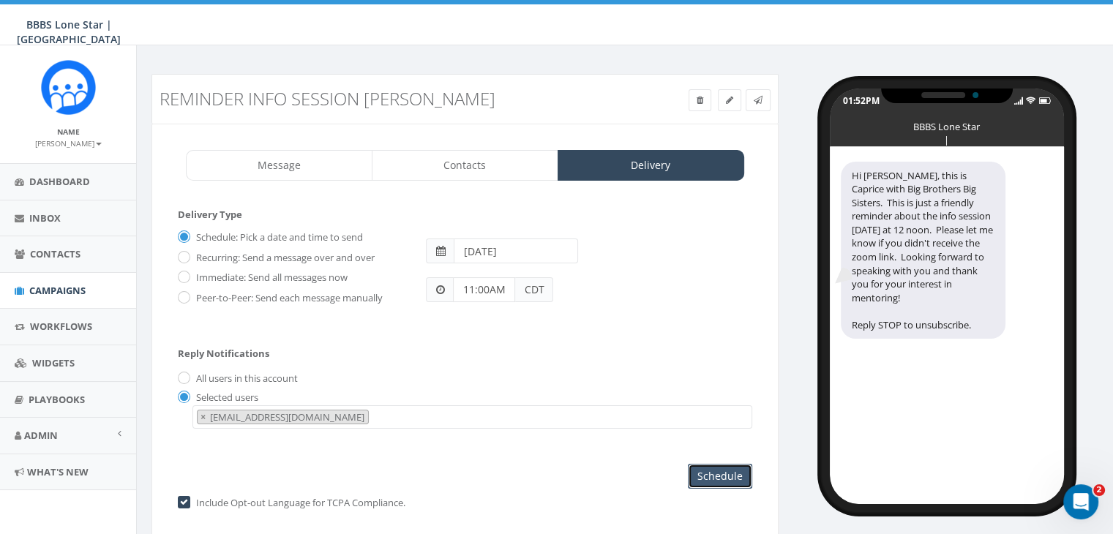
click at [713, 473] on input "Schedule" at bounding box center [720, 476] width 64 height 25
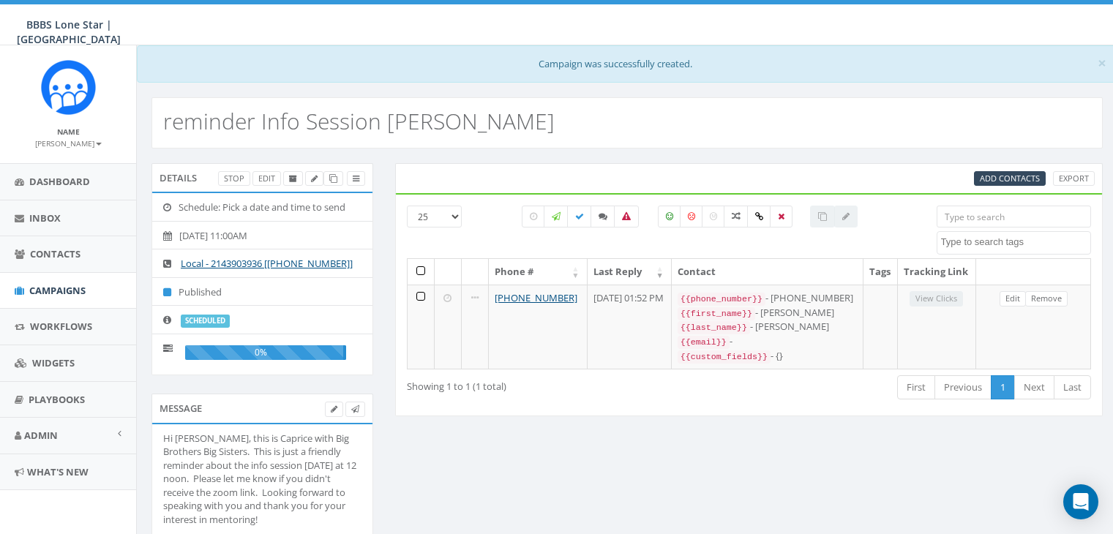
select select
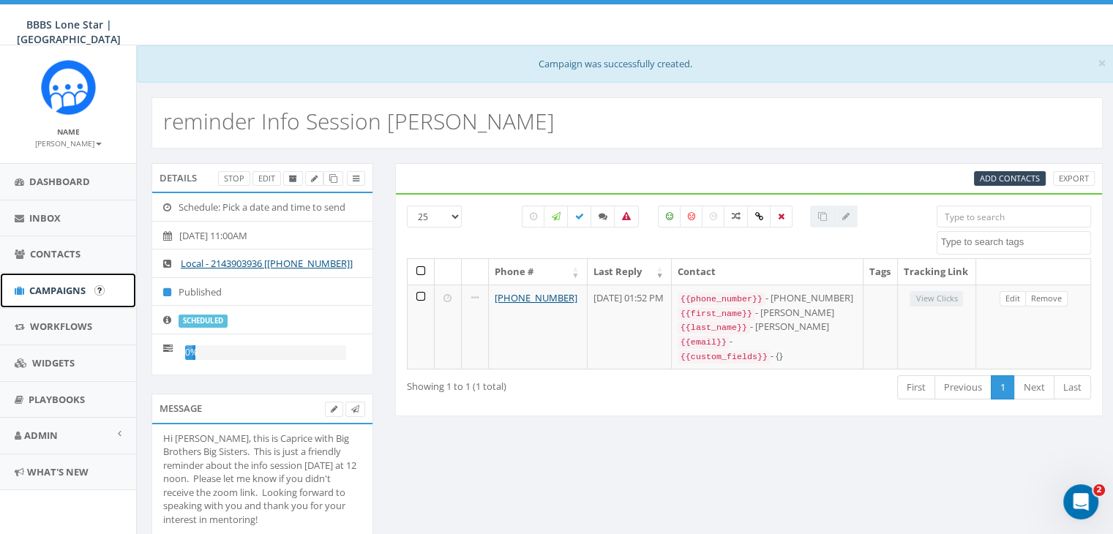
click at [69, 284] on span "Campaigns" at bounding box center [57, 290] width 56 height 13
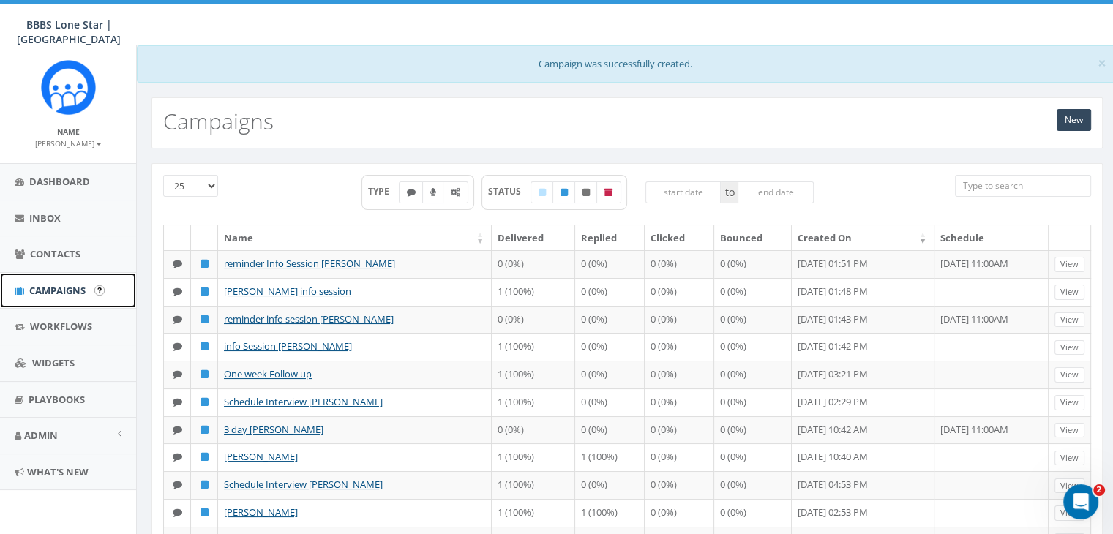
click at [50, 284] on span "Campaigns" at bounding box center [57, 290] width 56 height 13
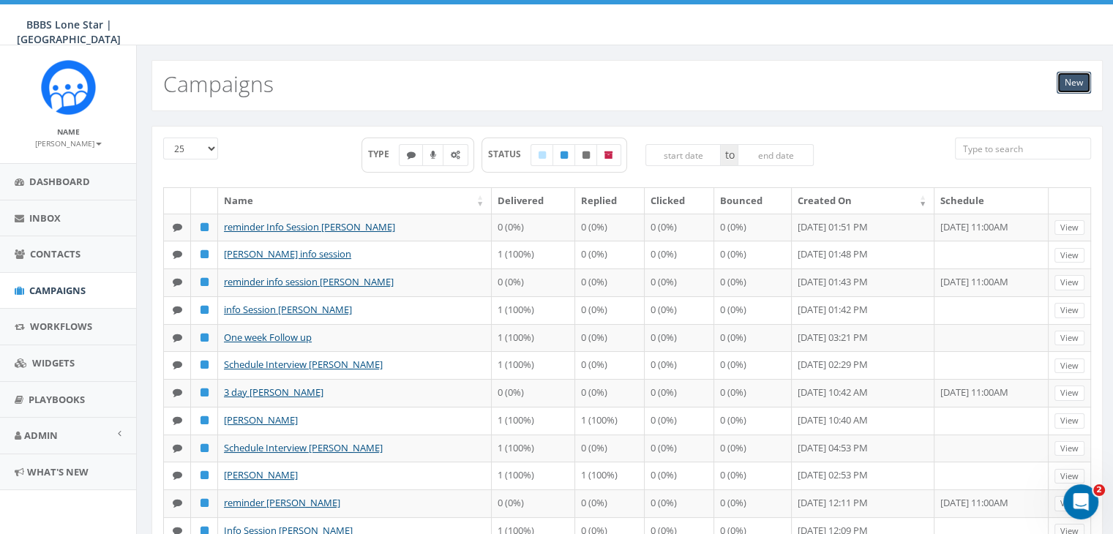
click at [1067, 75] on link "New" at bounding box center [1074, 83] width 34 height 22
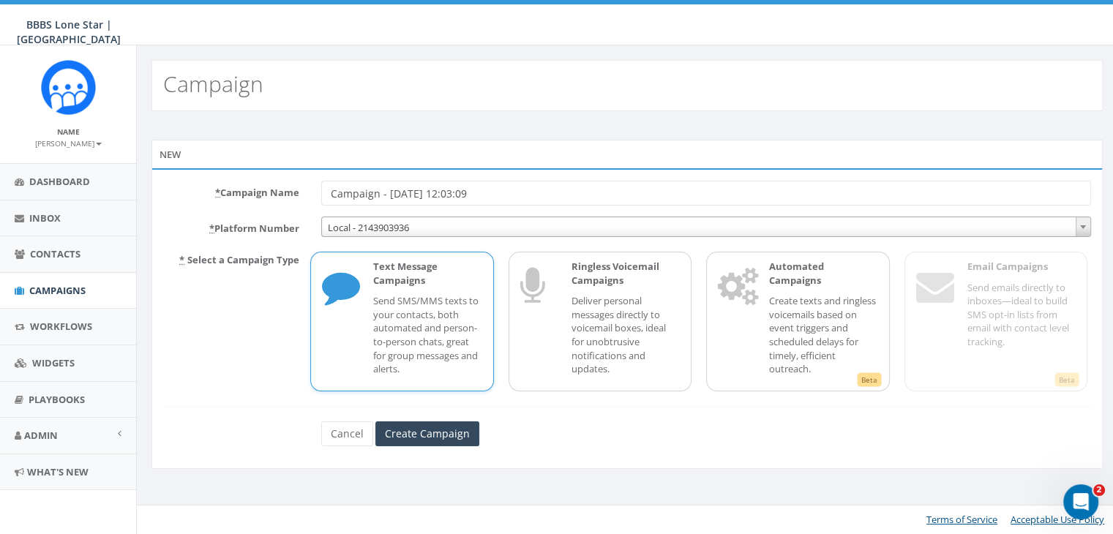
drag, startPoint x: 521, startPoint y: 194, endPoint x: 293, endPoint y: 197, distance: 228.3
click at [299, 192] on div "* Campaign Name Campaign - [DATE] 12:03:09" at bounding box center [627, 193] width 950 height 25
type input "[PERSON_NAME] info session"
click at [426, 427] on input "Create Campaign" at bounding box center [427, 433] width 104 height 25
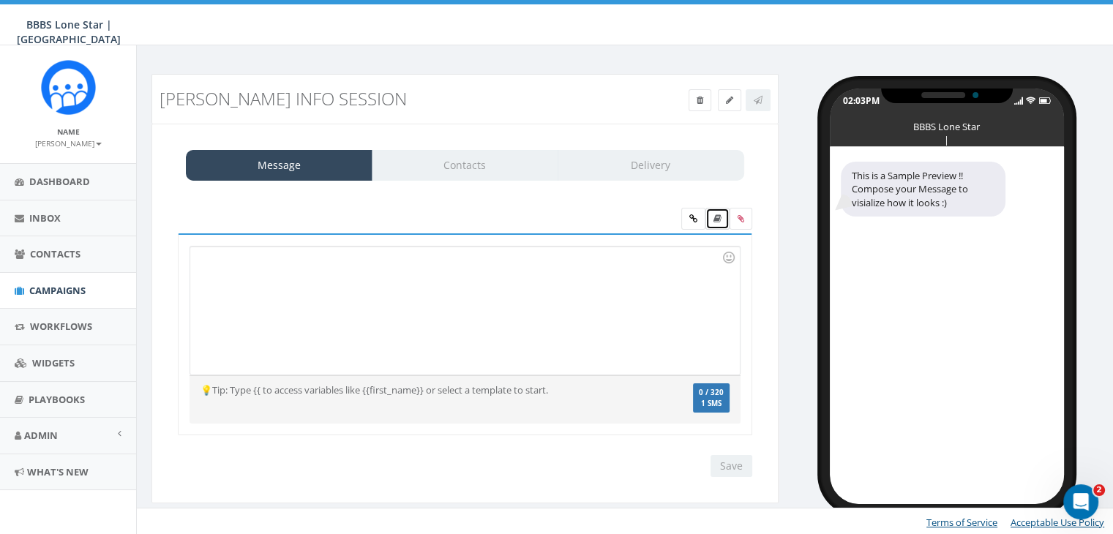
click at [714, 211] on link at bounding box center [717, 219] width 24 height 22
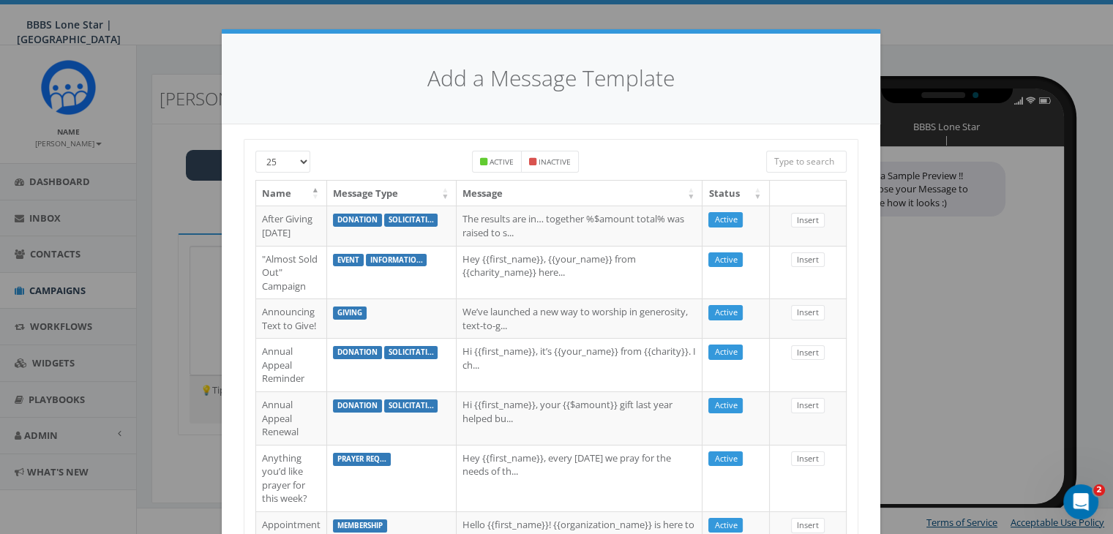
click at [805, 171] on input "search" at bounding box center [806, 162] width 80 height 22
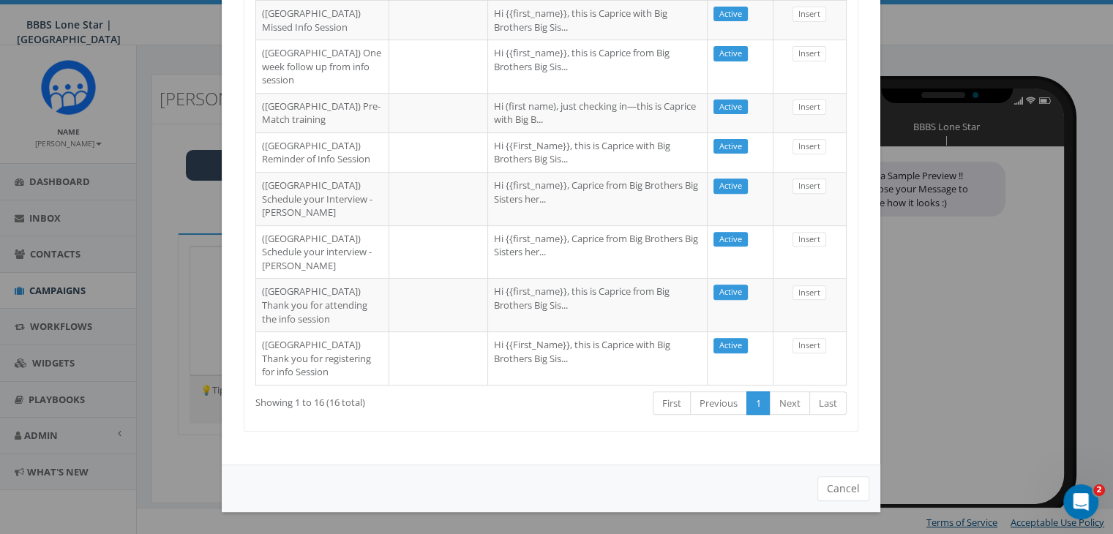
scroll to position [845, 0]
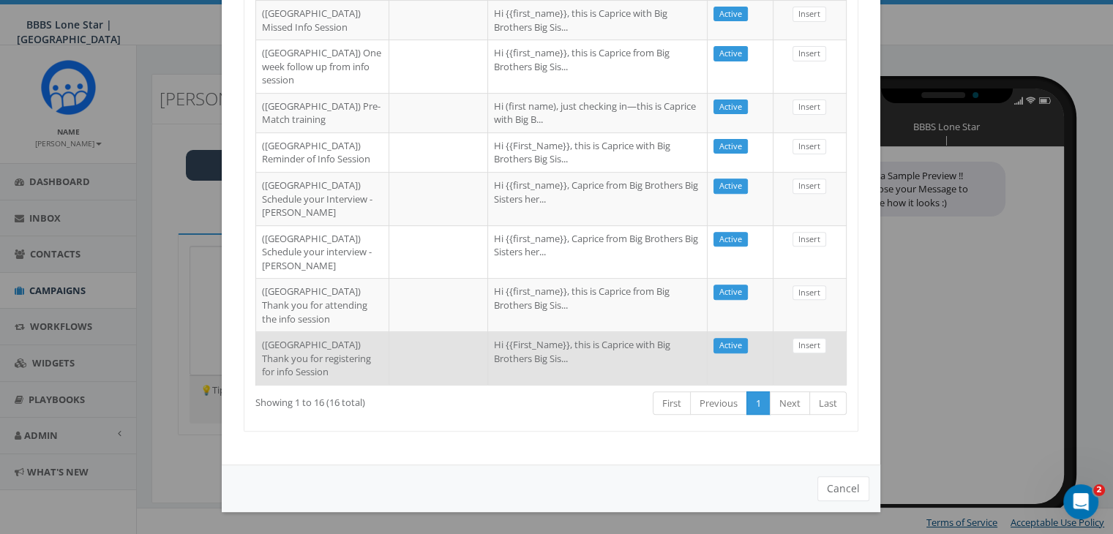
type input "[GEOGRAPHIC_DATA]"
click at [512, 341] on td "Hi {{First_Name}}, this is Caprice with Big Brothers Big Sis..." at bounding box center [598, 357] width 220 height 53
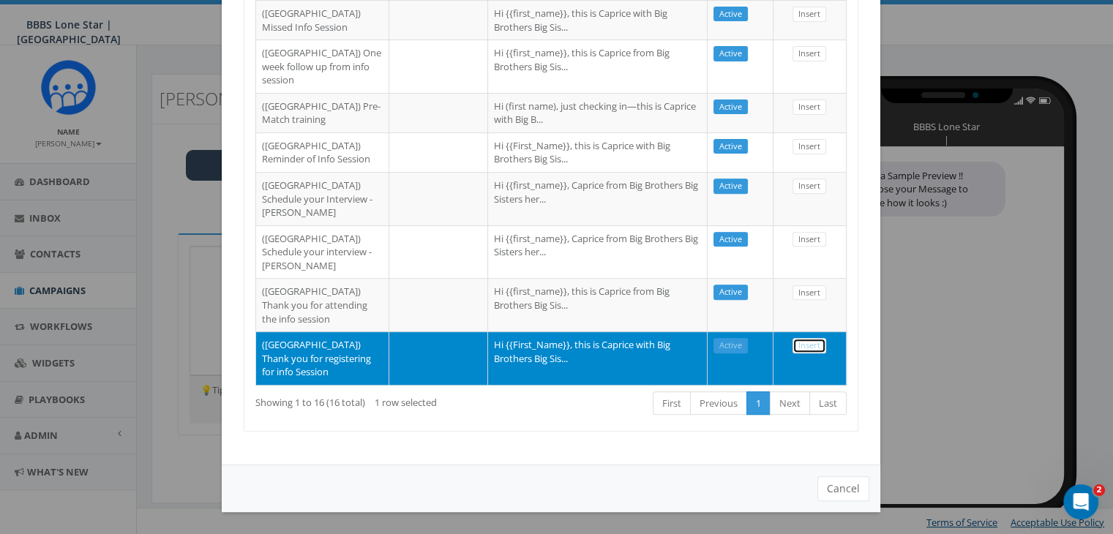
click at [809, 338] on link "Insert" at bounding box center [810, 345] width 34 height 15
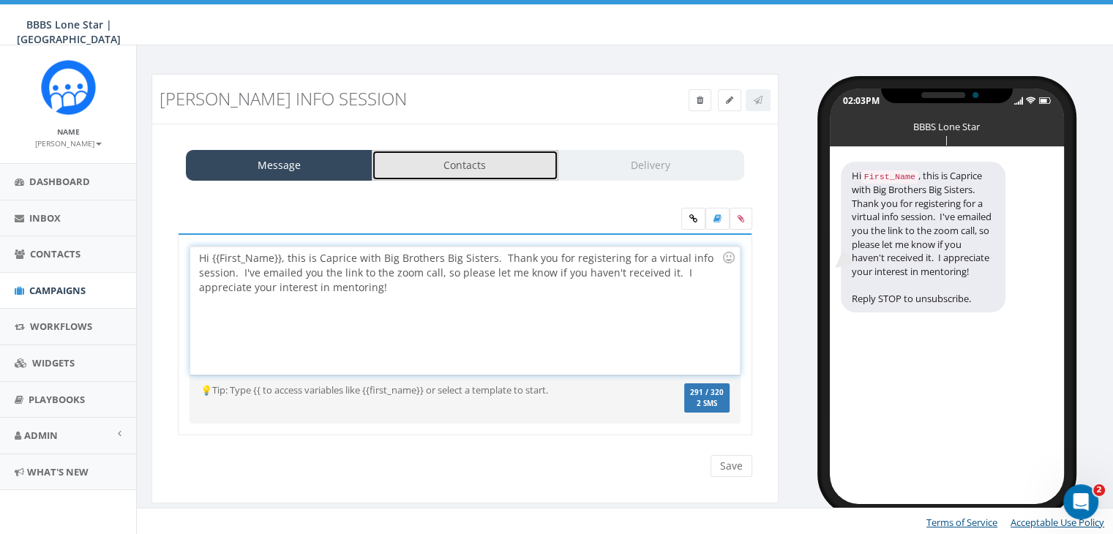
click at [482, 160] on link "Contacts" at bounding box center [465, 165] width 187 height 31
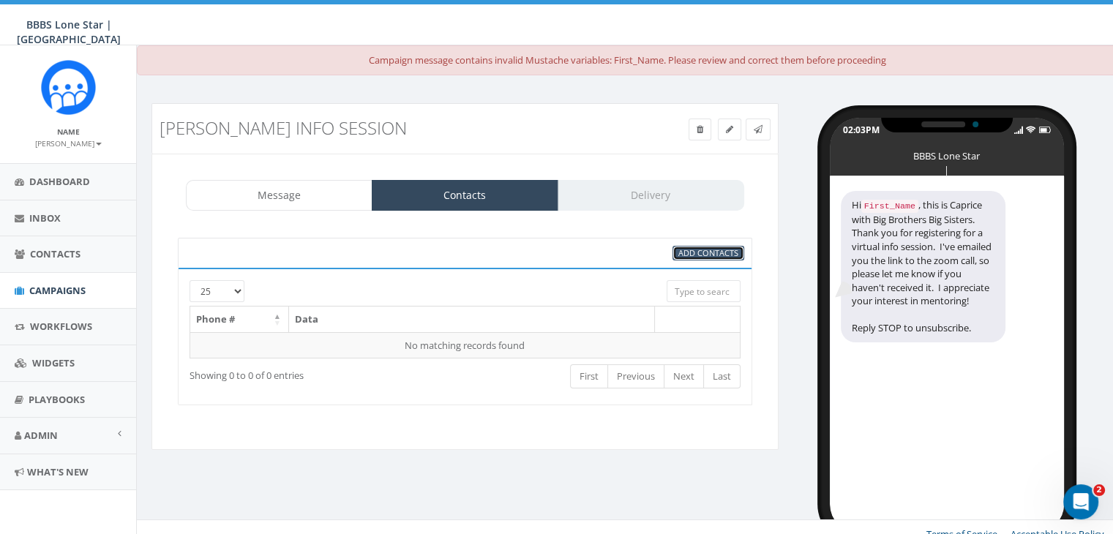
click at [709, 254] on span "Add Contacts" at bounding box center [708, 252] width 60 height 11
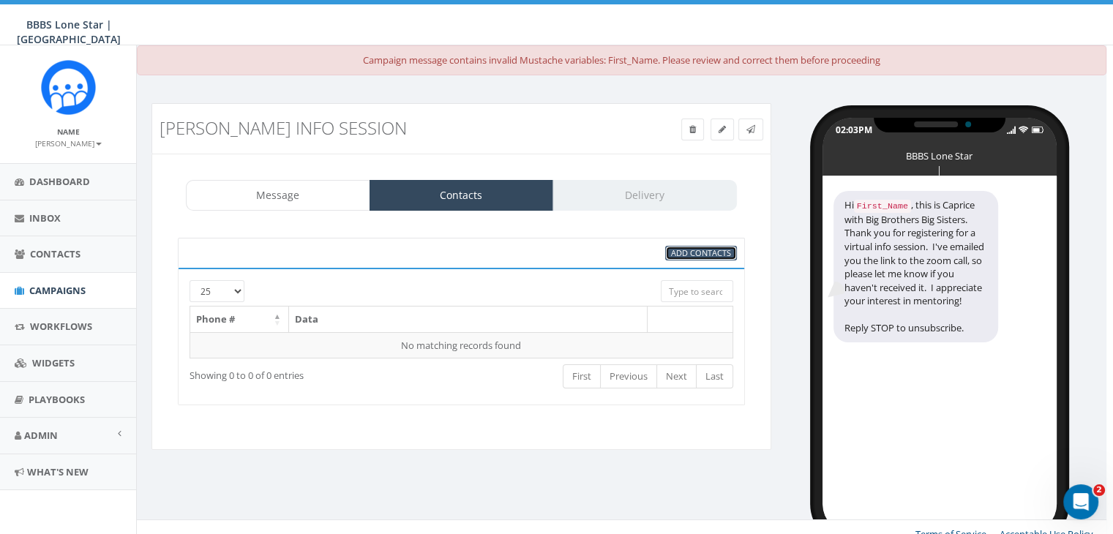
click at [688, 252] on span "Add Contacts" at bounding box center [701, 252] width 60 height 11
click at [688, 251] on span "Add Contacts" at bounding box center [701, 252] width 60 height 11
select select
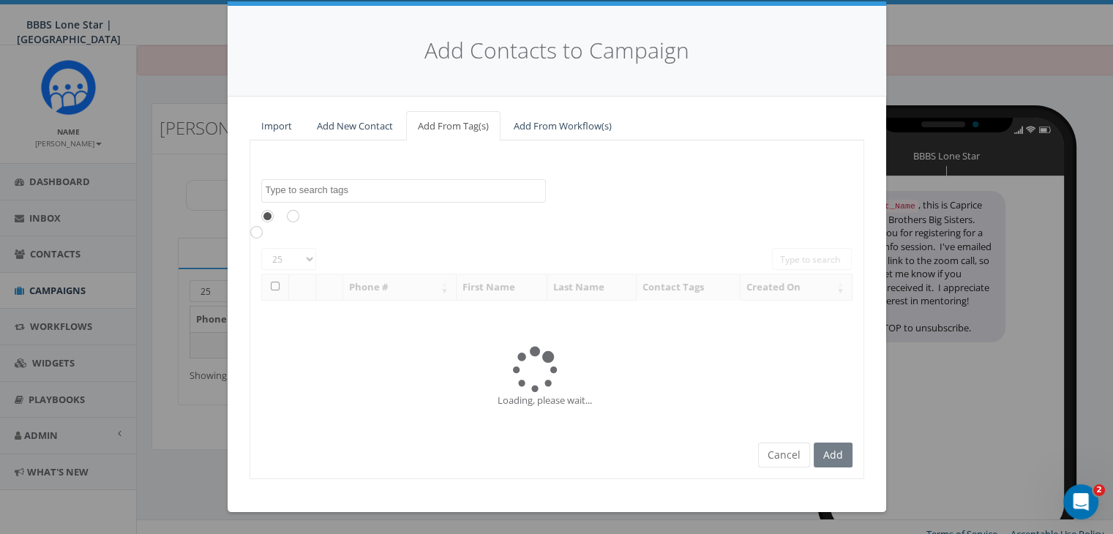
scroll to position [0, 0]
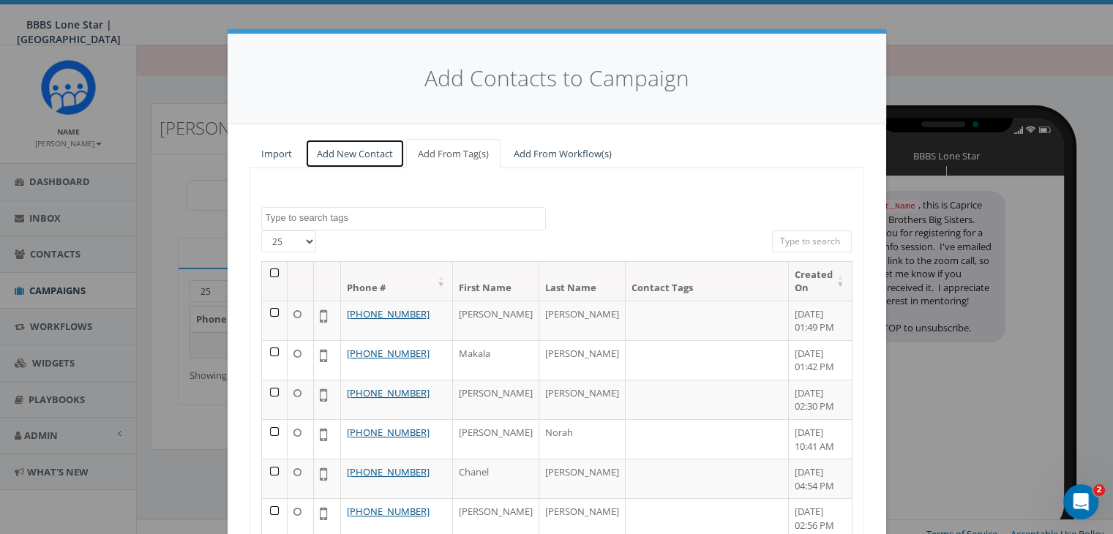
click at [353, 151] on link "Add New Contact" at bounding box center [355, 154] width 100 height 30
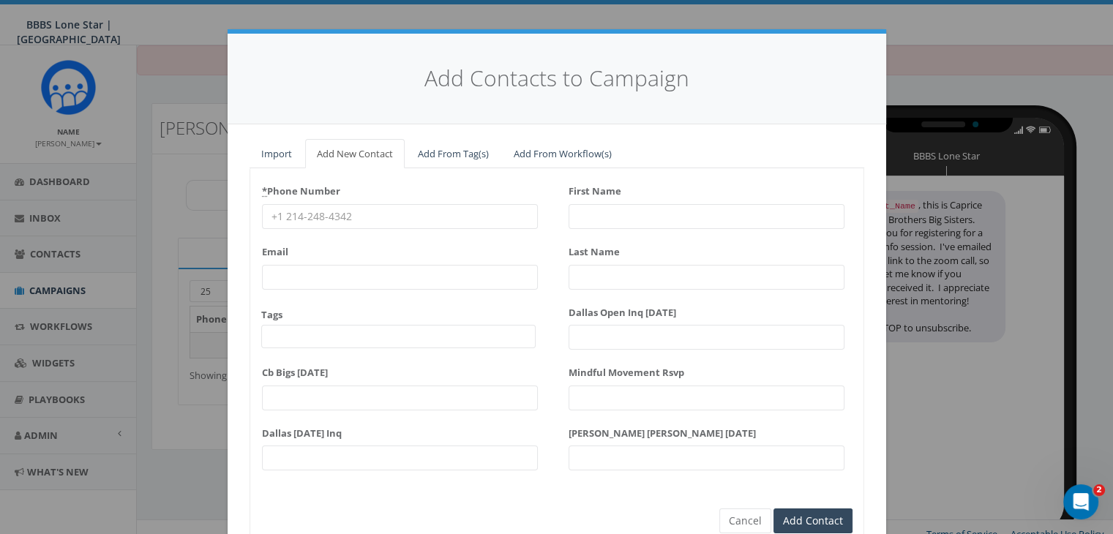
click at [329, 211] on input "* Phone Number" at bounding box center [400, 216] width 276 height 25
paste input "469-693-9855"
type input "469-693-9855"
click at [602, 213] on input "First Name" at bounding box center [707, 216] width 276 height 25
type input "Tyler"
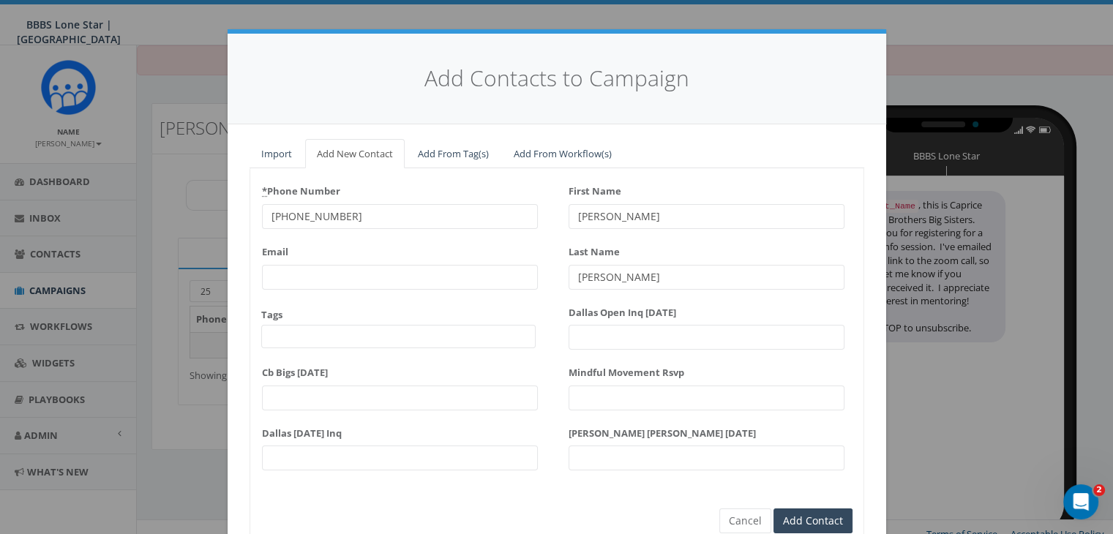
scroll to position [65, 0]
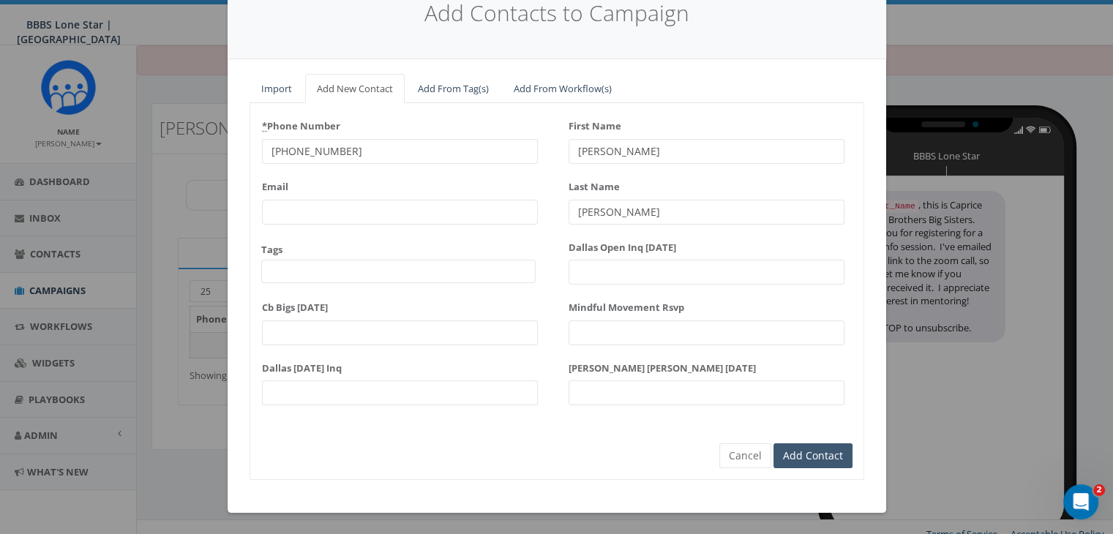
type input "Zienty"
click at [821, 453] on input "Add Contact" at bounding box center [812, 455] width 79 height 25
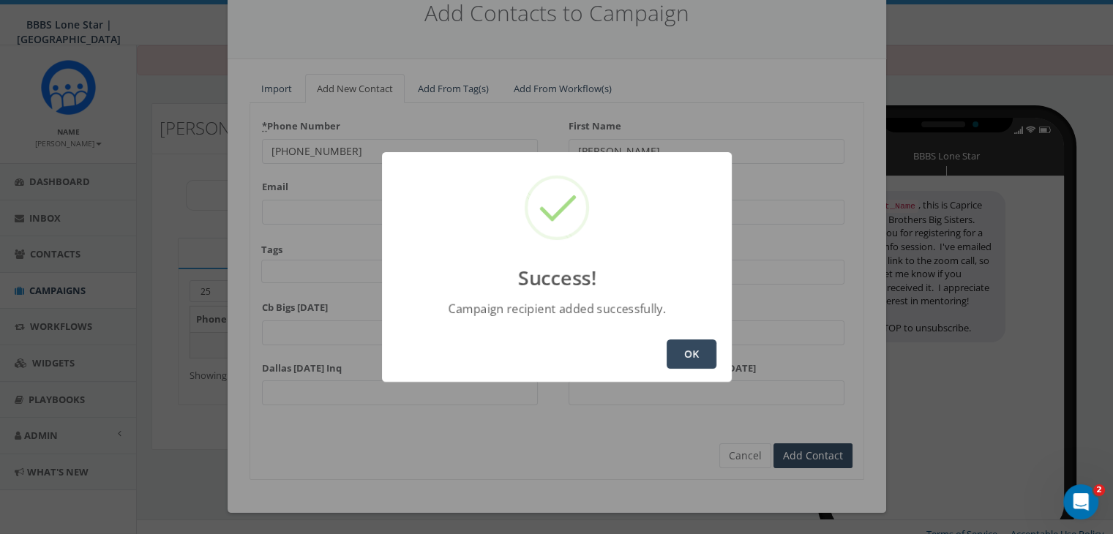
click at [692, 356] on button "OK" at bounding box center [692, 354] width 50 height 29
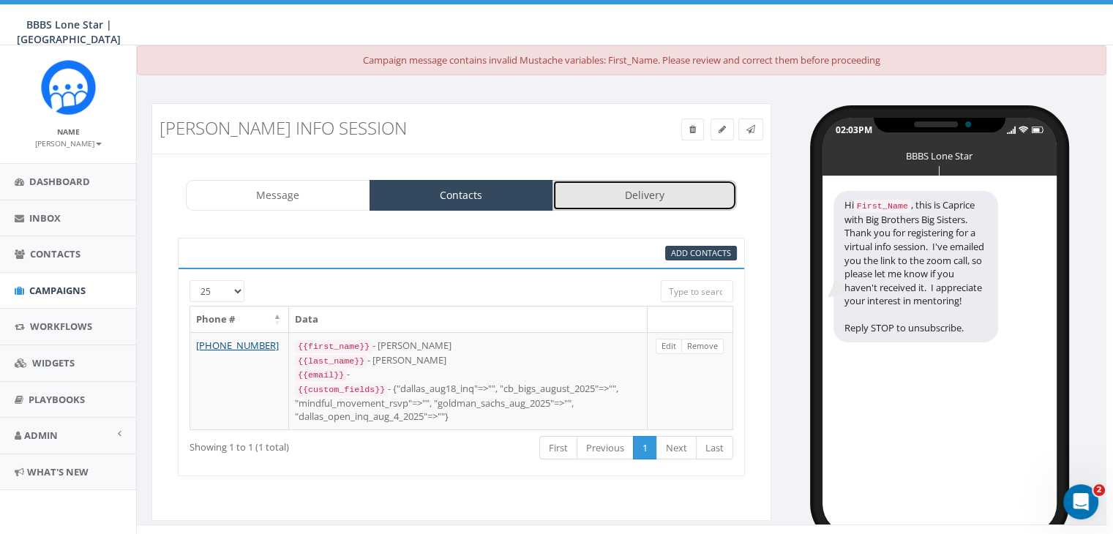
click at [651, 187] on link "Delivery" at bounding box center [644, 195] width 184 height 31
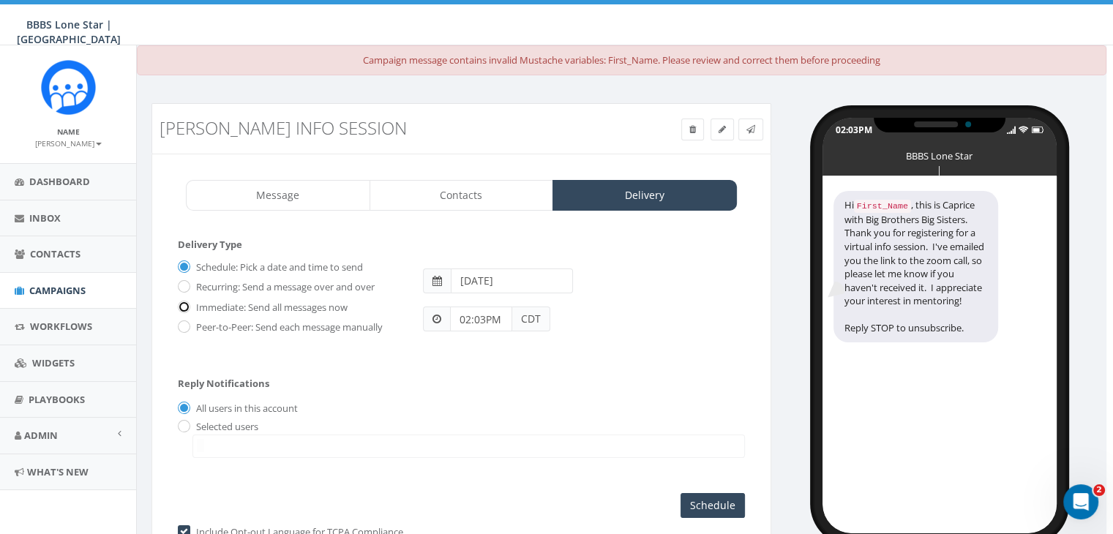
click at [185, 303] on input "Immediate: Send all messages now" at bounding box center [183, 308] width 10 height 10
radio input "true"
click at [186, 426] on input "radio" at bounding box center [183, 428] width 10 height 10
radio input "true"
click at [217, 443] on span at bounding box center [468, 446] width 552 height 23
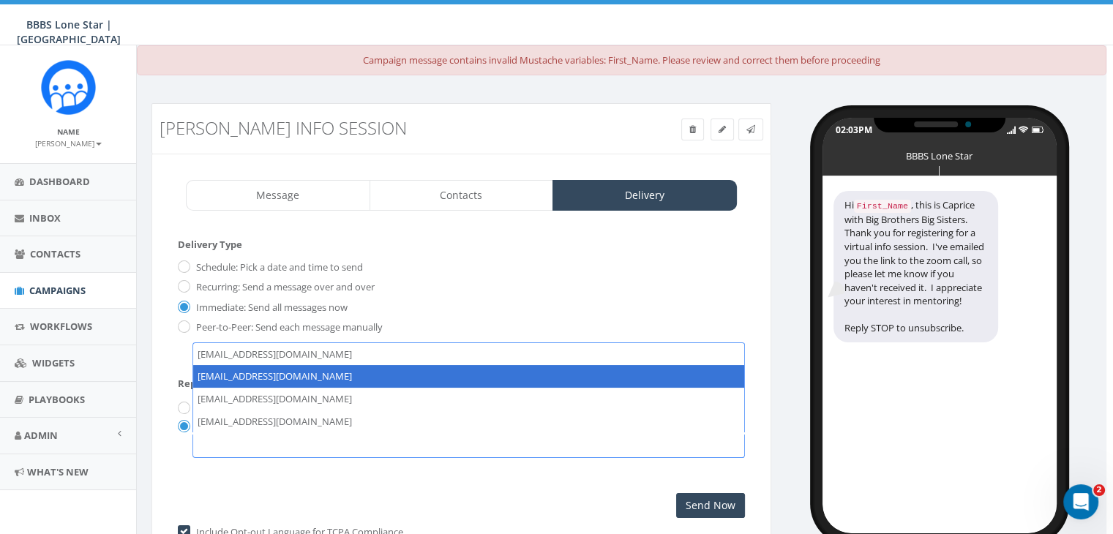
select select "1730"
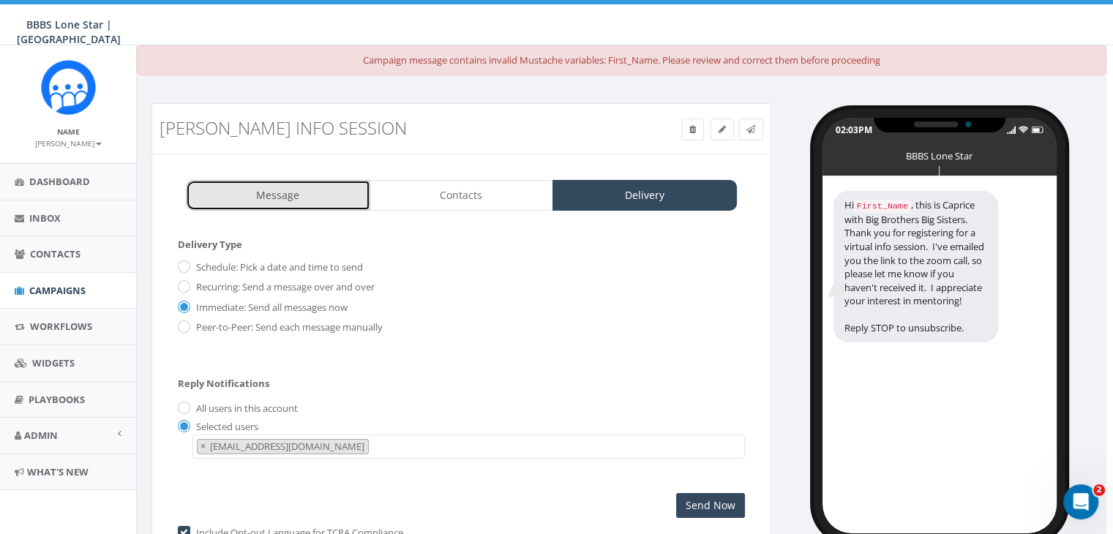
click at [303, 191] on link "Message" at bounding box center [278, 195] width 184 height 31
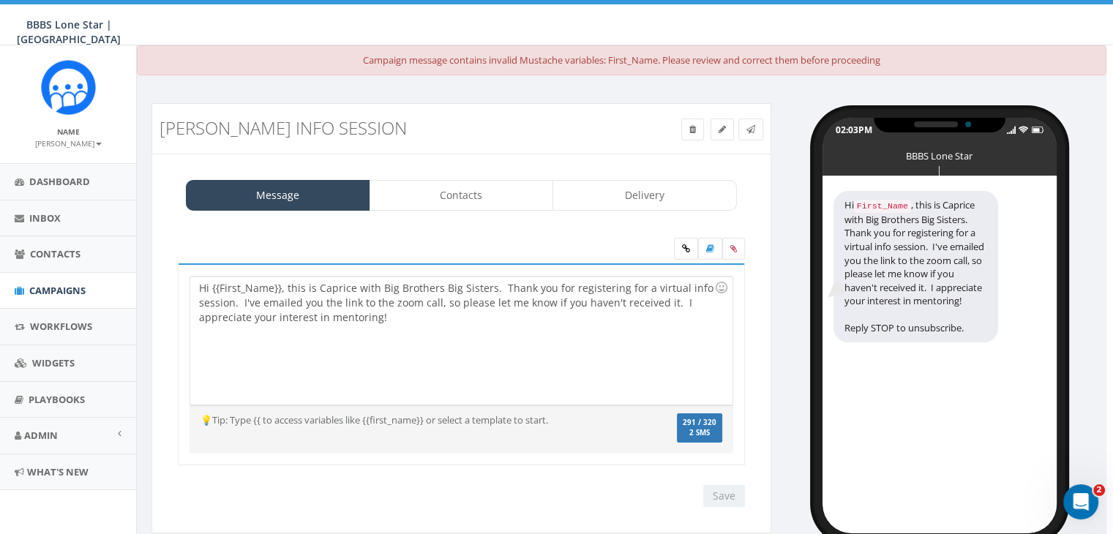
click at [281, 285] on div "Hi {{First_Name}}, this is Caprice with Big Brothers Big Sisters. Thank you for…" at bounding box center [461, 341] width 542 height 128
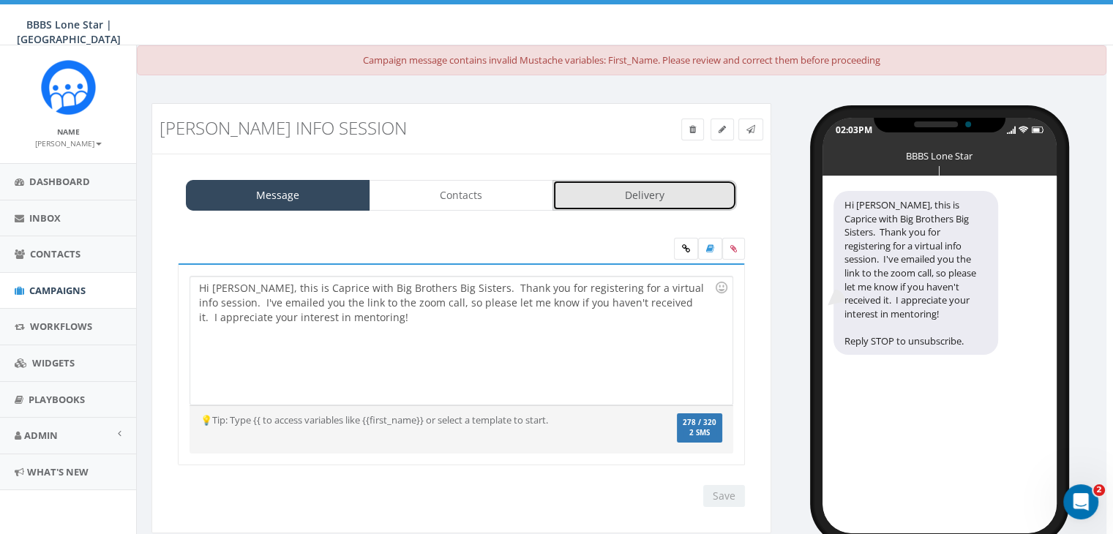
click at [599, 193] on link "Delivery" at bounding box center [644, 195] width 184 height 31
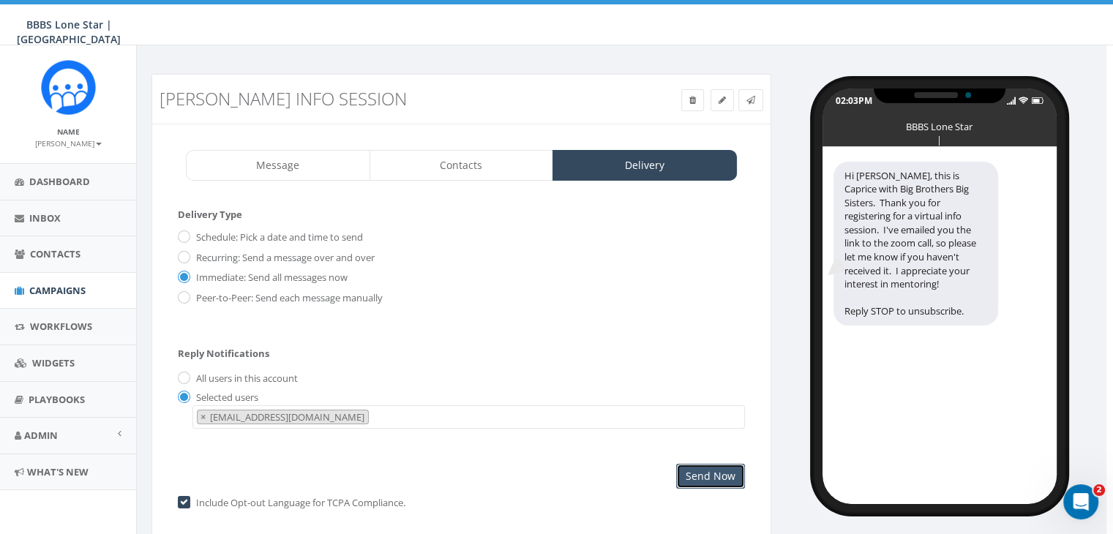
click at [708, 471] on input "Send Now" at bounding box center [710, 476] width 69 height 25
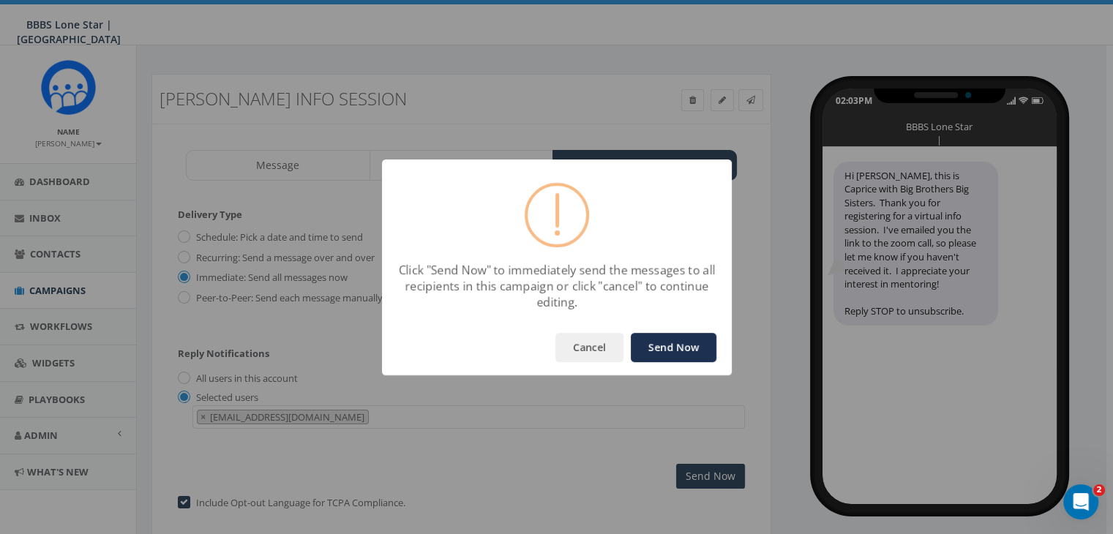
click at [662, 340] on button "Send Now" at bounding box center [674, 347] width 86 height 29
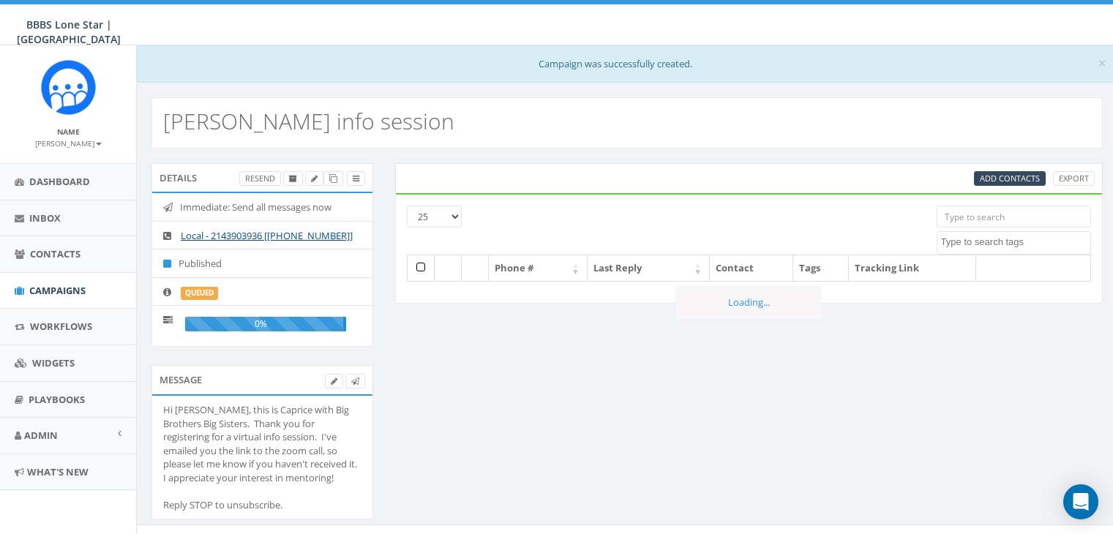
select select
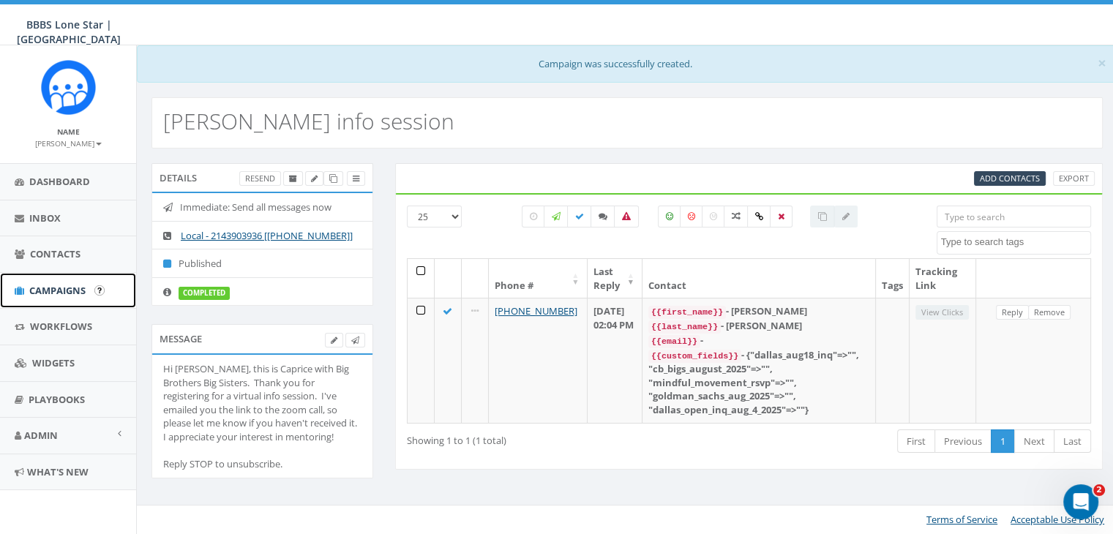
click at [43, 286] on span "Campaigns" at bounding box center [57, 290] width 56 height 13
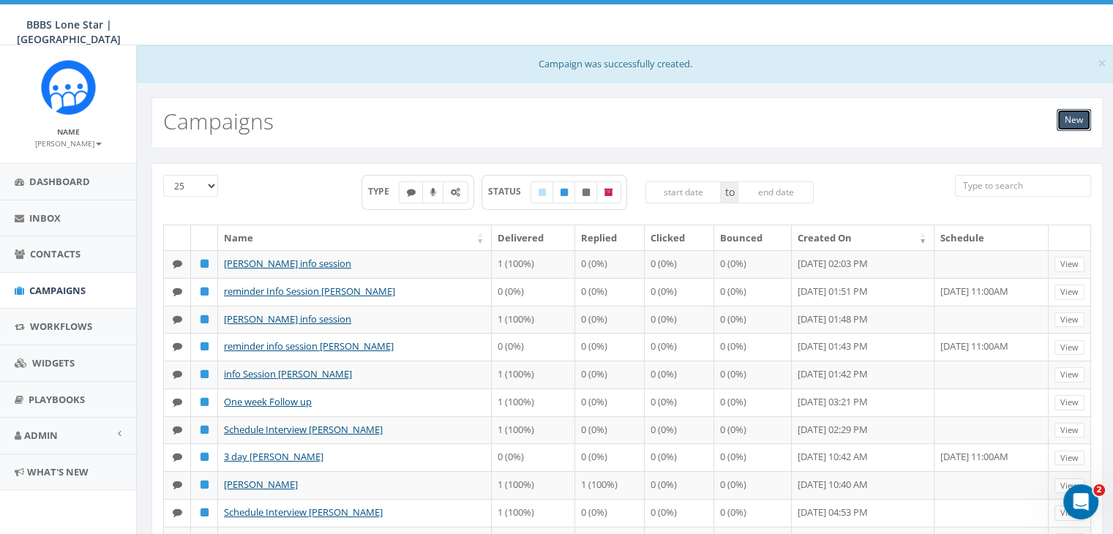
click at [1065, 114] on link "New" at bounding box center [1074, 120] width 34 height 22
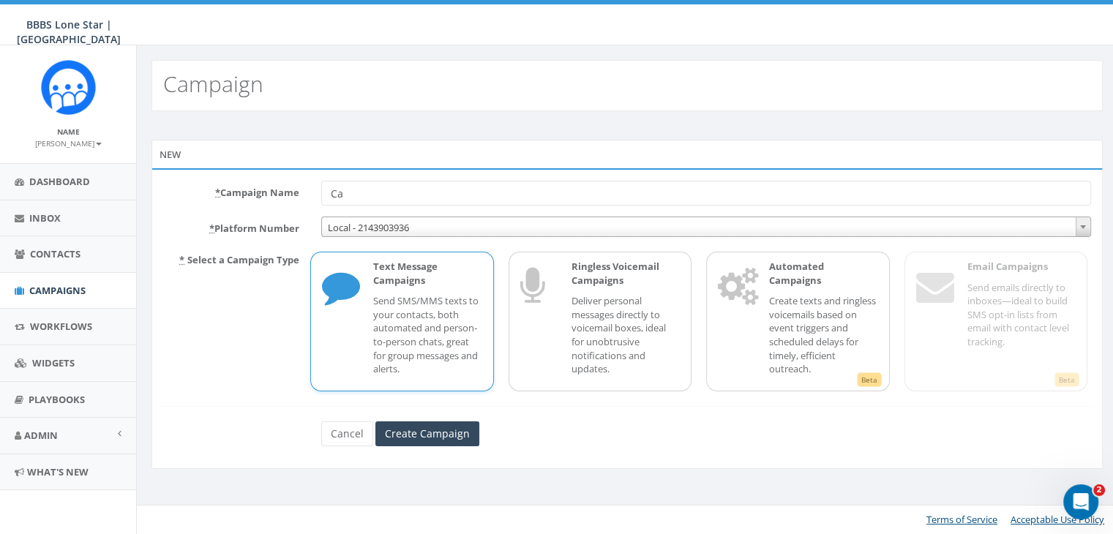
type input "C"
type input "reminder info session [PERSON_NAME]"
click at [432, 425] on input "Create Campaign" at bounding box center [427, 433] width 104 height 25
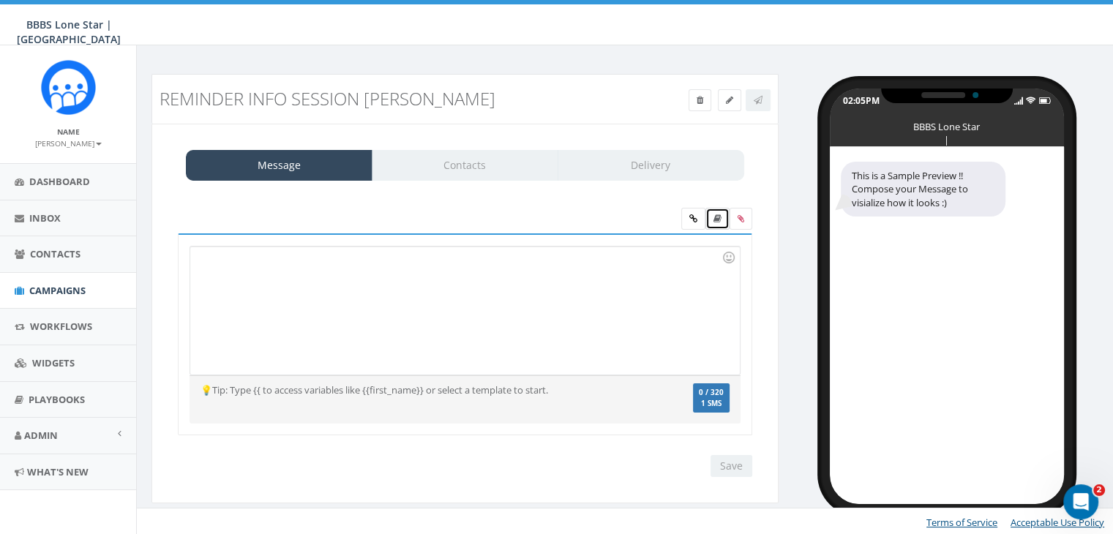
click at [719, 215] on icon at bounding box center [717, 218] width 8 height 9
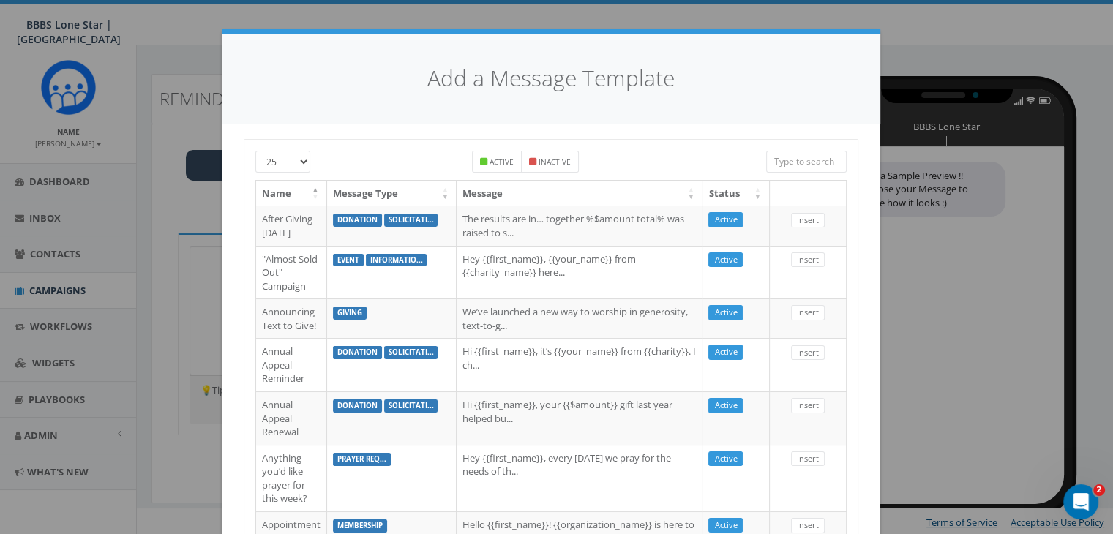
click at [788, 156] on input "search" at bounding box center [806, 162] width 80 height 22
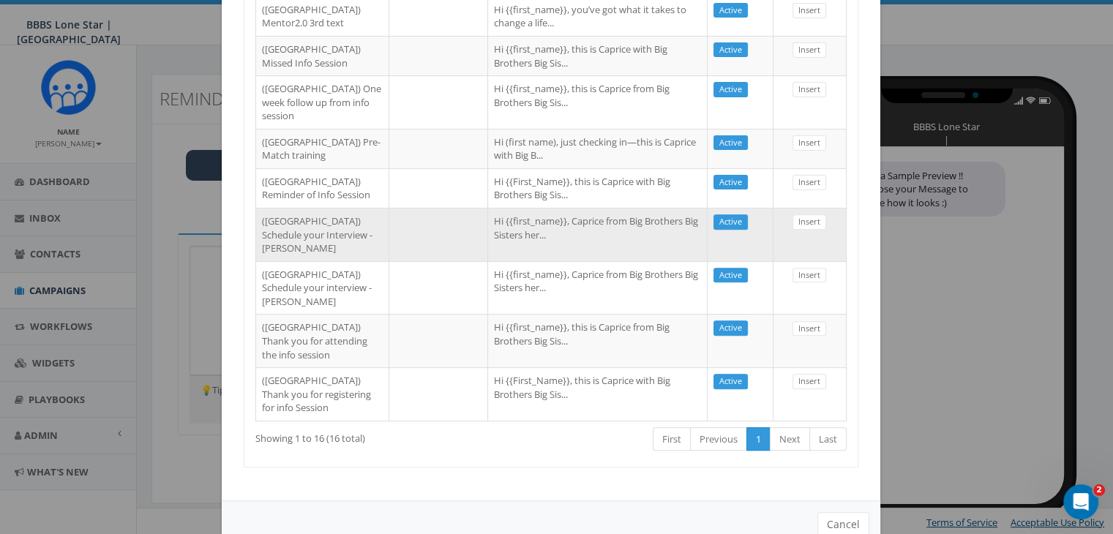
scroll to position [512, 0]
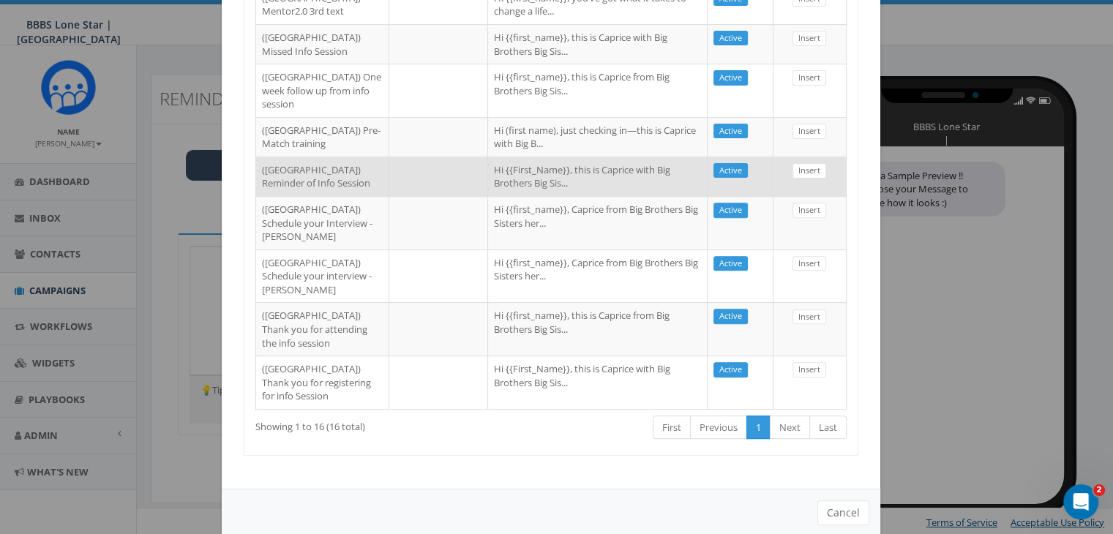
type input "Dallas"
click at [389, 196] on td at bounding box center [438, 177] width 99 height 40
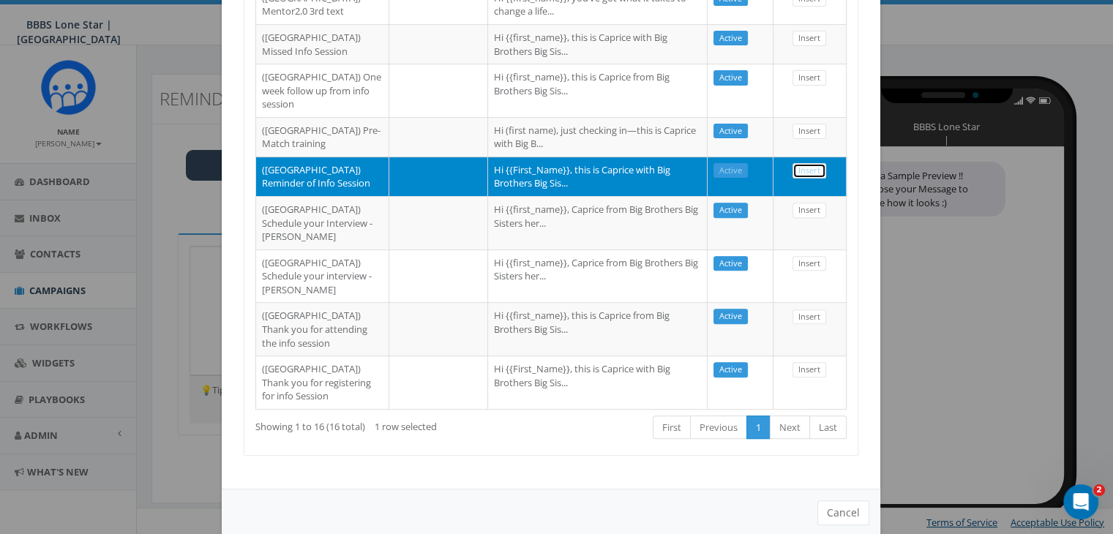
click at [805, 179] on link "Insert" at bounding box center [810, 170] width 34 height 15
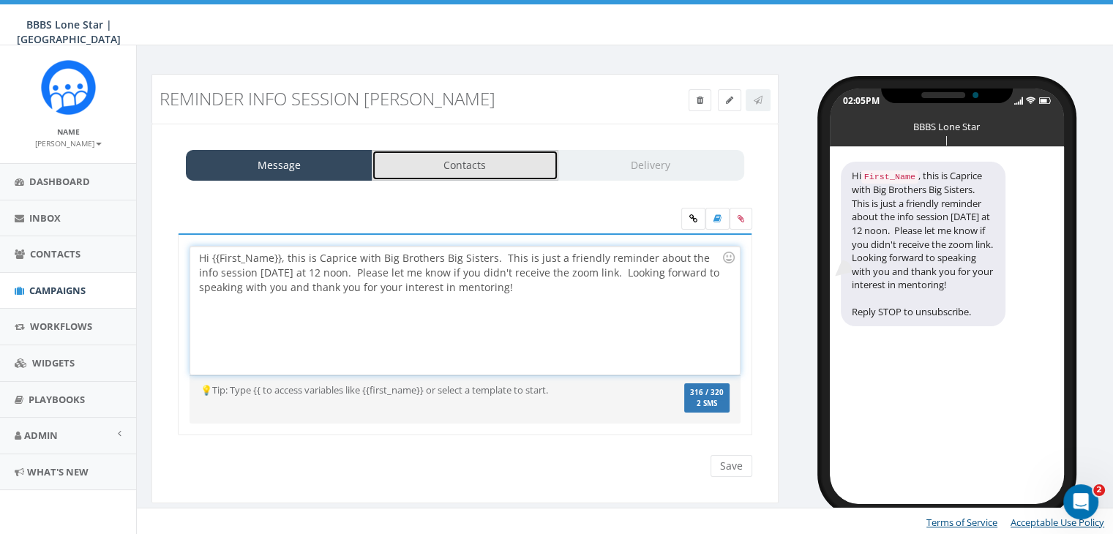
click at [456, 168] on link "Contacts" at bounding box center [465, 165] width 187 height 31
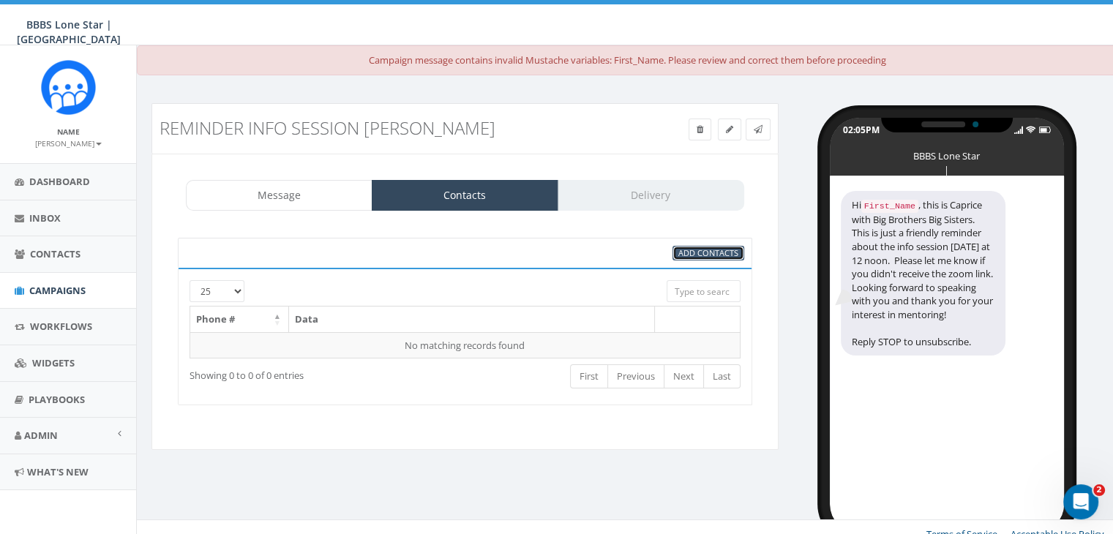
click at [700, 253] on span "Add Contacts" at bounding box center [708, 252] width 60 height 11
select select
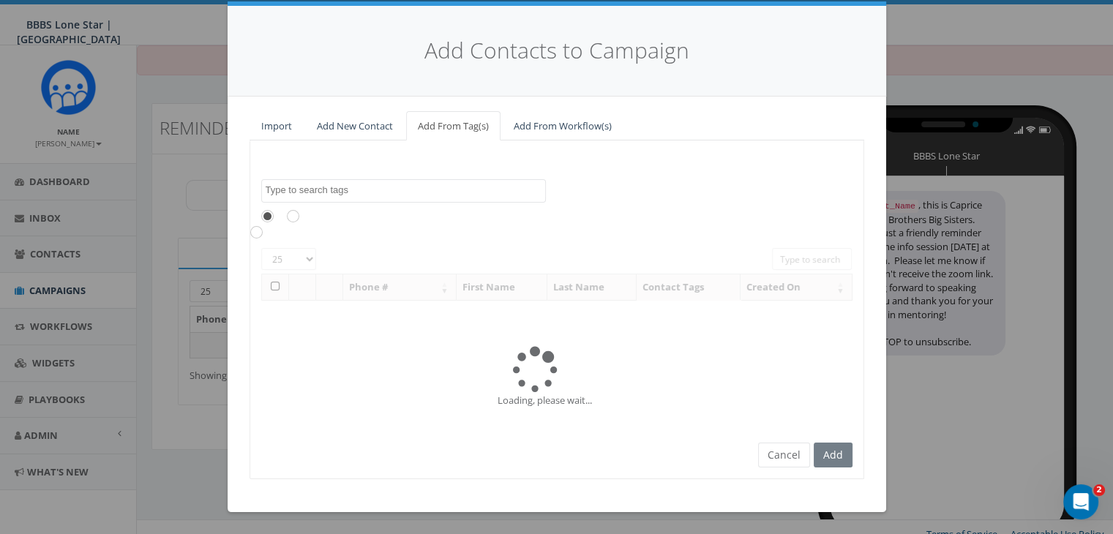
scroll to position [0, 0]
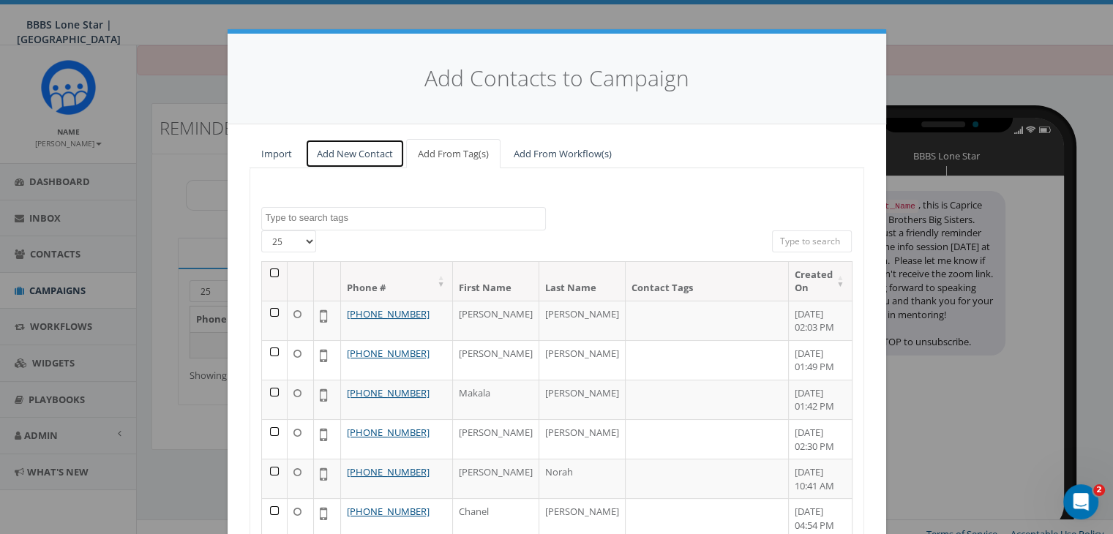
click at [342, 152] on link "Add New Contact" at bounding box center [355, 154] width 100 height 30
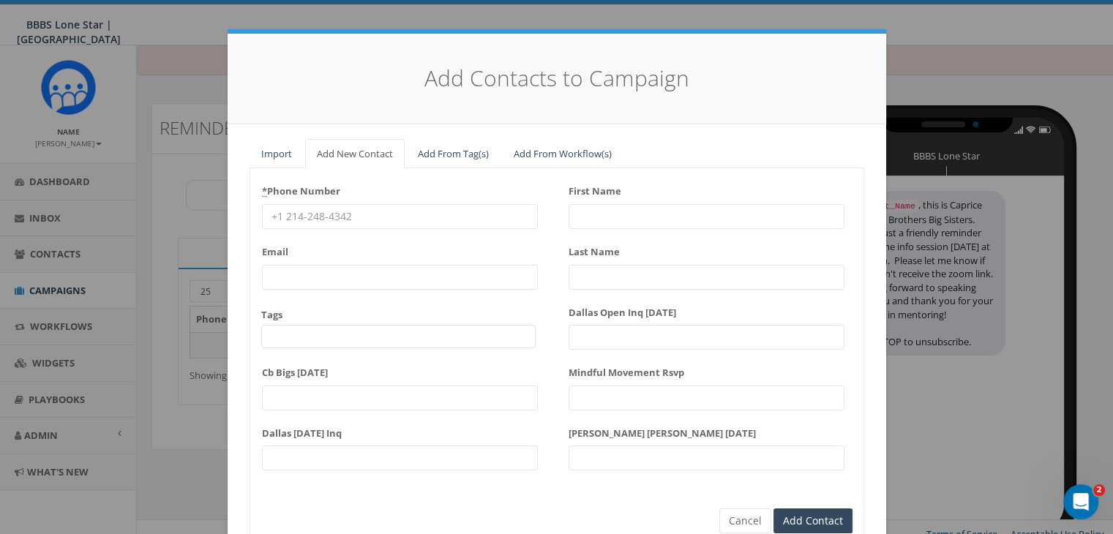
click at [291, 217] on input "* Phone Number" at bounding box center [400, 216] width 276 height 25
drag, startPoint x: 291, startPoint y: 217, endPoint x: 457, endPoint y: 150, distance: 179.2
click at [457, 150] on link "Add From Tag(s)" at bounding box center [453, 154] width 94 height 30
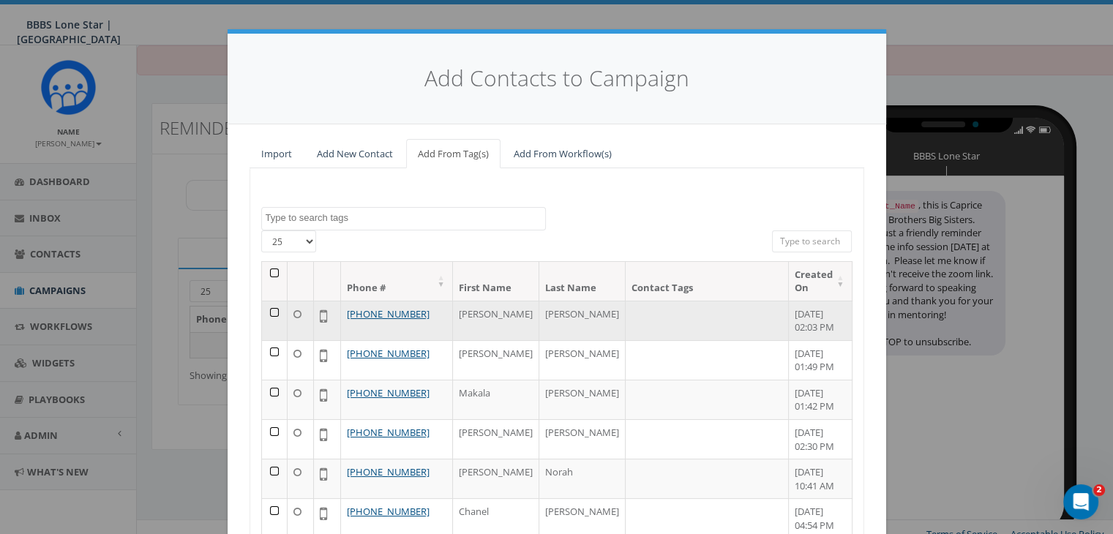
click at [266, 301] on td at bounding box center [275, 321] width 26 height 40
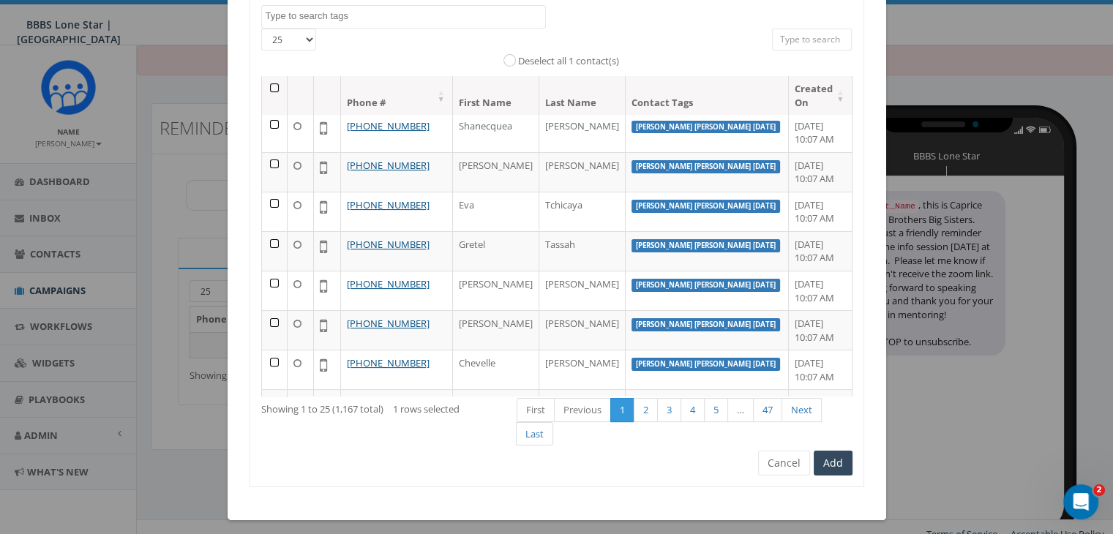
scroll to position [208, 0]
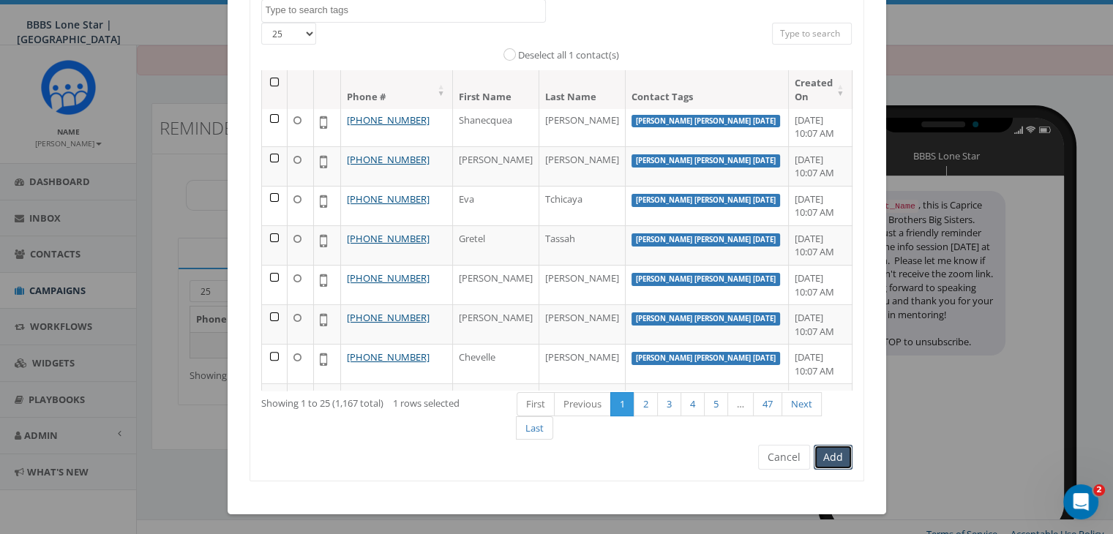
click at [814, 459] on button "Add" at bounding box center [833, 457] width 39 height 25
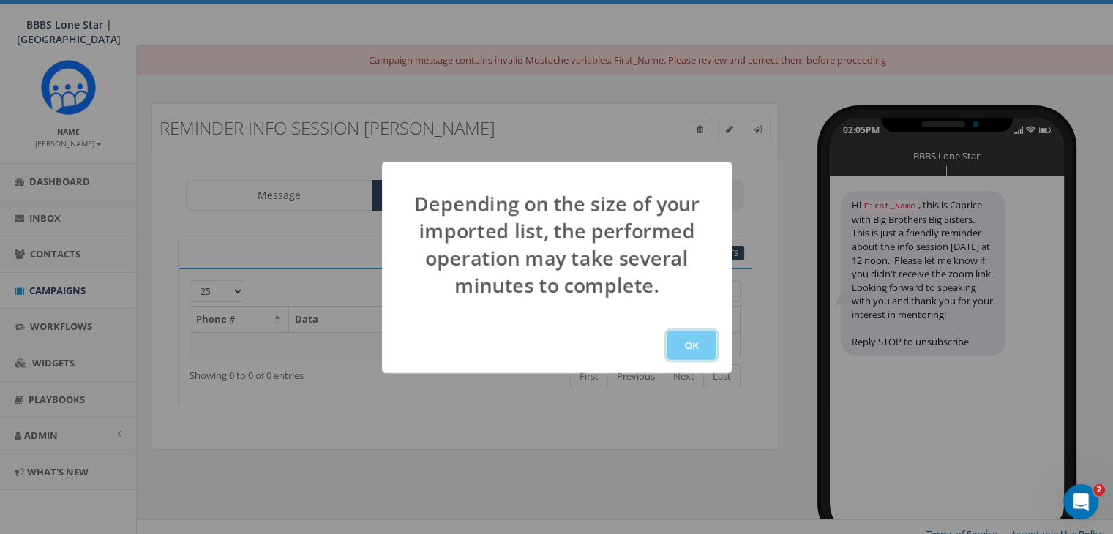
click at [682, 331] on button "OK" at bounding box center [692, 345] width 50 height 29
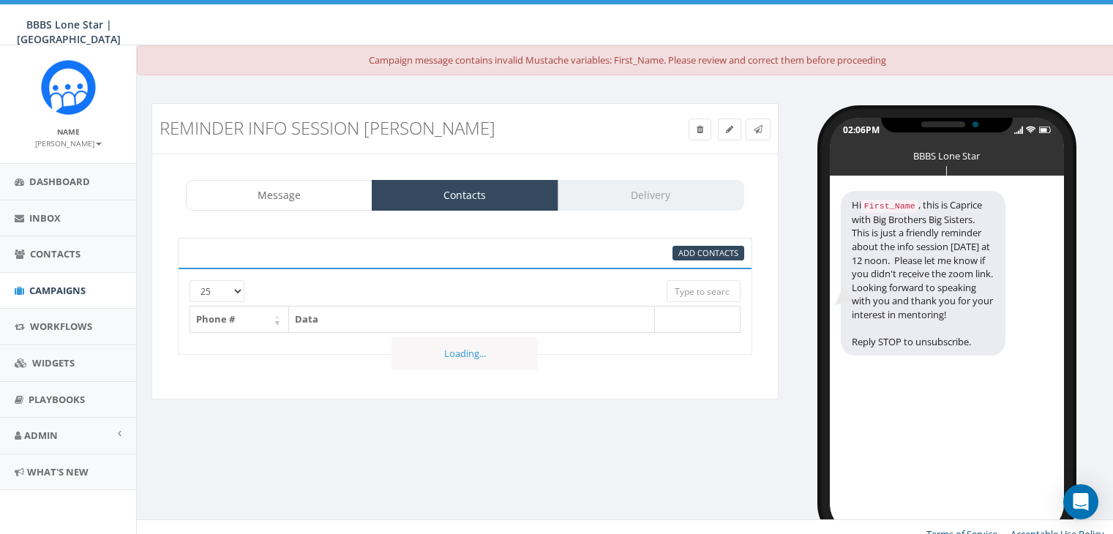
select select
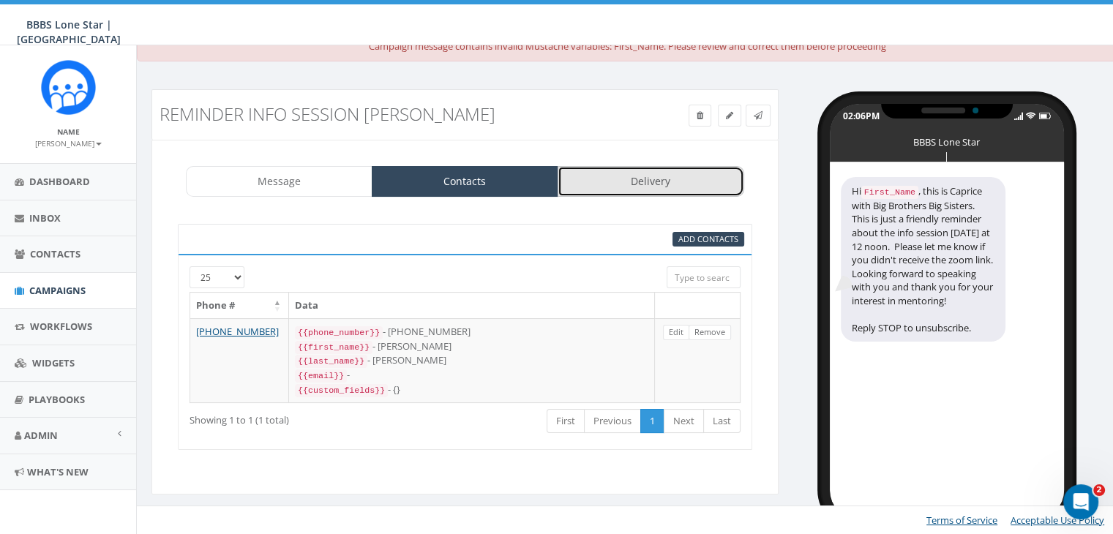
click at [623, 181] on link "Delivery" at bounding box center [651, 181] width 187 height 31
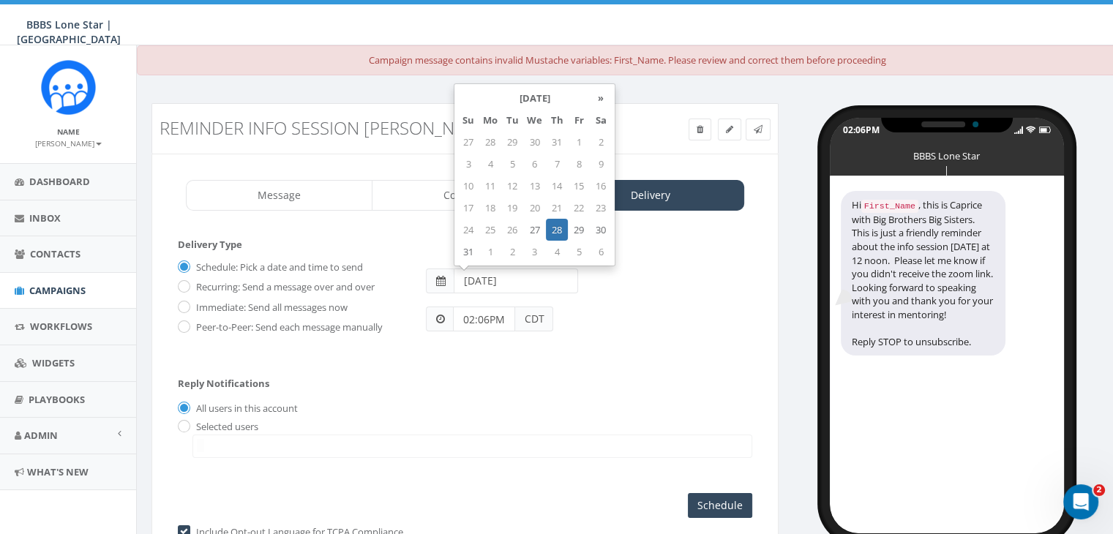
click at [528, 275] on input "2025-08-28" at bounding box center [516, 281] width 124 height 25
click at [597, 96] on th "»" at bounding box center [601, 98] width 22 height 22
click at [539, 207] on td "24" at bounding box center [534, 208] width 23 height 22
type input "2025-09-24"
click at [505, 317] on input "02:06PM" at bounding box center [484, 319] width 62 height 25
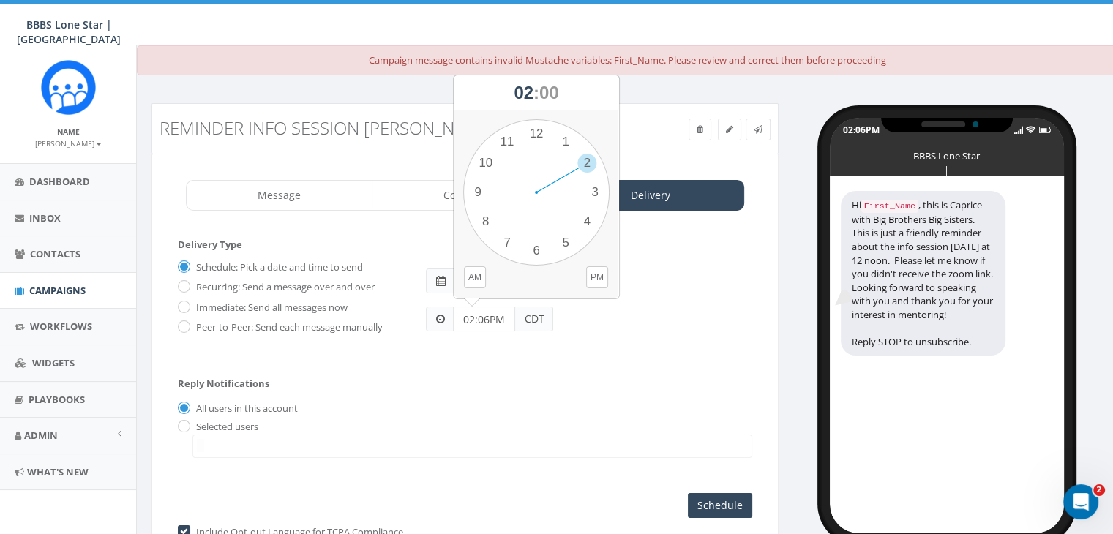
drag, startPoint x: 505, startPoint y: 317, endPoint x: 439, endPoint y: 311, distance: 66.1
click at [439, 311] on div "02:06PM CDT" at bounding box center [489, 319] width 127 height 25
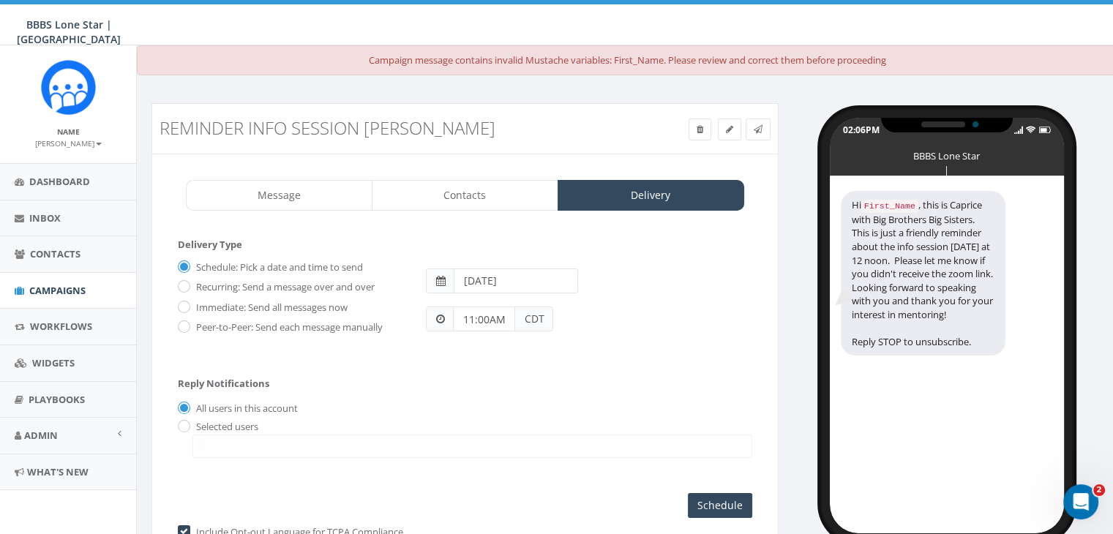
type input "11:00AM"
click at [184, 428] on input "radio" at bounding box center [183, 428] width 10 height 10
radio input "true"
click at [216, 440] on span at bounding box center [472, 446] width 560 height 23
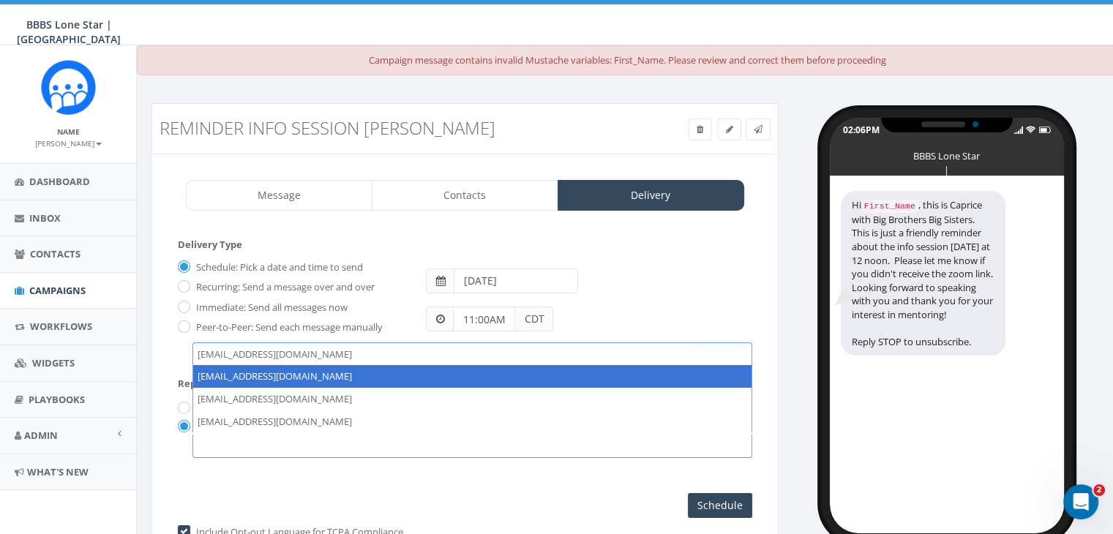
select select "1730"
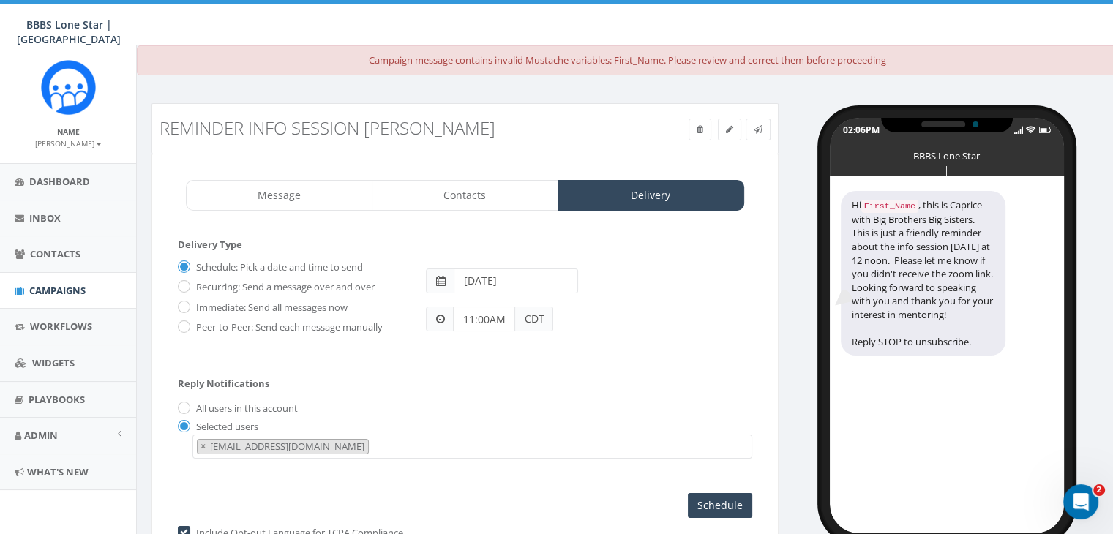
scroll to position [15, 0]
click at [696, 493] on input "Schedule" at bounding box center [720, 505] width 64 height 25
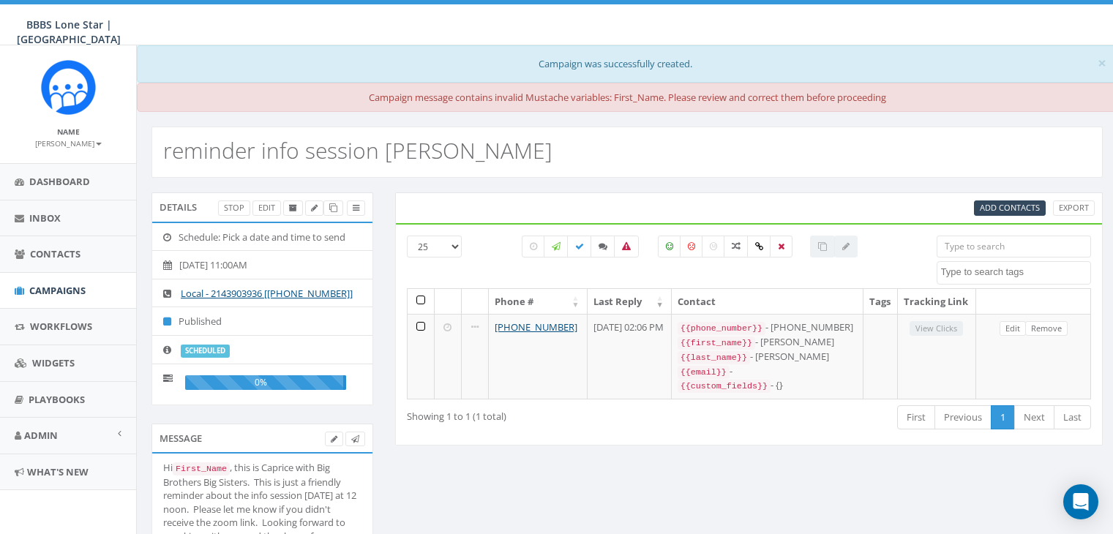
select select
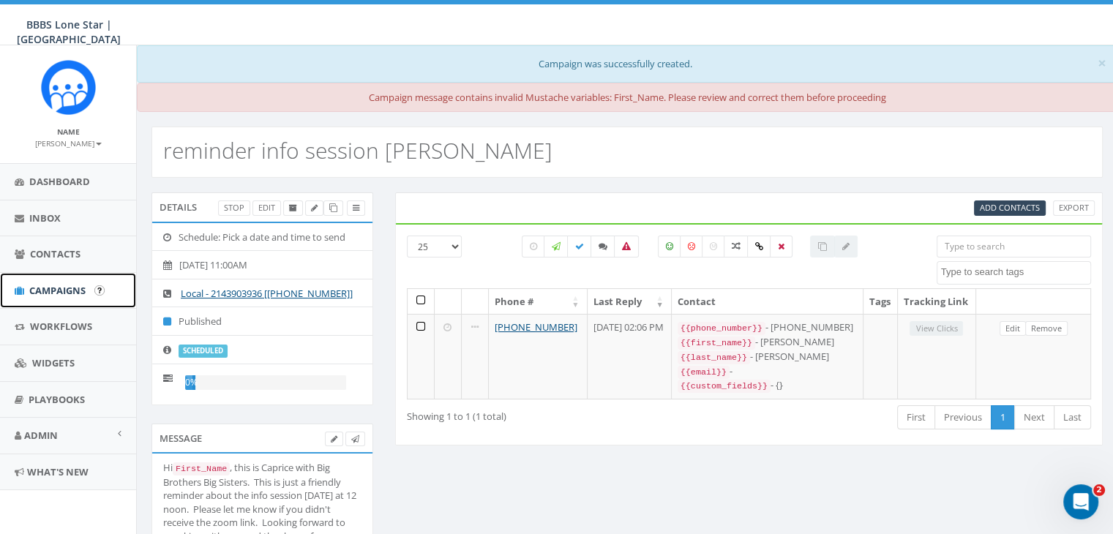
click at [61, 287] on span "Campaigns" at bounding box center [57, 290] width 56 height 13
